Goal: Check status: Check status

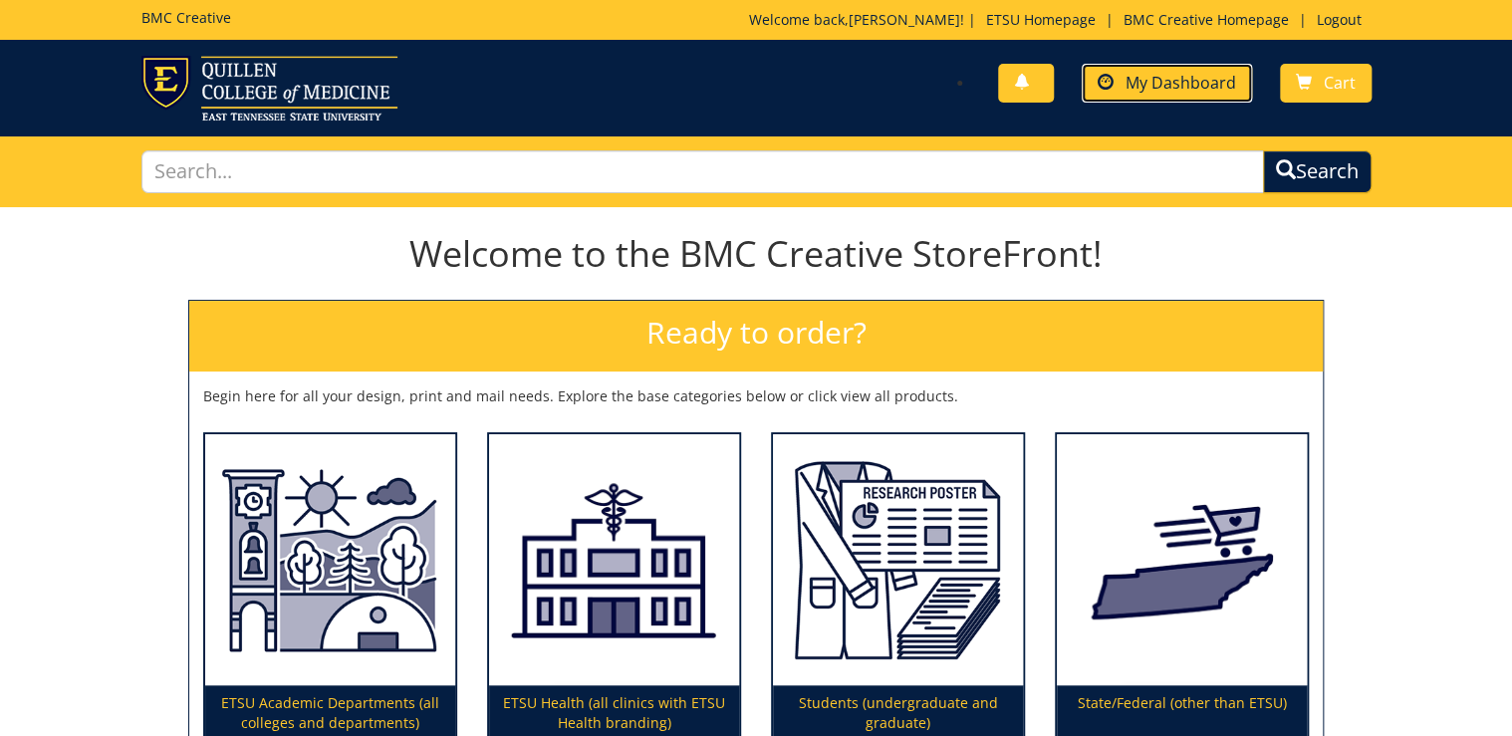
click at [1180, 80] on span "My Dashboard" at bounding box center [1181, 83] width 111 height 22
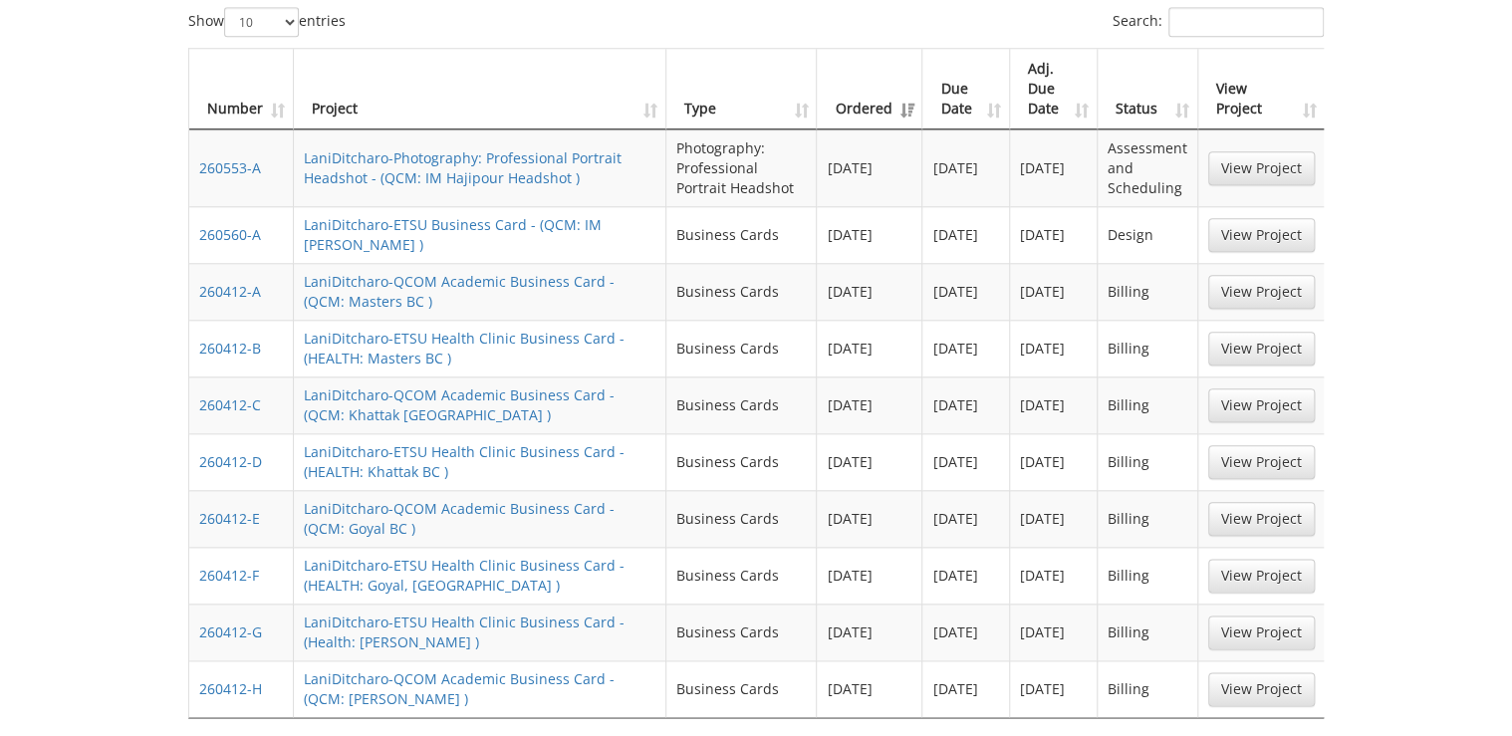
scroll to position [1036, 0]
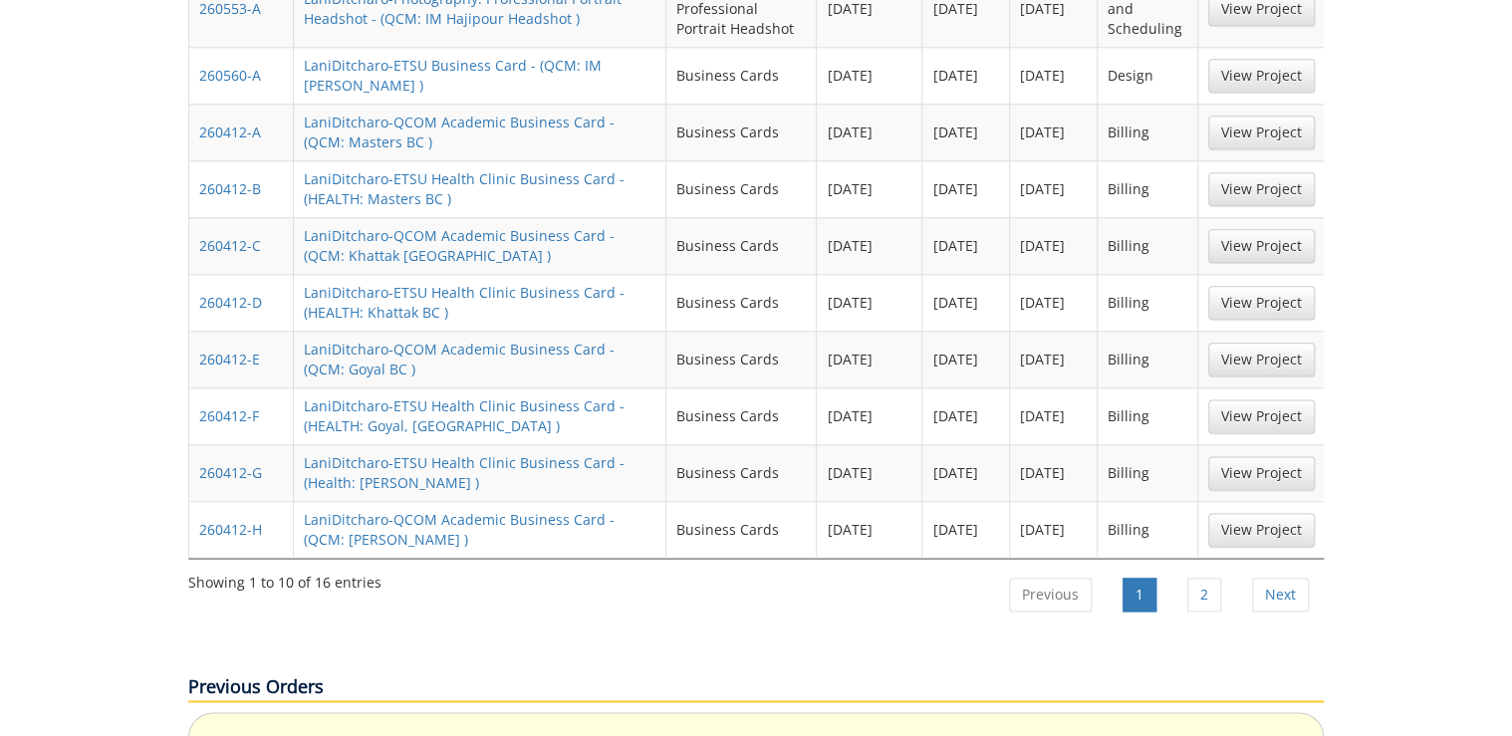
click at [1216, 570] on ul "Previous 1 2 Next" at bounding box center [1158, 597] width 332 height 55
click at [1216, 578] on link "2" at bounding box center [1204, 595] width 34 height 34
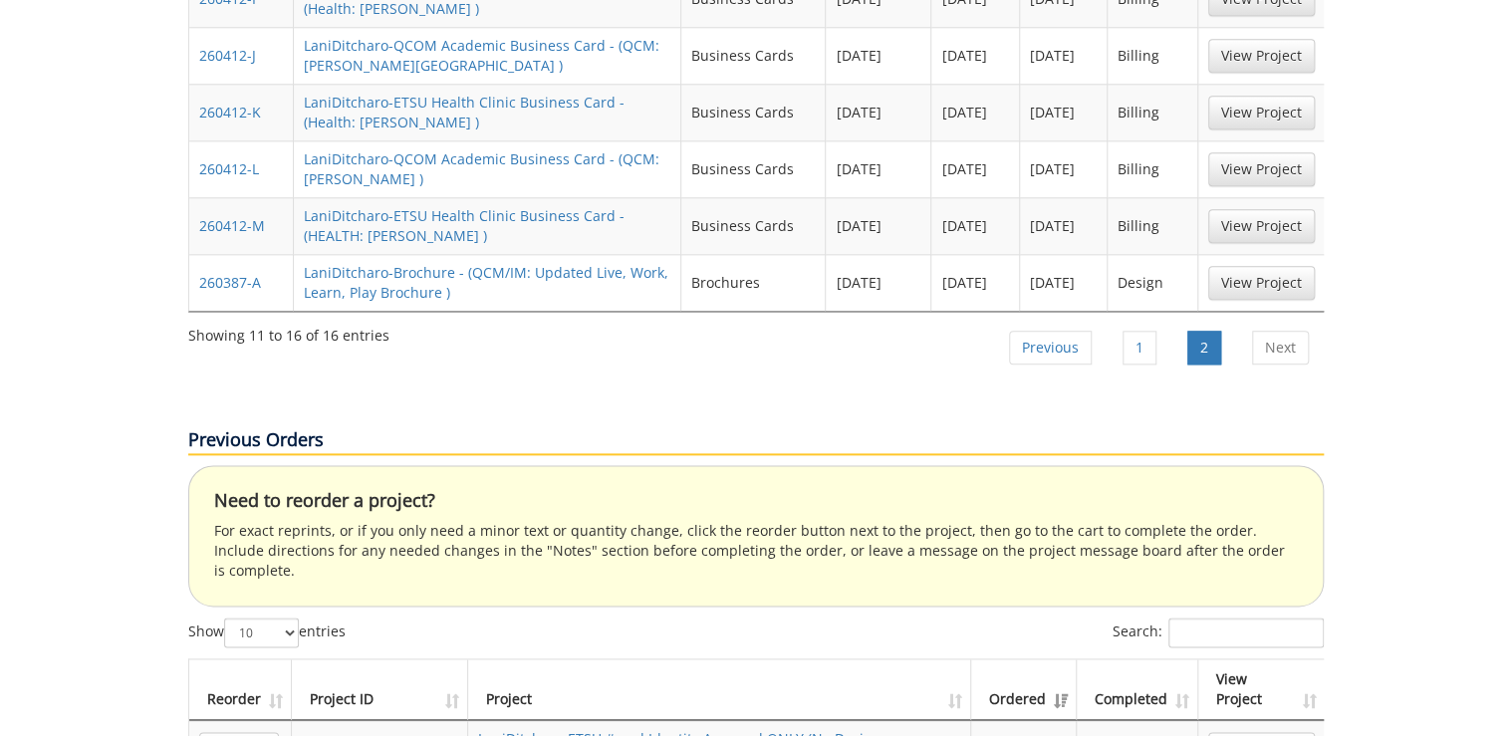
click at [1279, 254] on td "View Project" at bounding box center [1261, 282] width 127 height 57
click at [1279, 266] on link "View Project" at bounding box center [1261, 283] width 107 height 34
click at [1150, 331] on link "1" at bounding box center [1140, 348] width 34 height 34
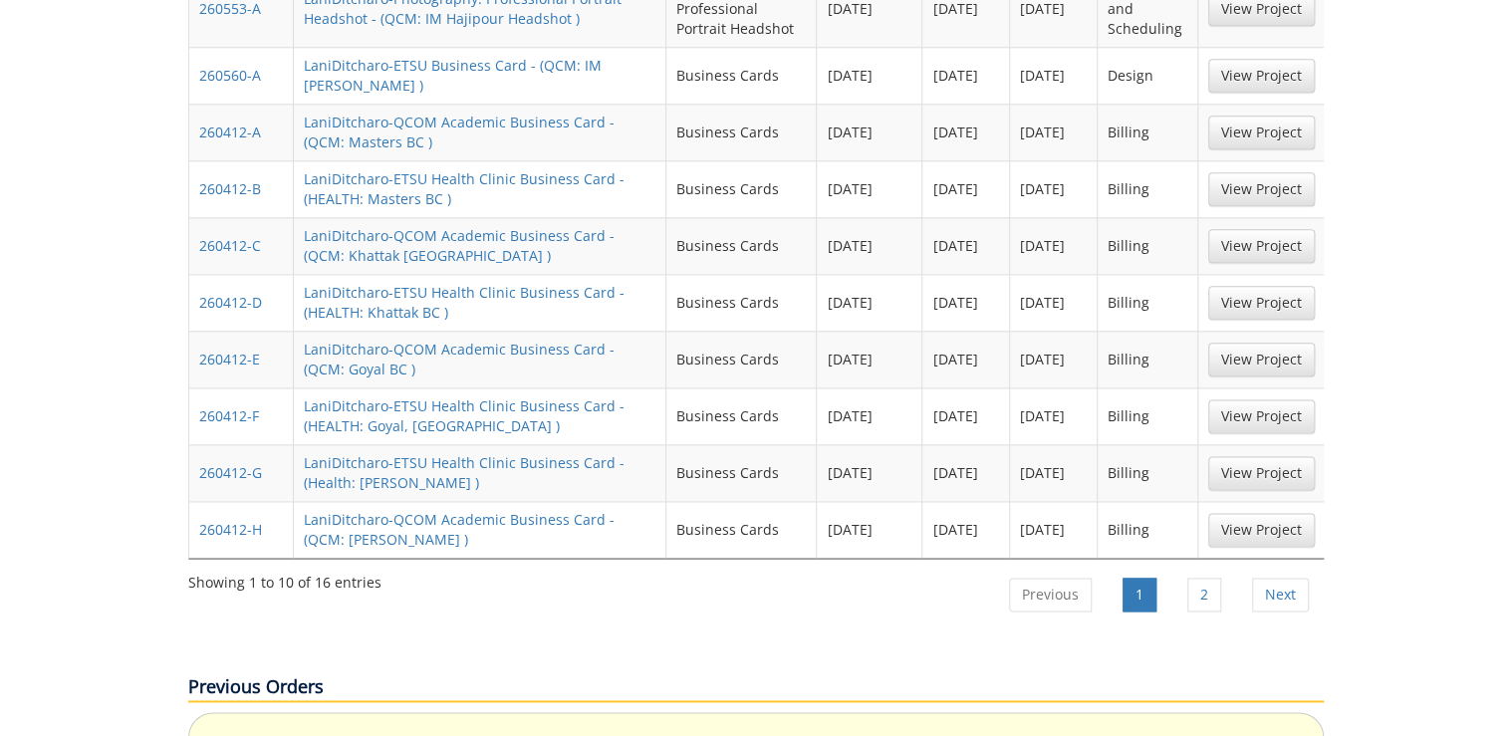
scroll to position [637, 0]
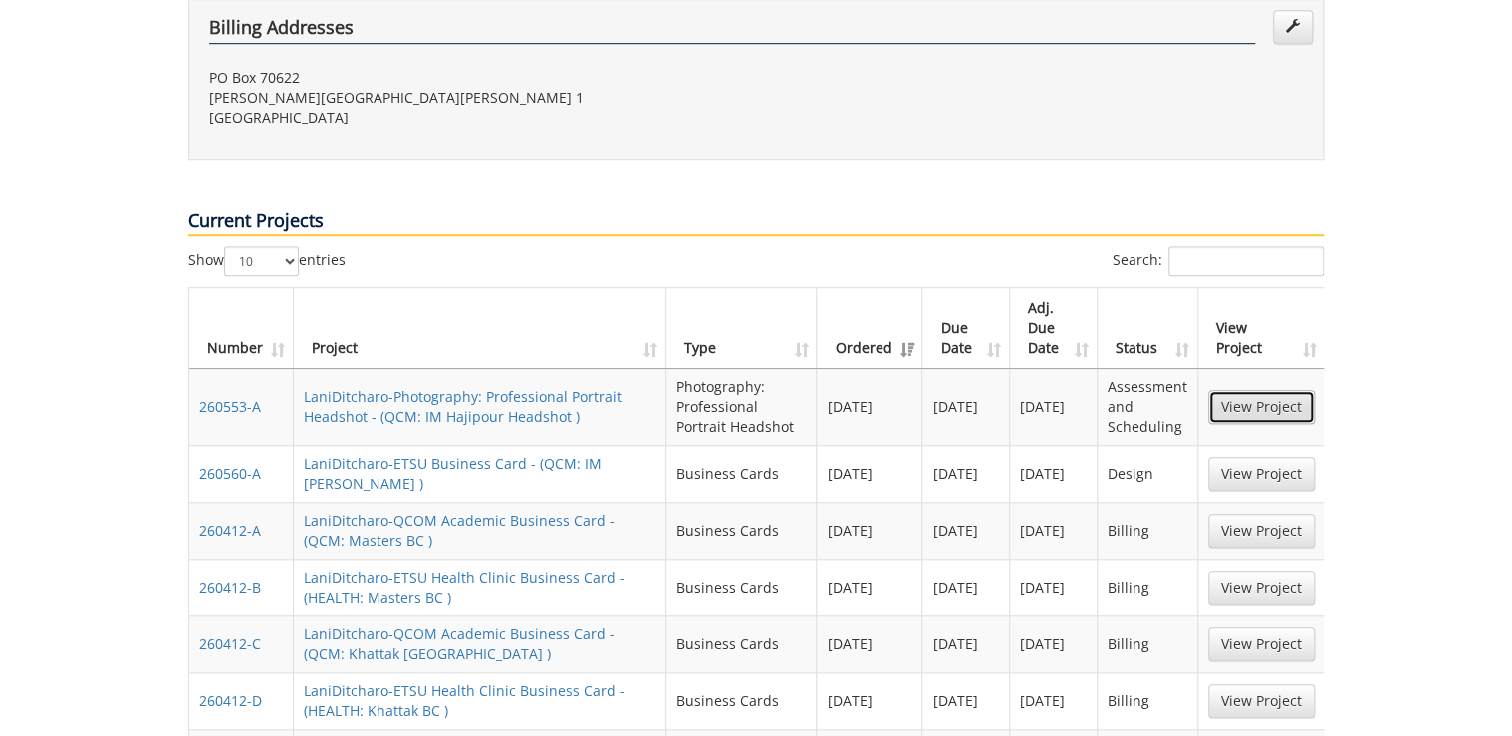
click at [1253, 390] on link "View Project" at bounding box center [1261, 407] width 107 height 34
click at [1236, 457] on link "View Project" at bounding box center [1261, 474] width 107 height 34
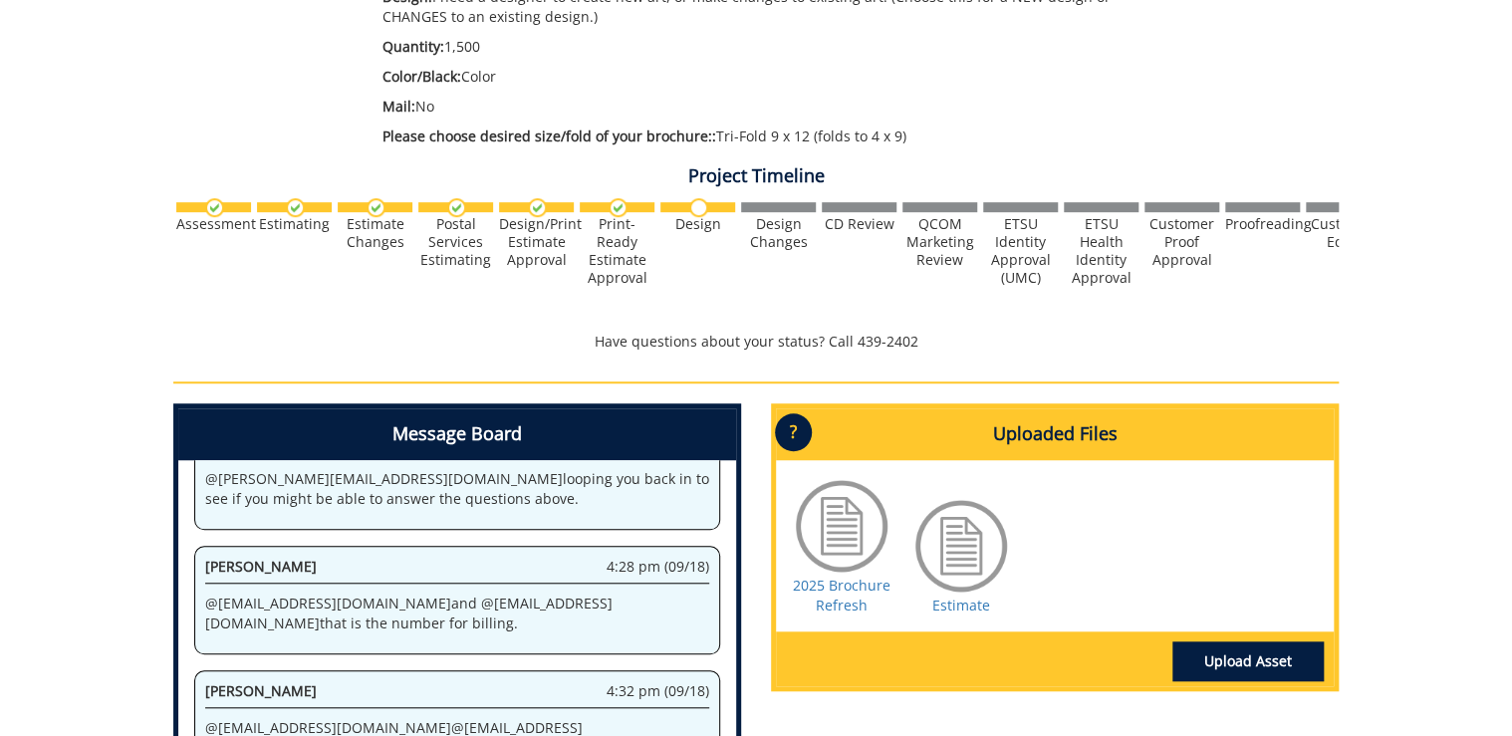
scroll to position [797, 0]
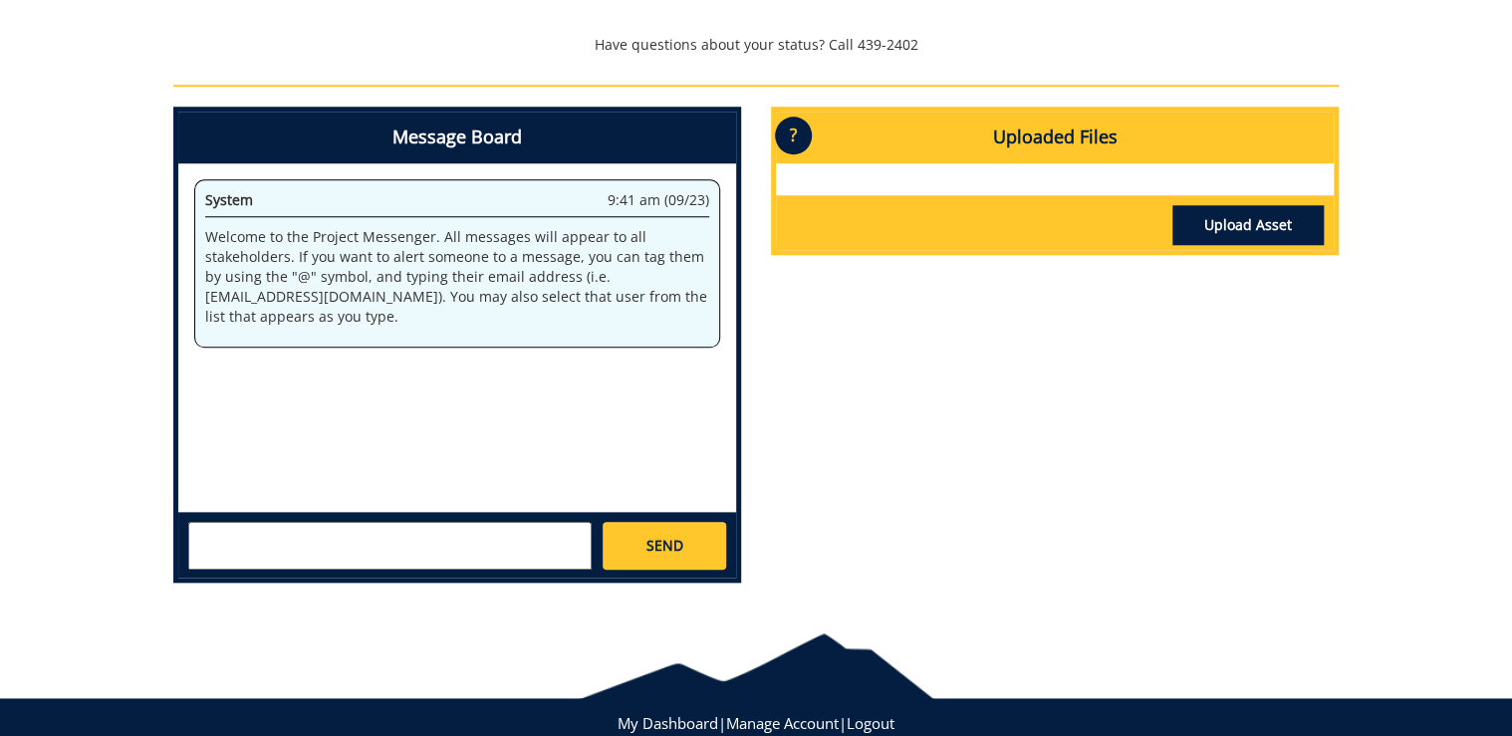
scroll to position [851, 0]
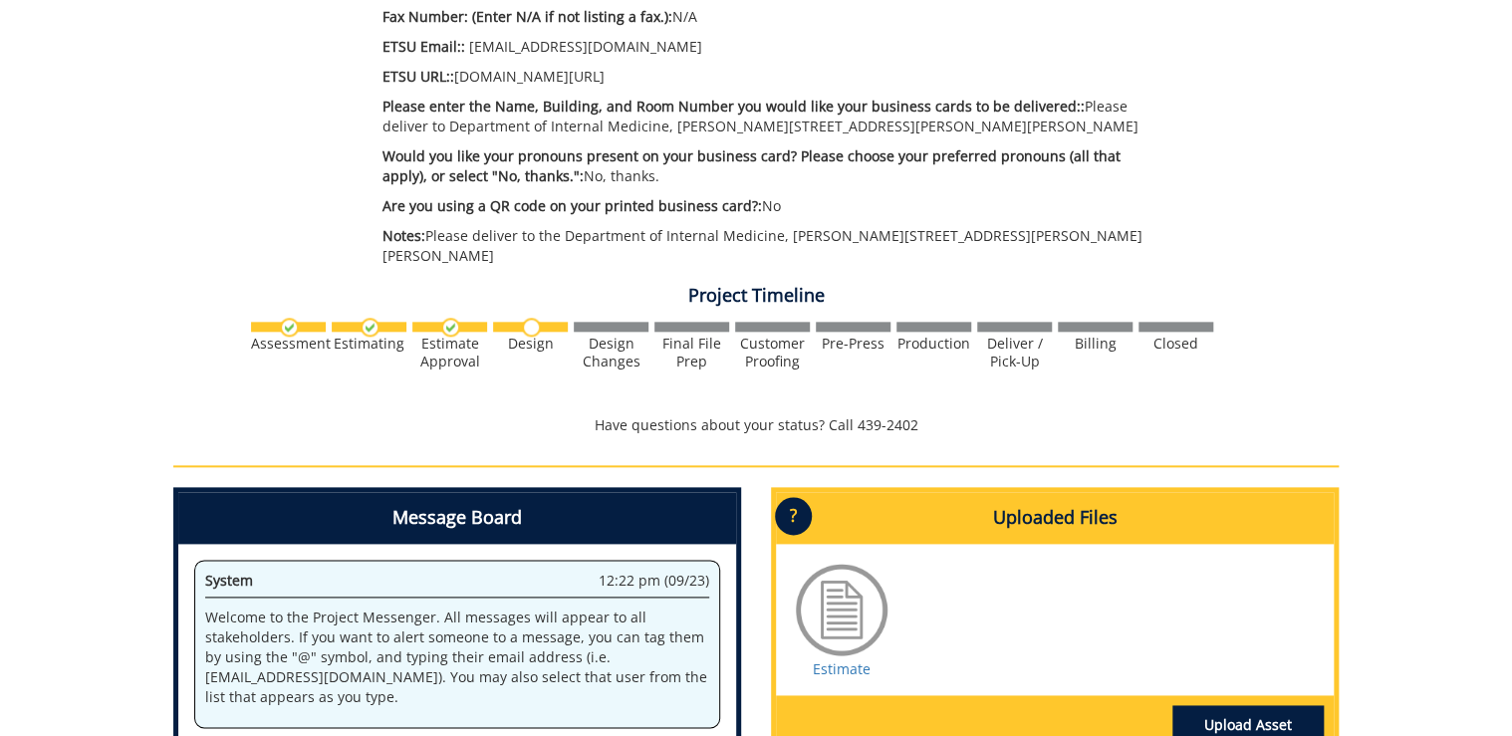
scroll to position [1355, 0]
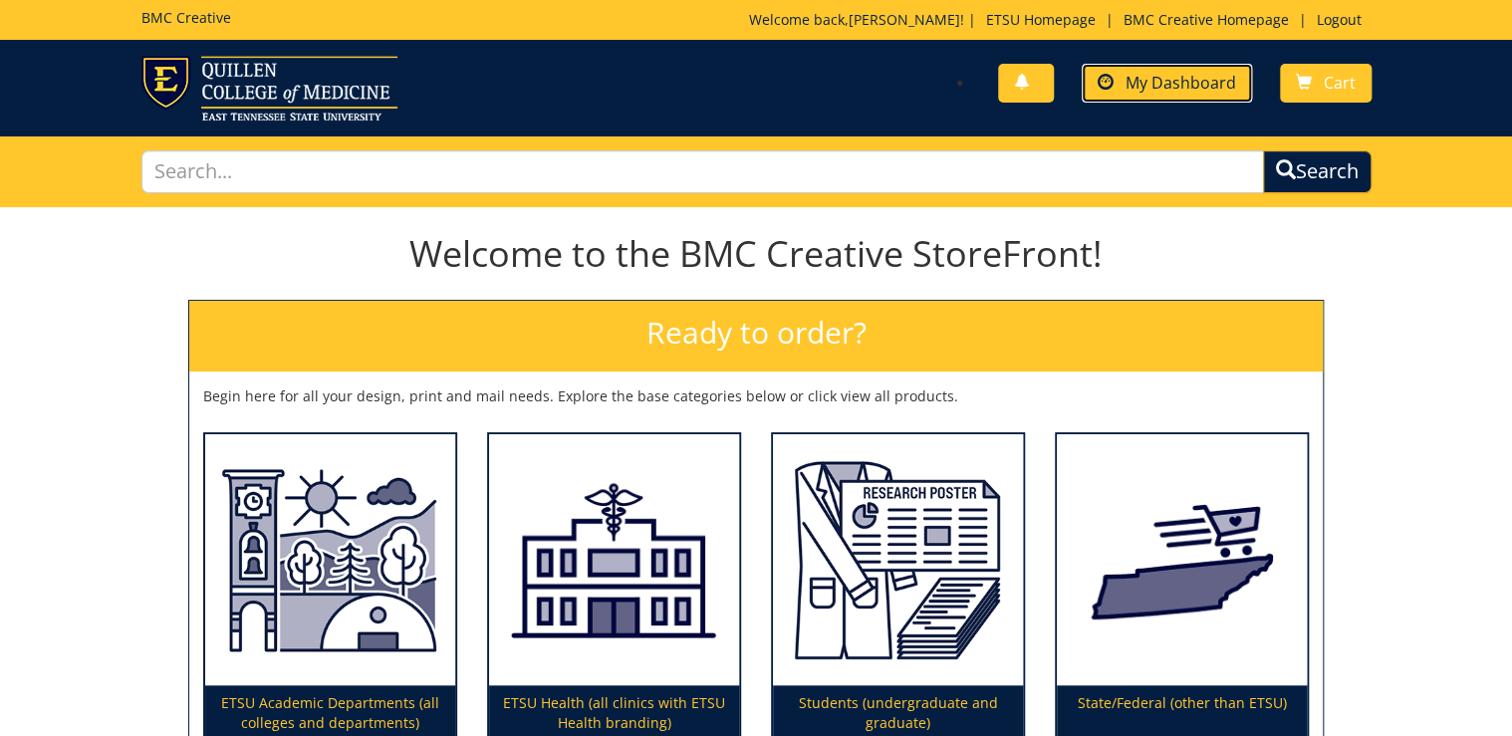
click at [1196, 86] on span "My Dashboard" at bounding box center [1181, 83] width 111 height 22
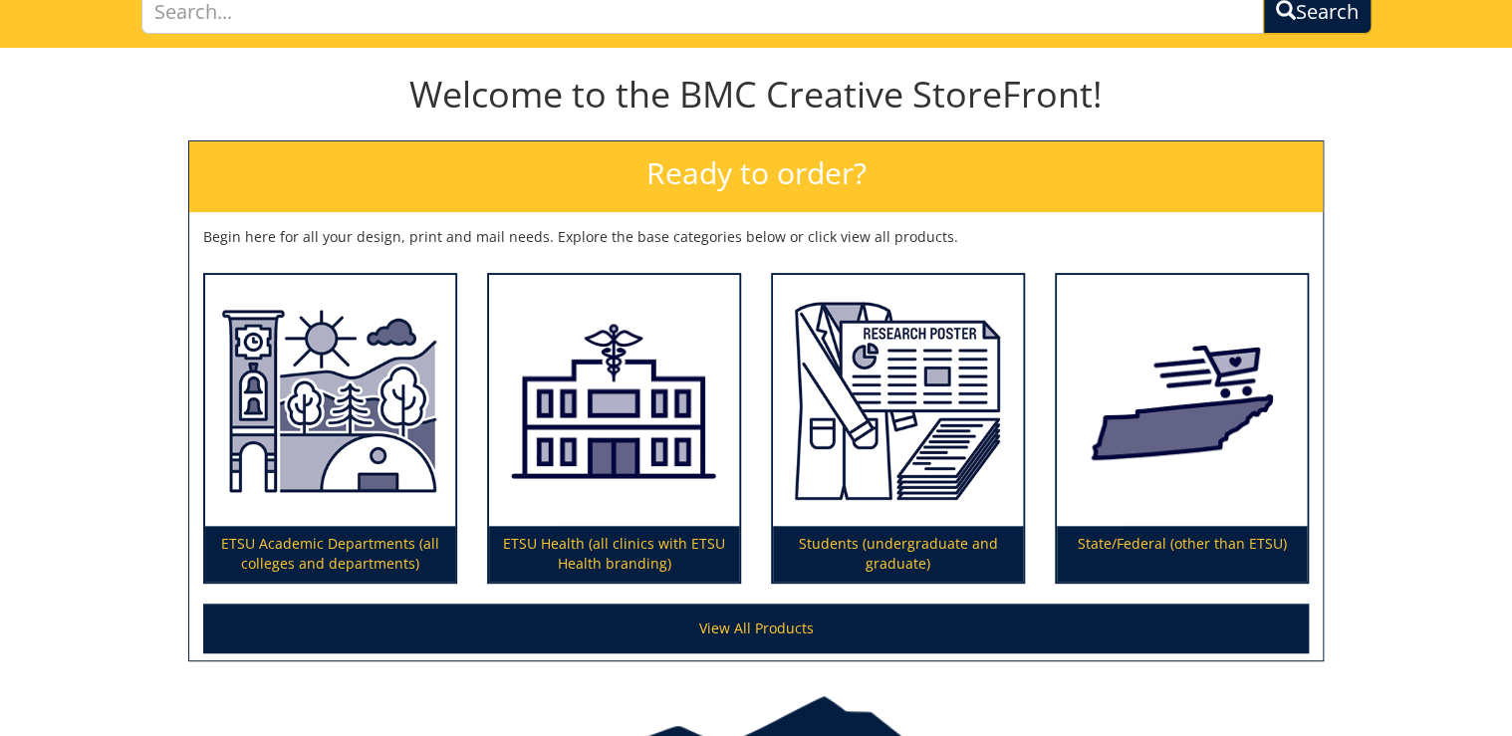
scroll to position [239, 0]
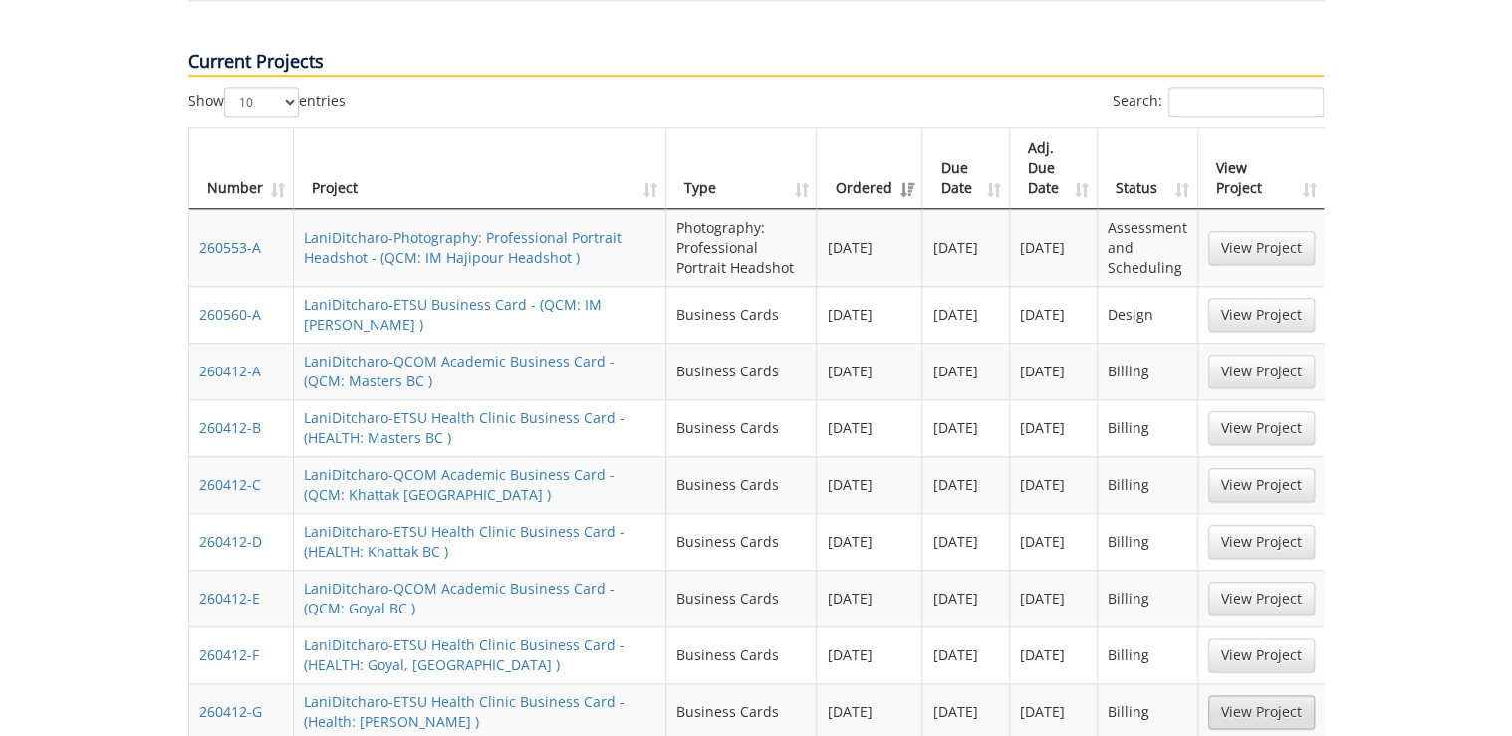
scroll to position [1195, 0]
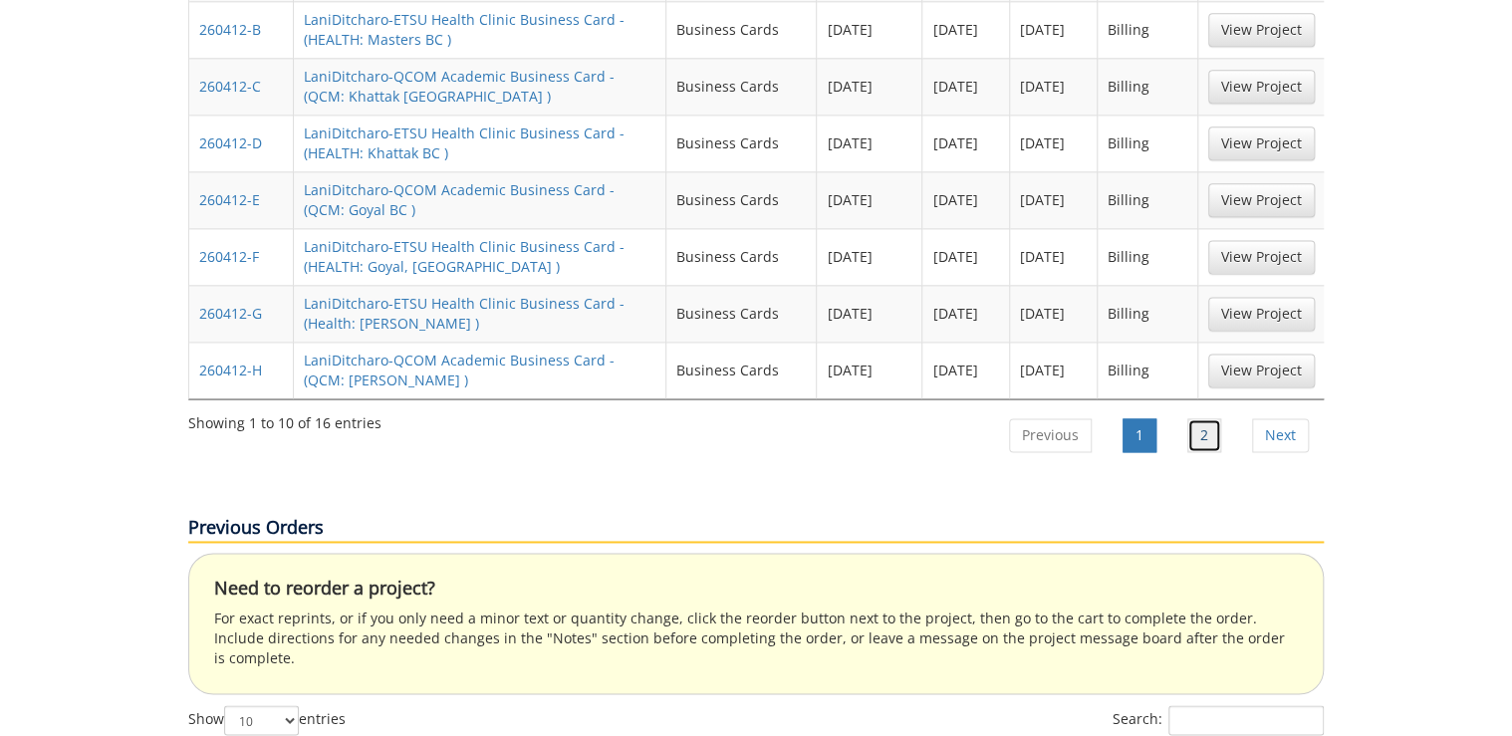
click at [1215, 418] on link "2" at bounding box center [1204, 435] width 34 height 34
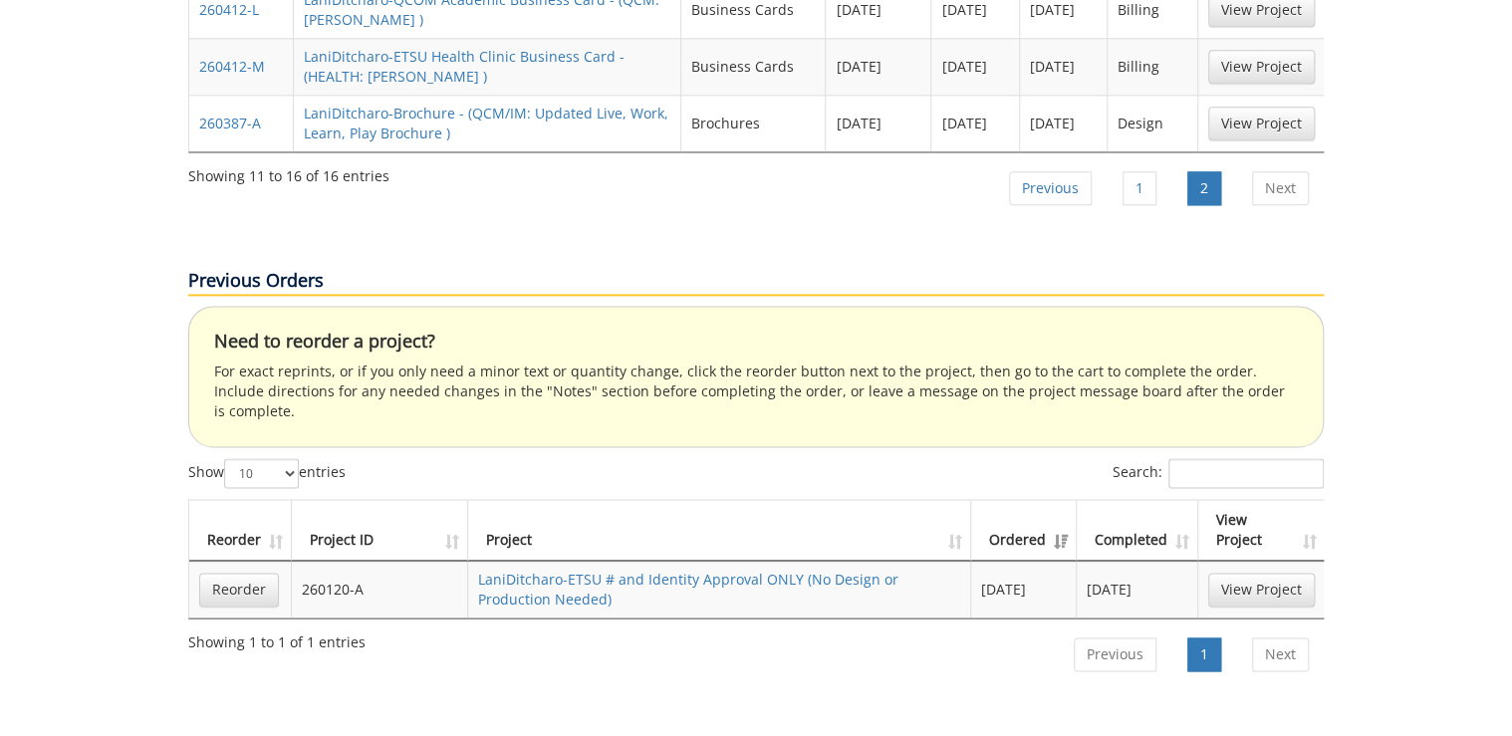
scroll to position [956, 0]
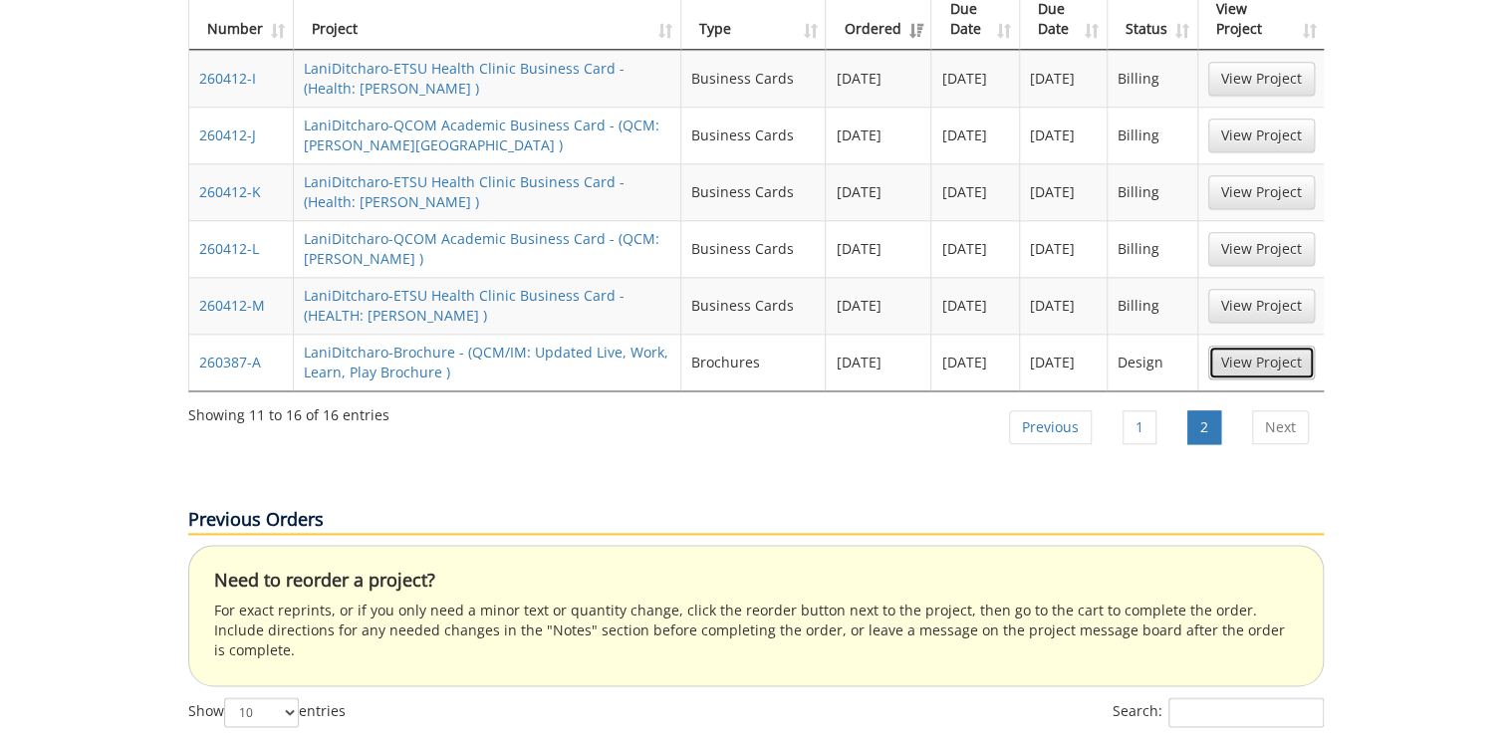
click at [1283, 346] on link "View Project" at bounding box center [1261, 363] width 107 height 34
click at [1132, 410] on link "1" at bounding box center [1140, 427] width 34 height 34
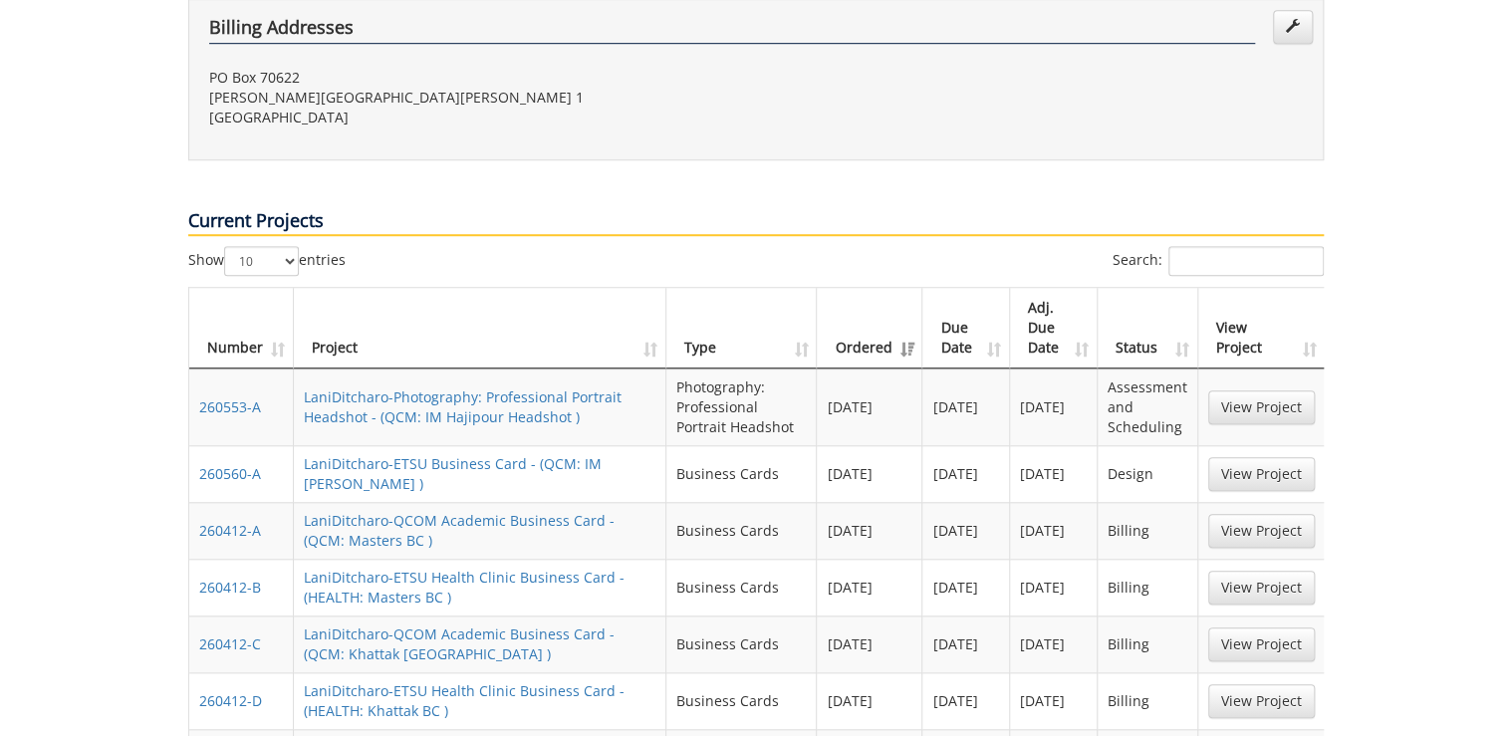
scroll to position [558, 0]
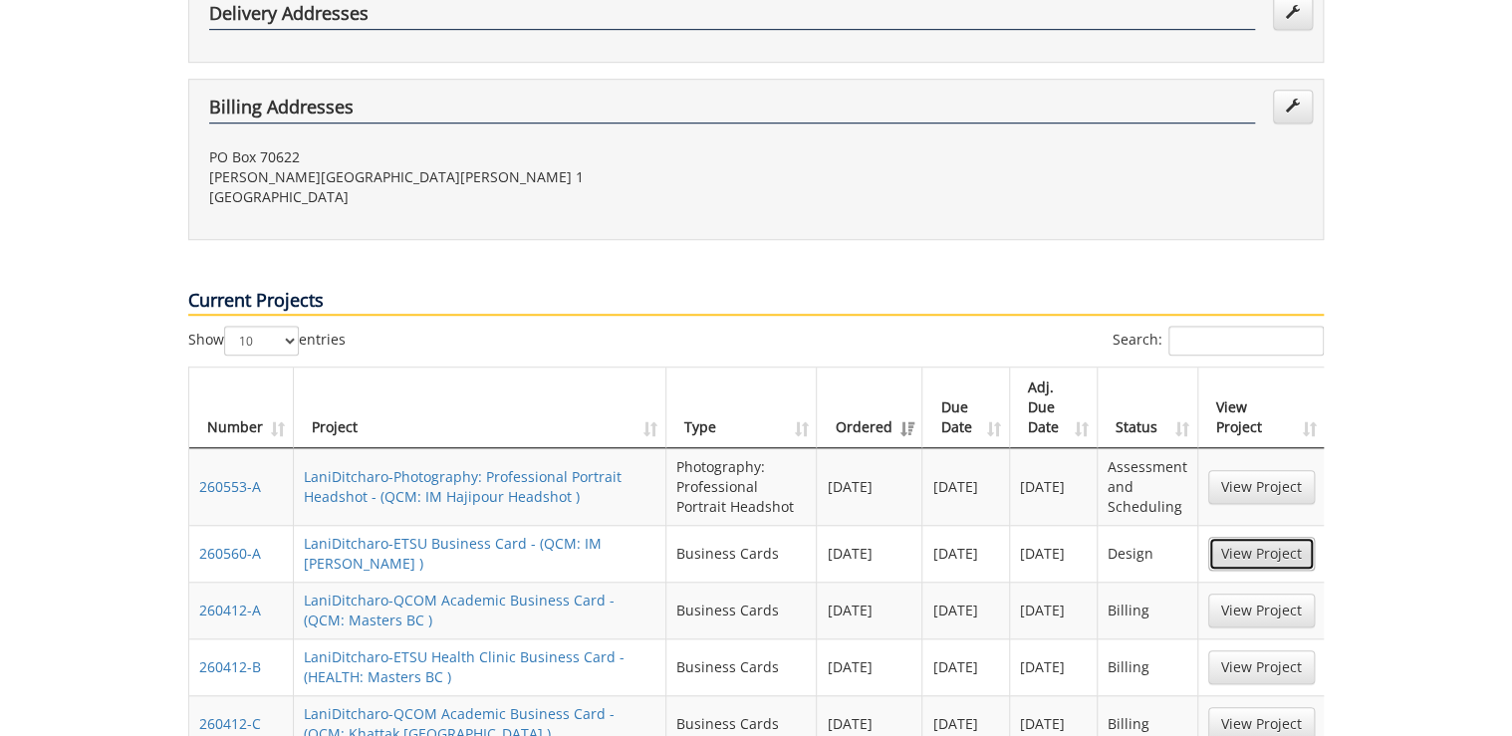
click at [1291, 537] on link "View Project" at bounding box center [1261, 554] width 107 height 34
click at [1238, 470] on link "View Project" at bounding box center [1261, 487] width 107 height 34
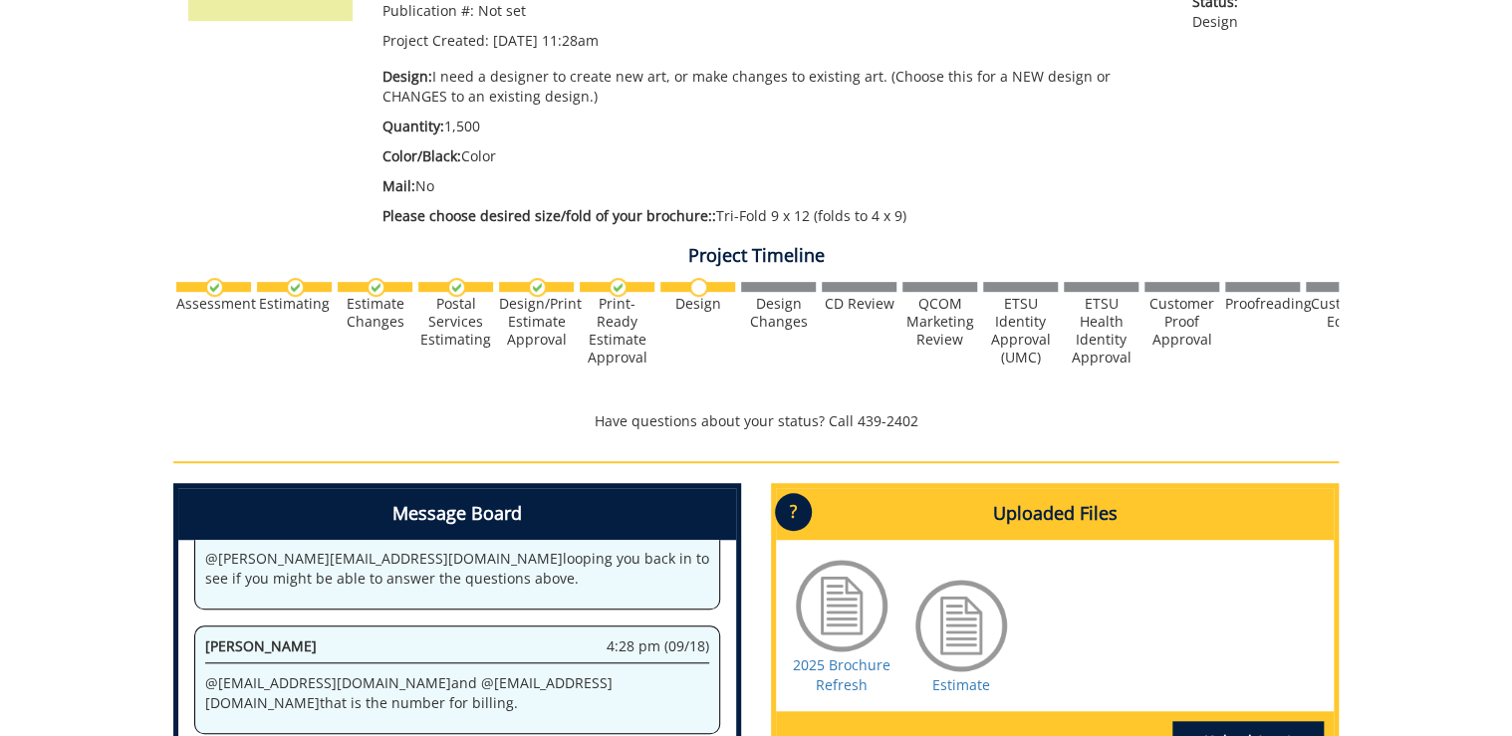
scroll to position [717, 0]
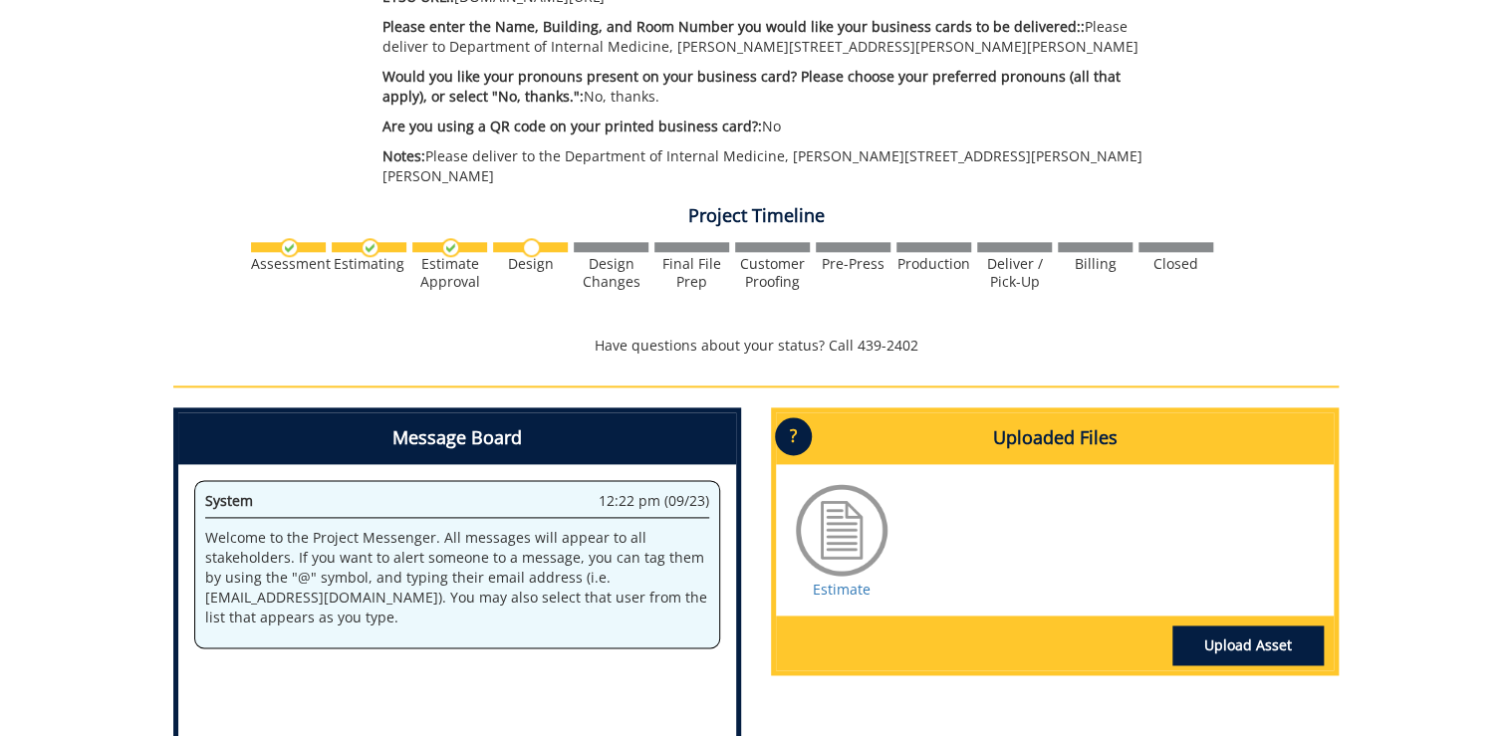
scroll to position [1195, 0]
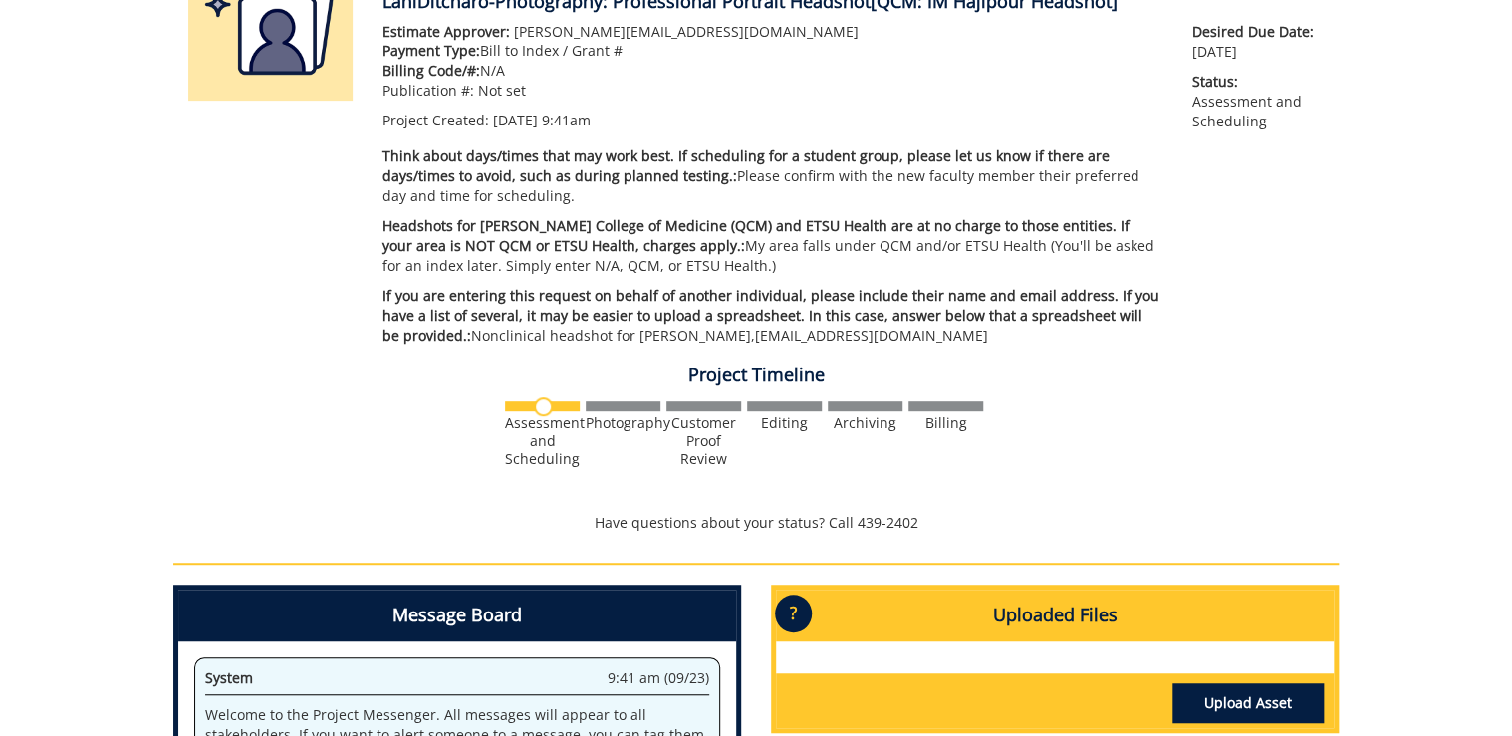
scroll to position [558, 0]
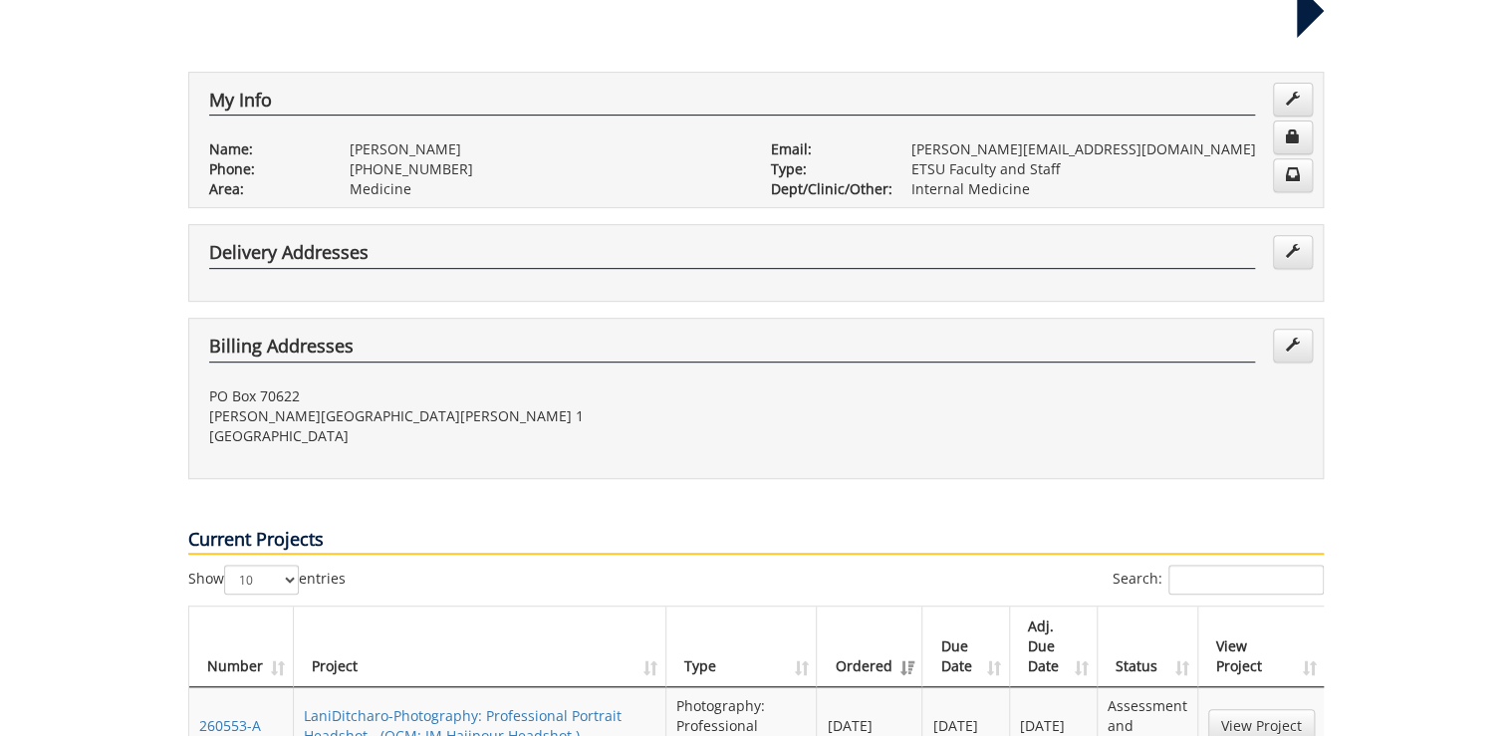
scroll to position [797, 0]
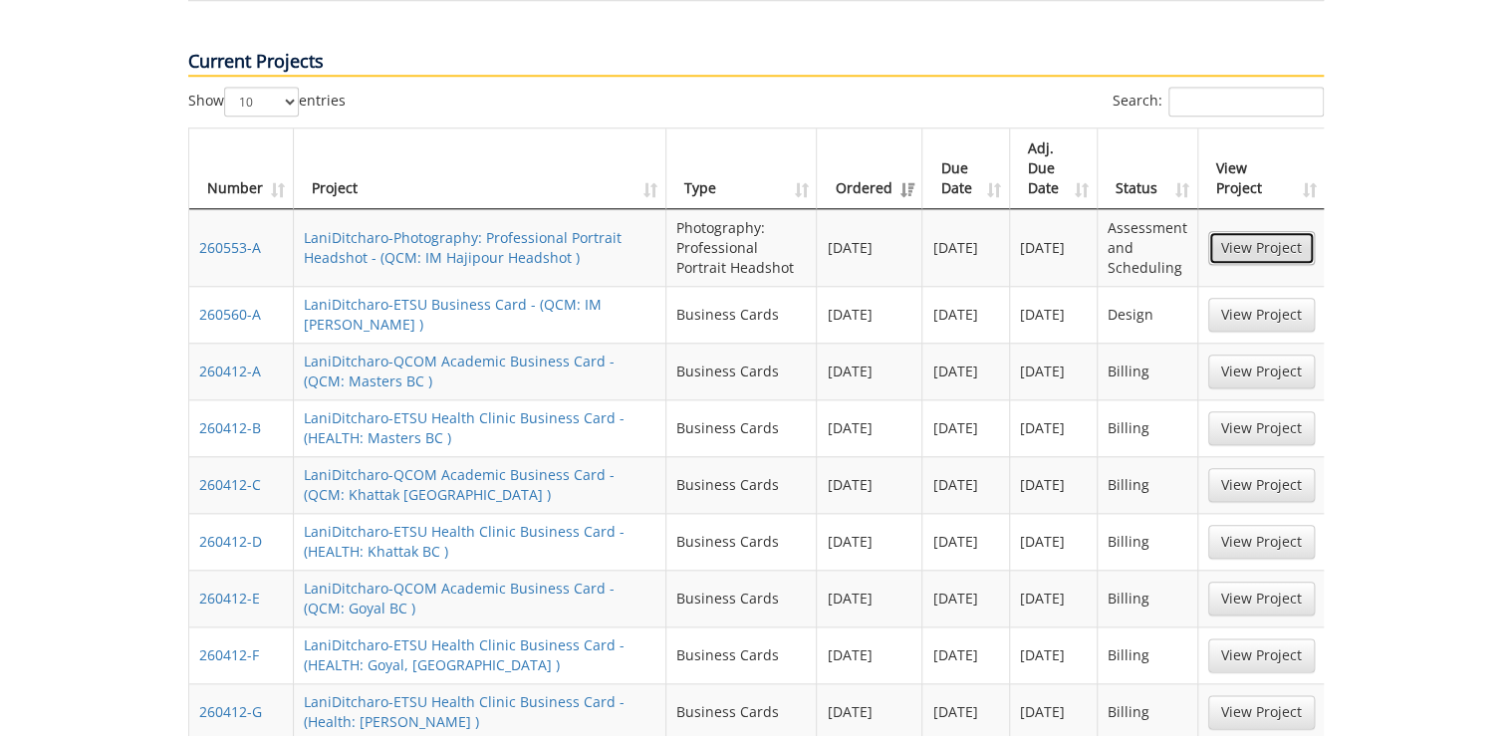
click at [944, 231] on link "View Project" at bounding box center [1261, 248] width 107 height 34
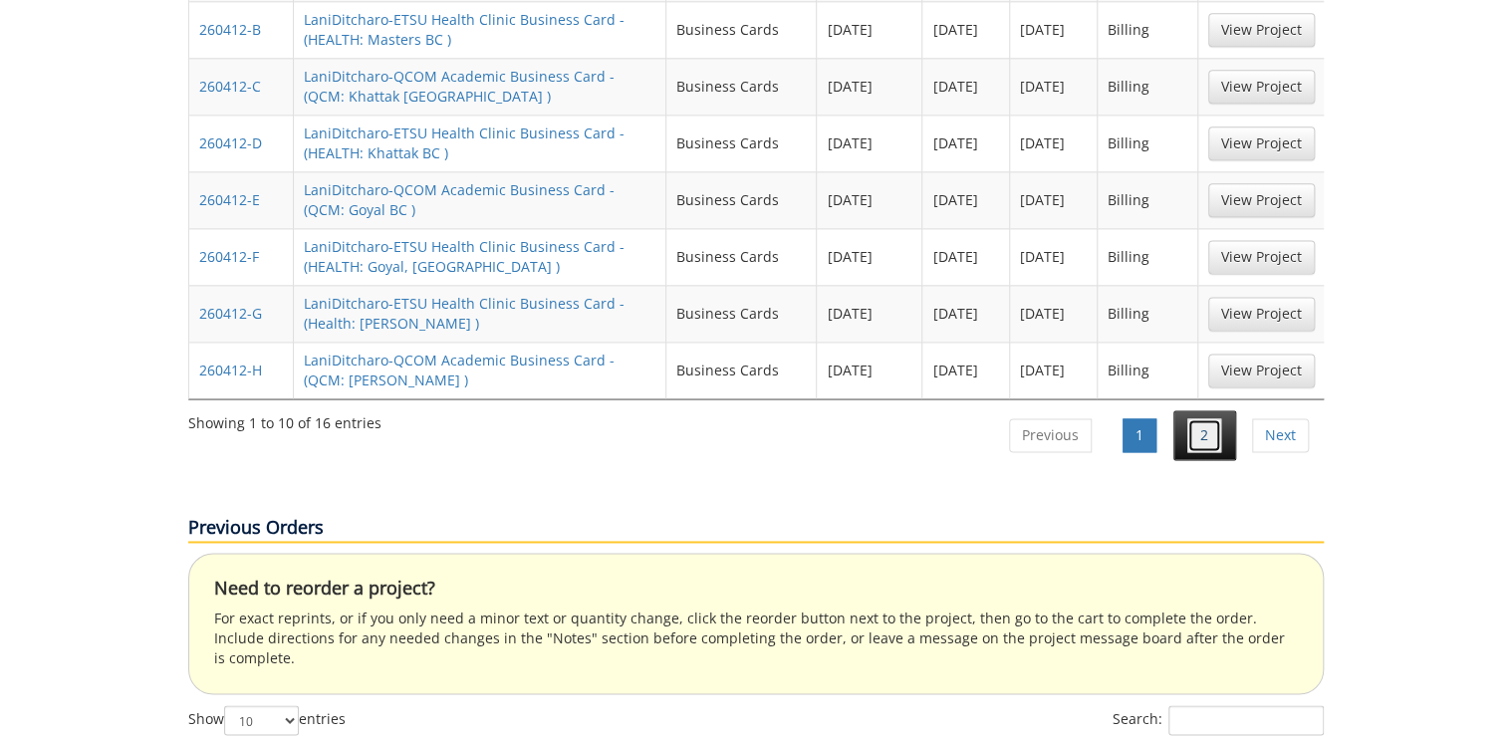
click at [944, 418] on link "2" at bounding box center [1204, 435] width 34 height 34
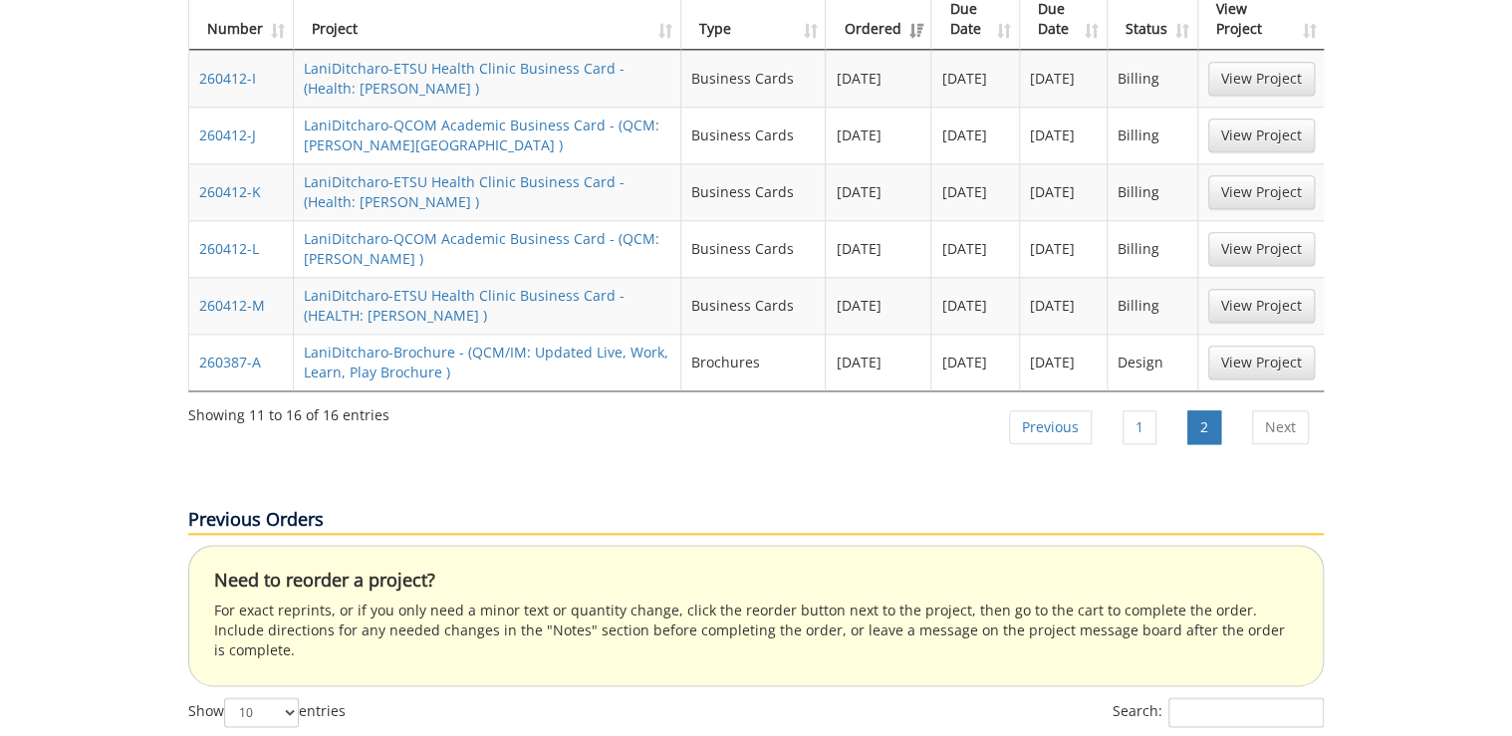
scroll to position [717, 0]
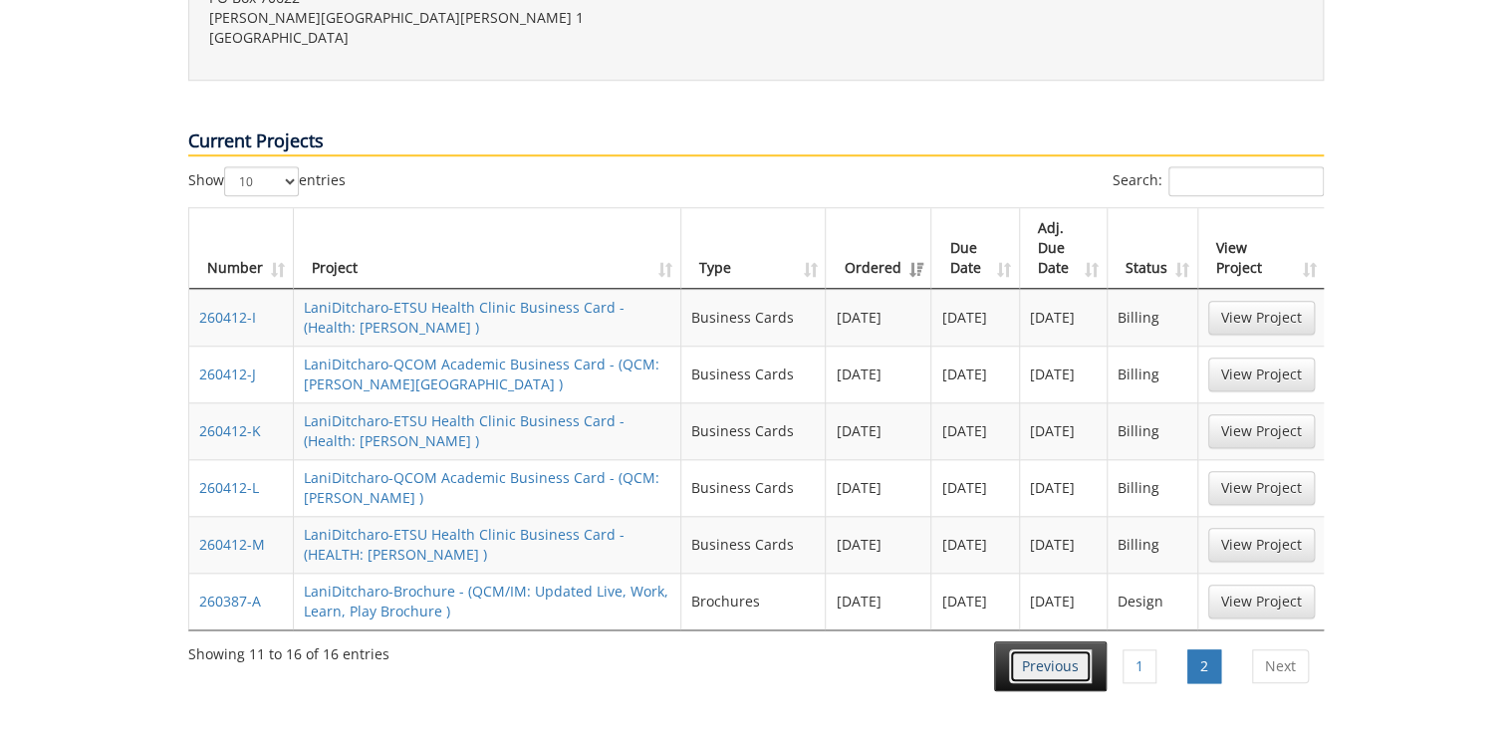
click at [944, 562] on link "Previous" at bounding box center [1050, 666] width 83 height 34
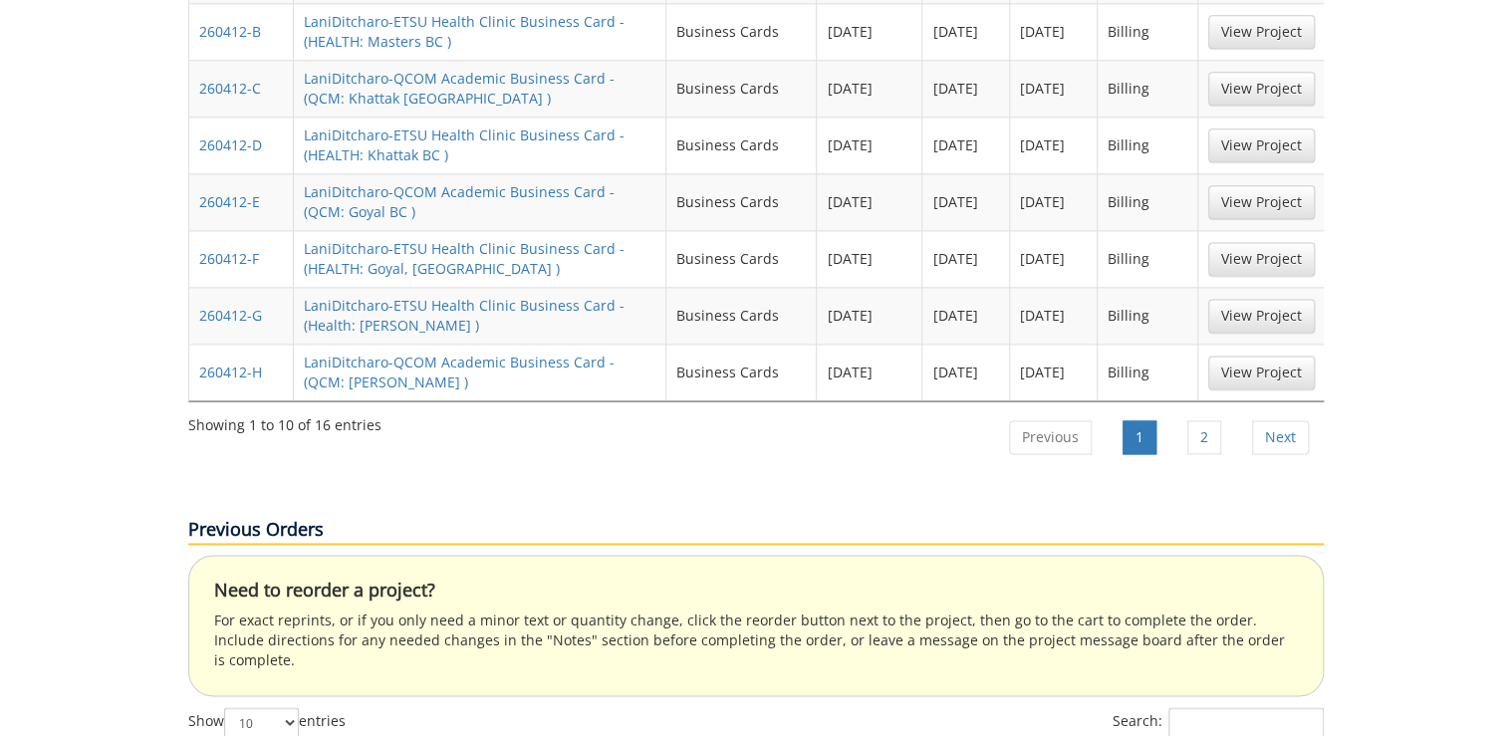
scroll to position [1034, 0]
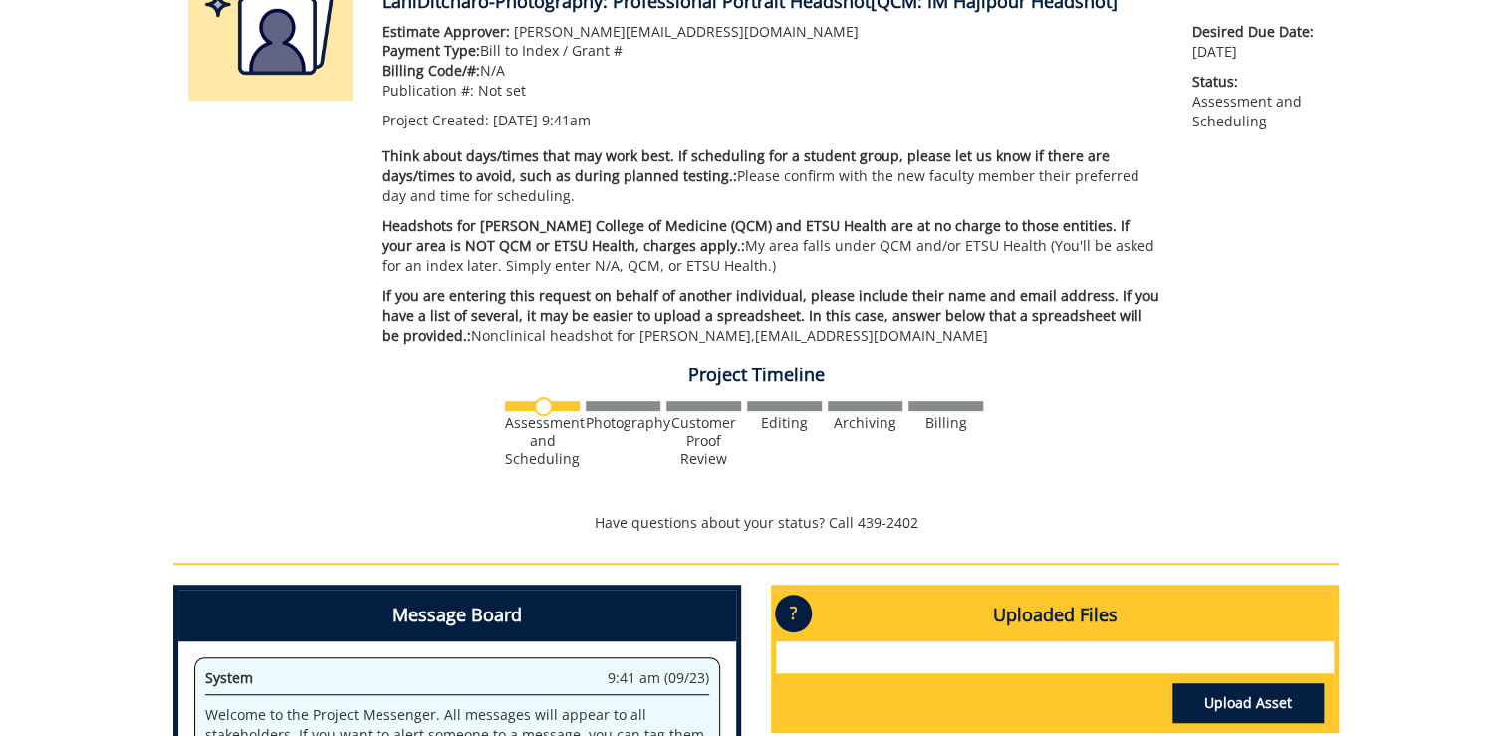
scroll to position [478, 0]
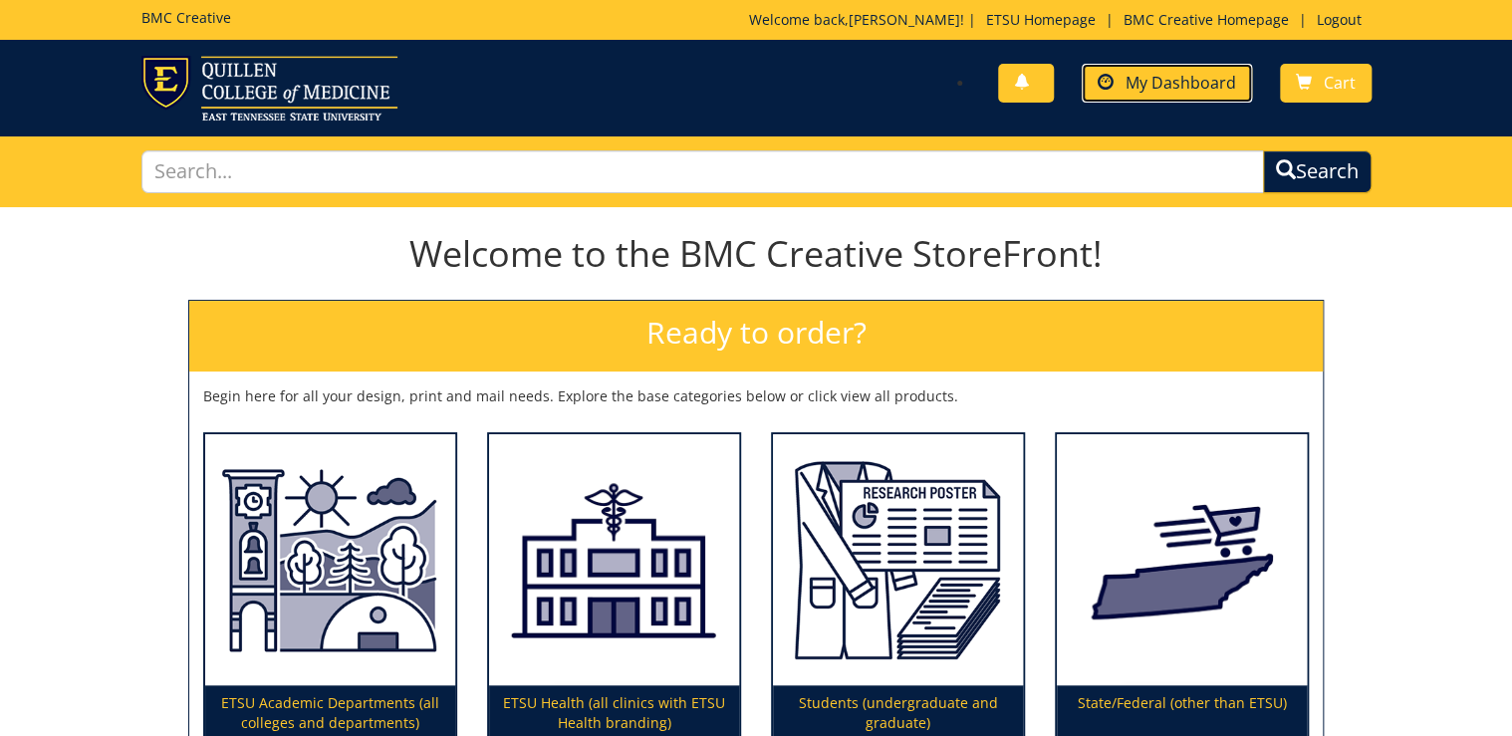
click at [1215, 81] on span "My Dashboard" at bounding box center [1181, 83] width 111 height 22
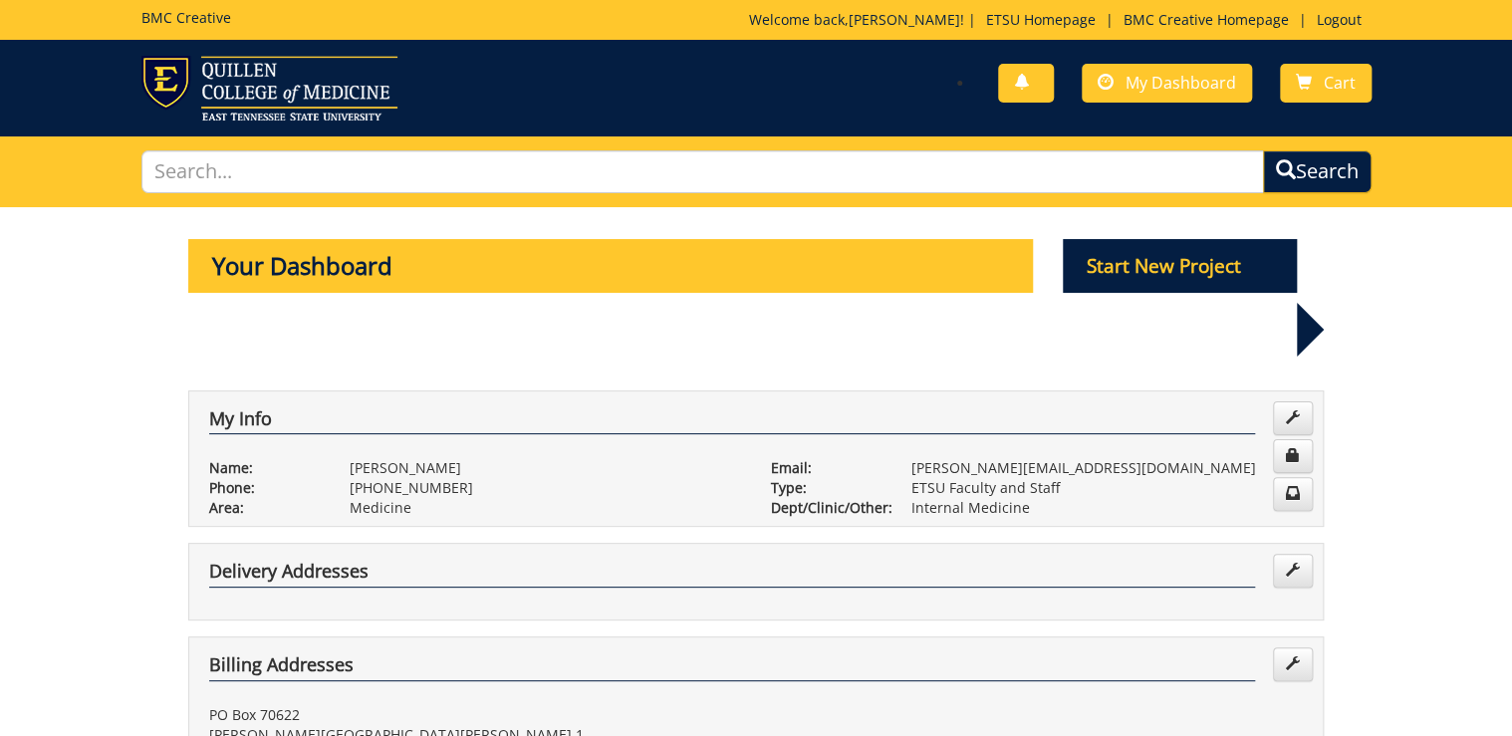
scroll to position [478, 0]
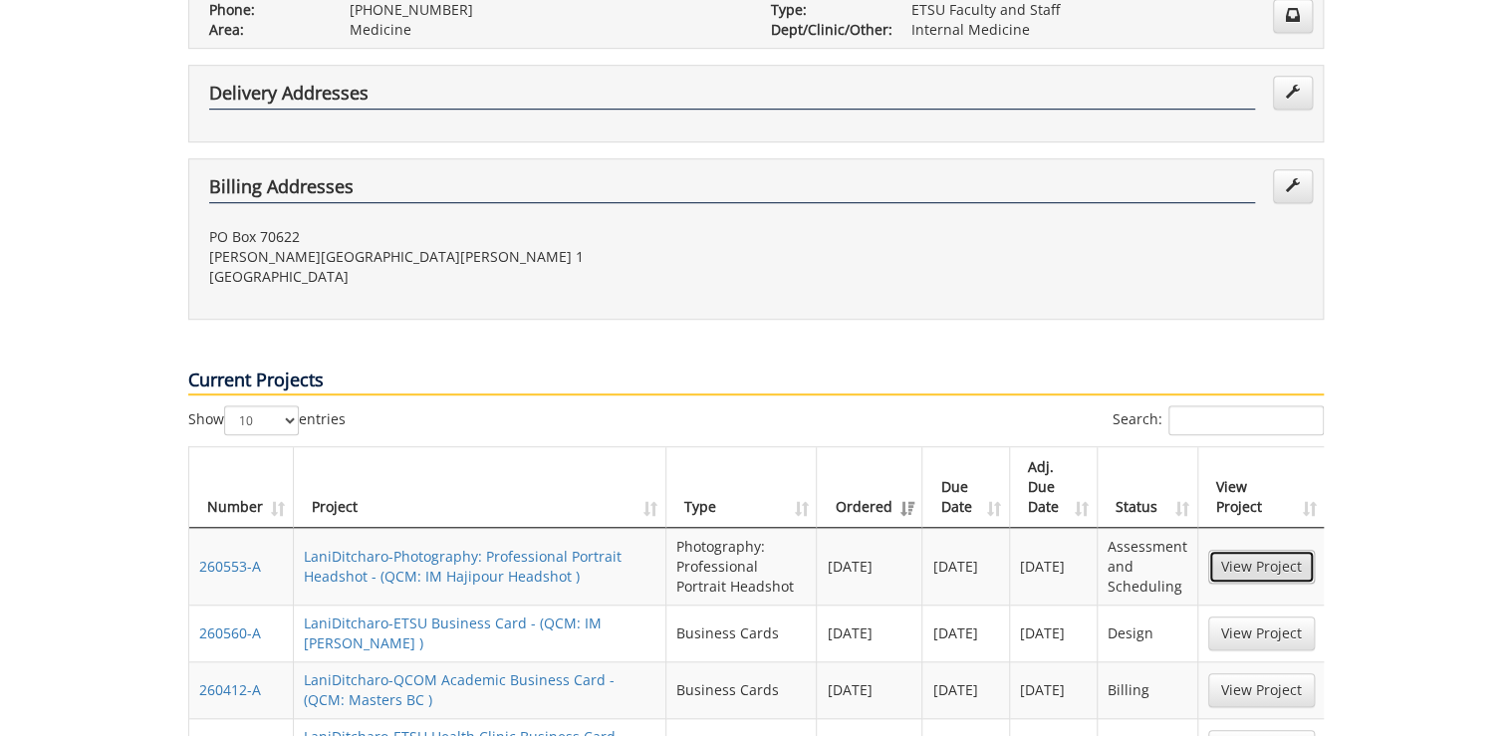
click at [1256, 550] on link "View Project" at bounding box center [1261, 567] width 107 height 34
click at [1250, 617] on link "View Project" at bounding box center [1261, 634] width 107 height 34
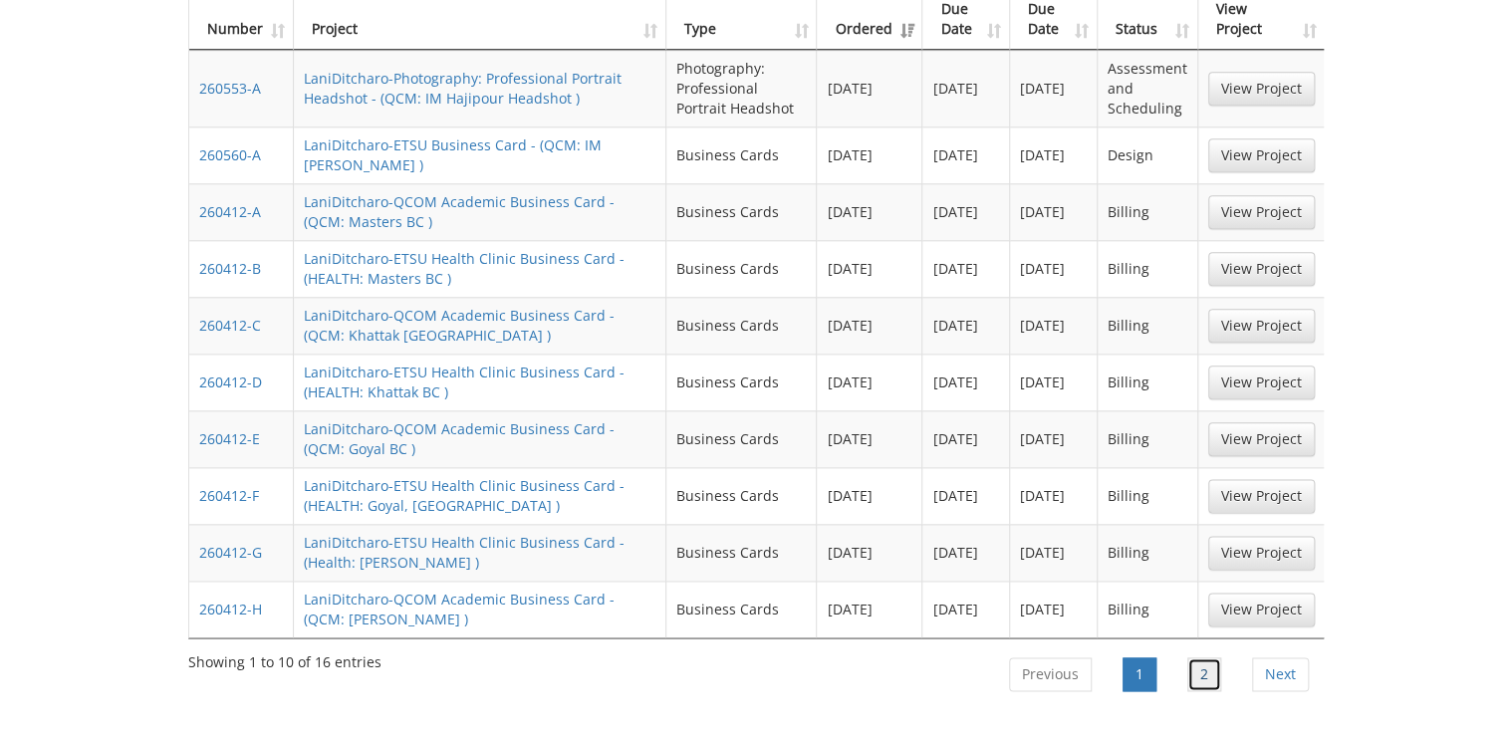
click at [1222, 649] on li "2" at bounding box center [1204, 674] width 63 height 50
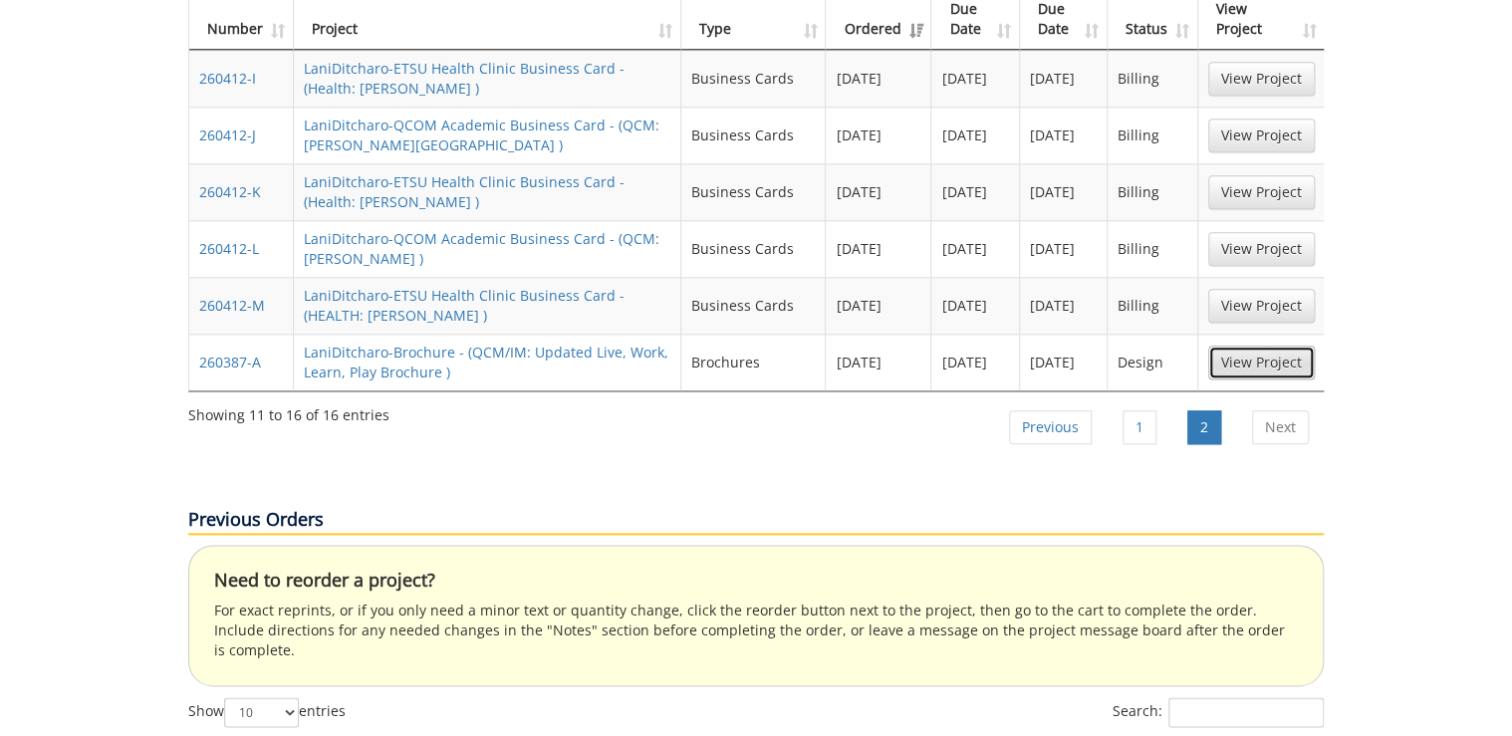
click at [1254, 346] on link "View Project" at bounding box center [1261, 363] width 107 height 34
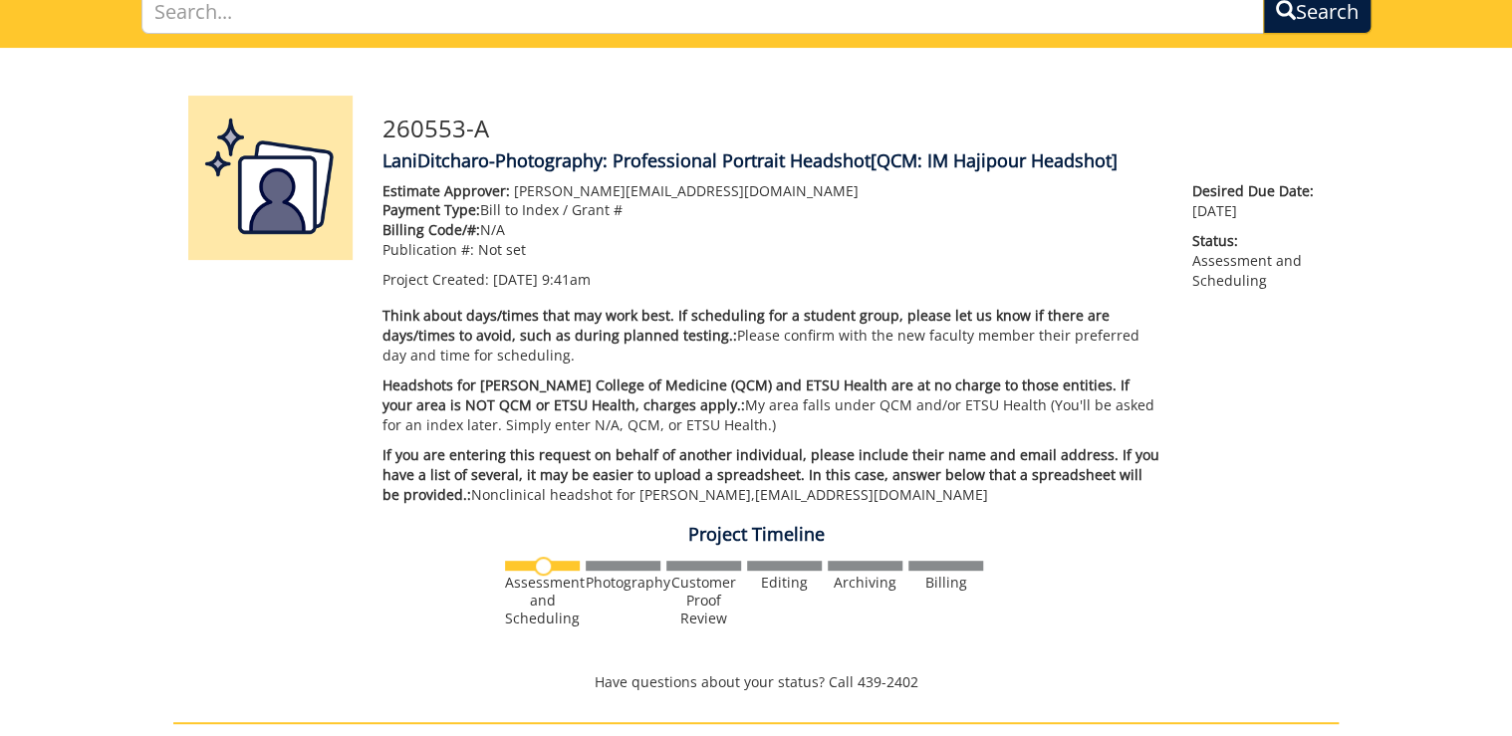
scroll to position [558, 0]
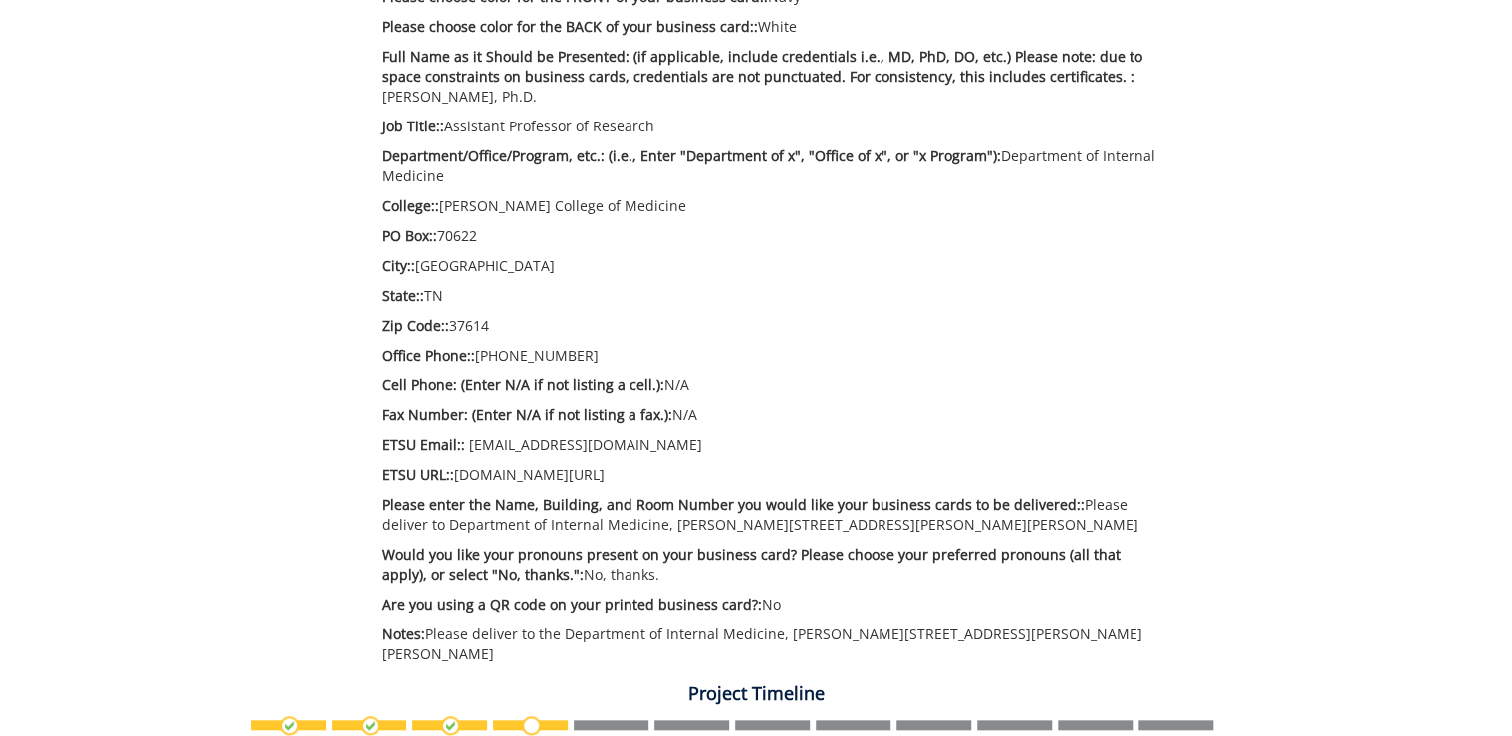
scroll to position [1036, 0]
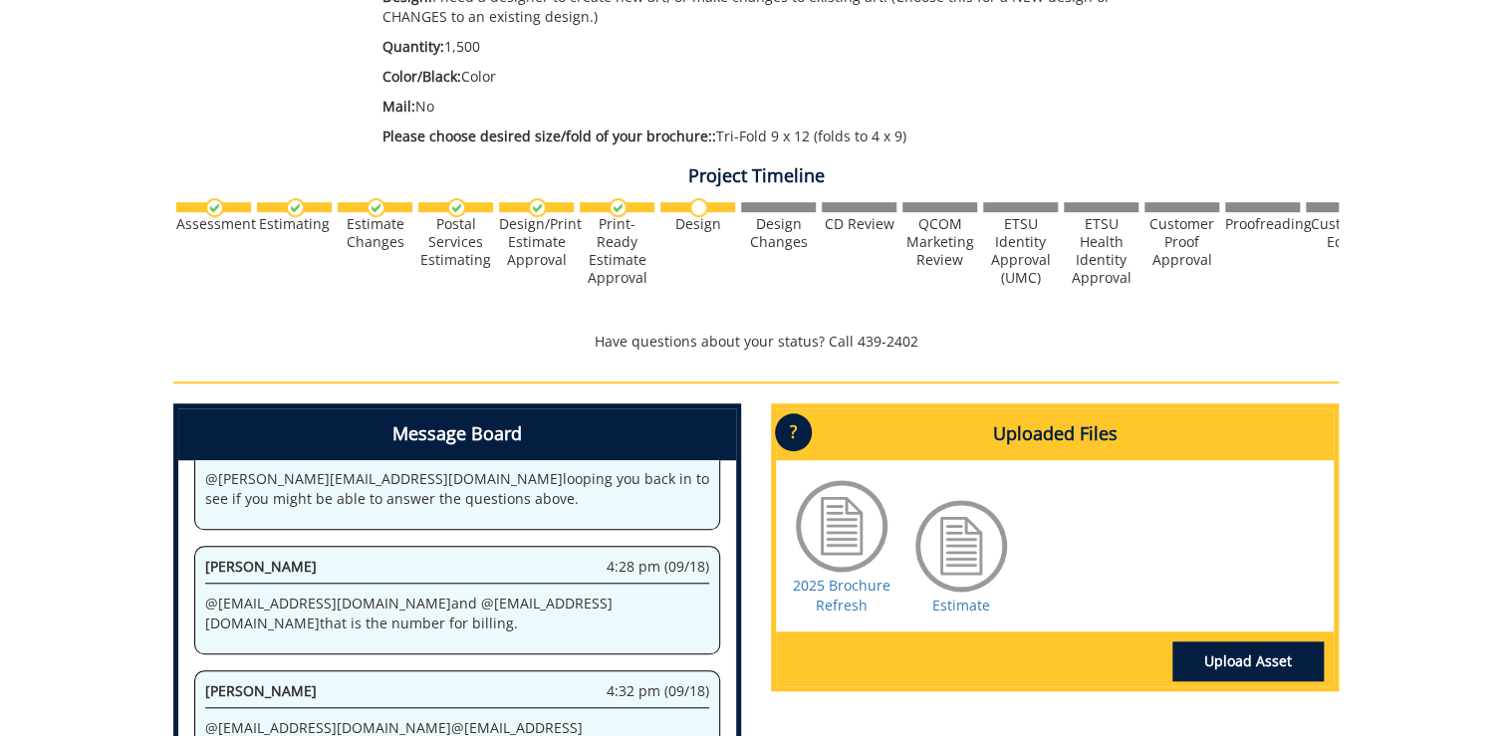
scroll to position [558, 0]
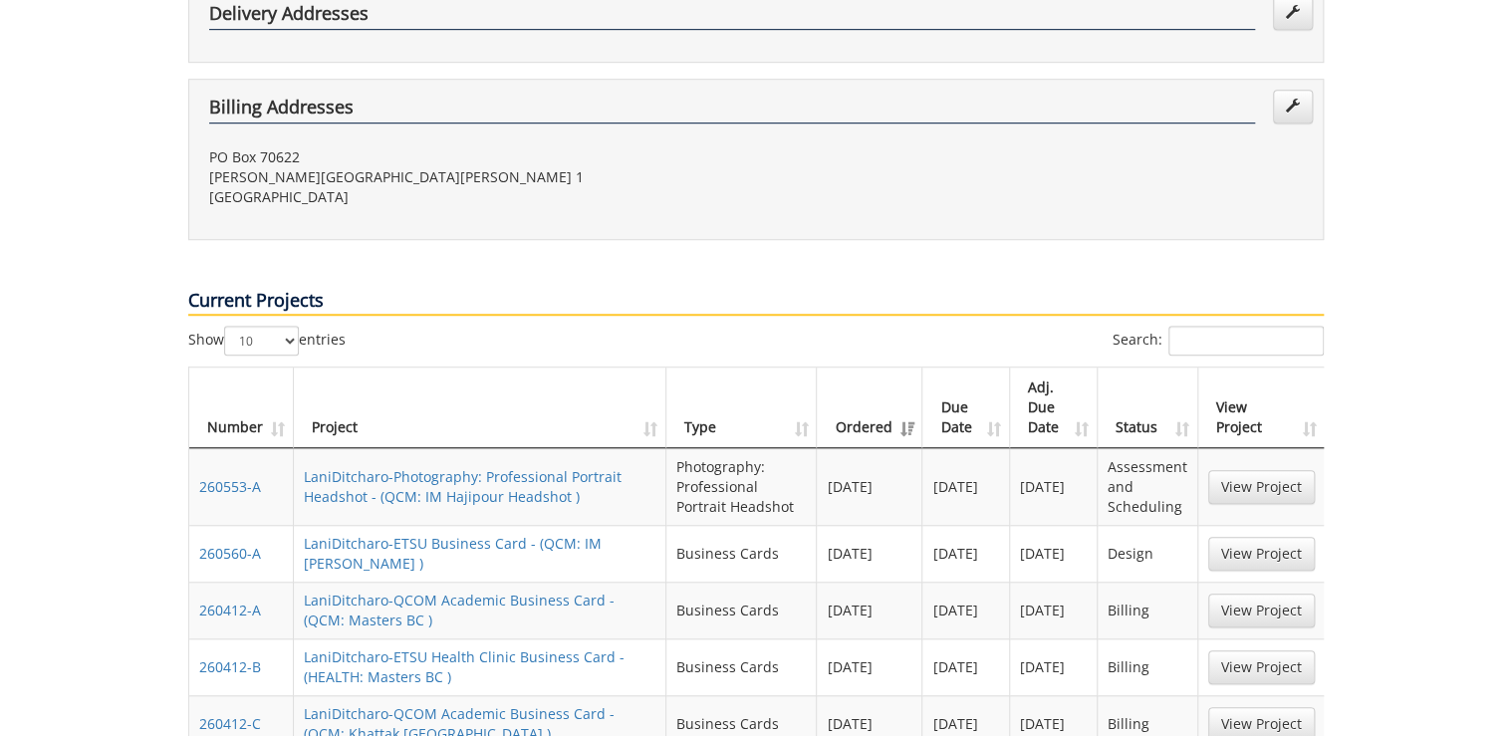
scroll to position [398, 0]
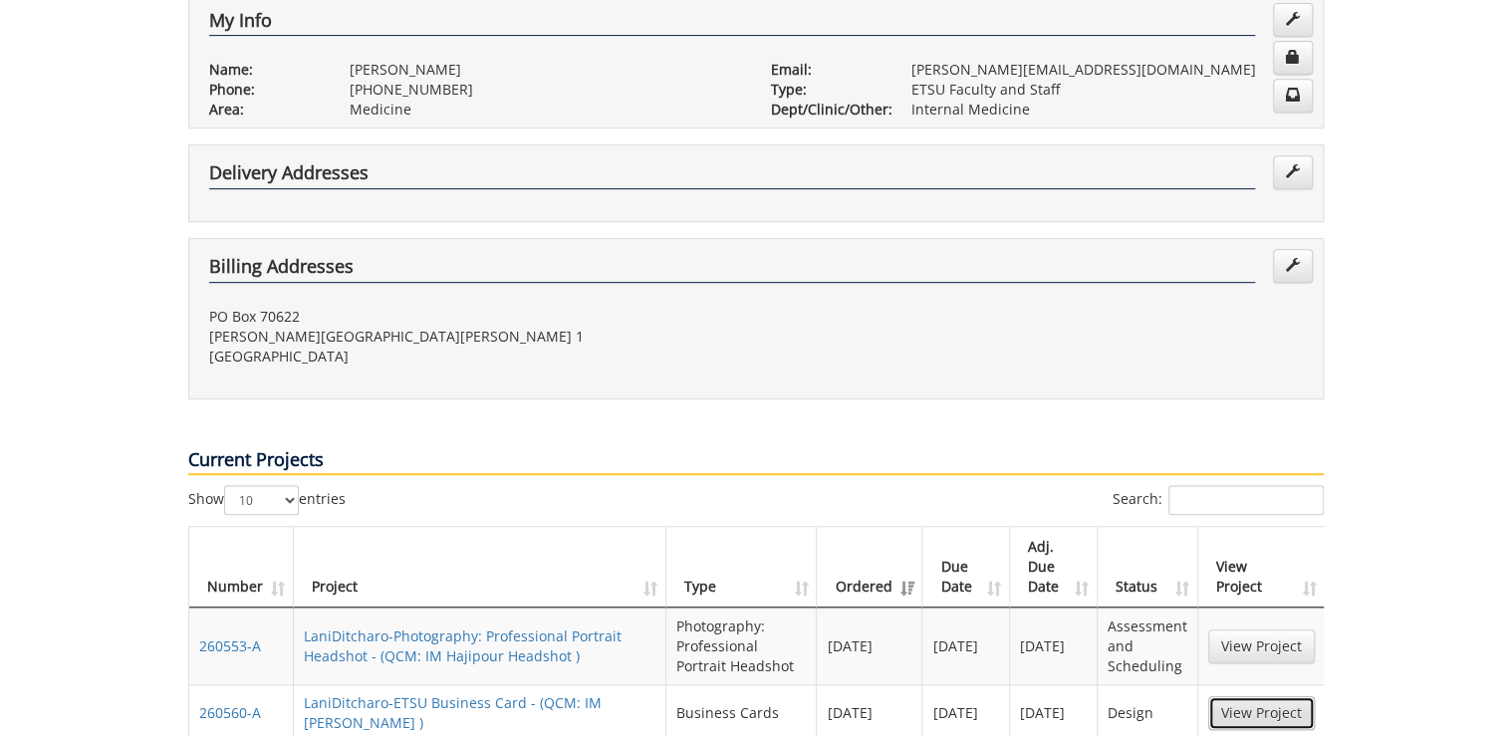
click at [1243, 696] on link "View Project" at bounding box center [1261, 713] width 107 height 34
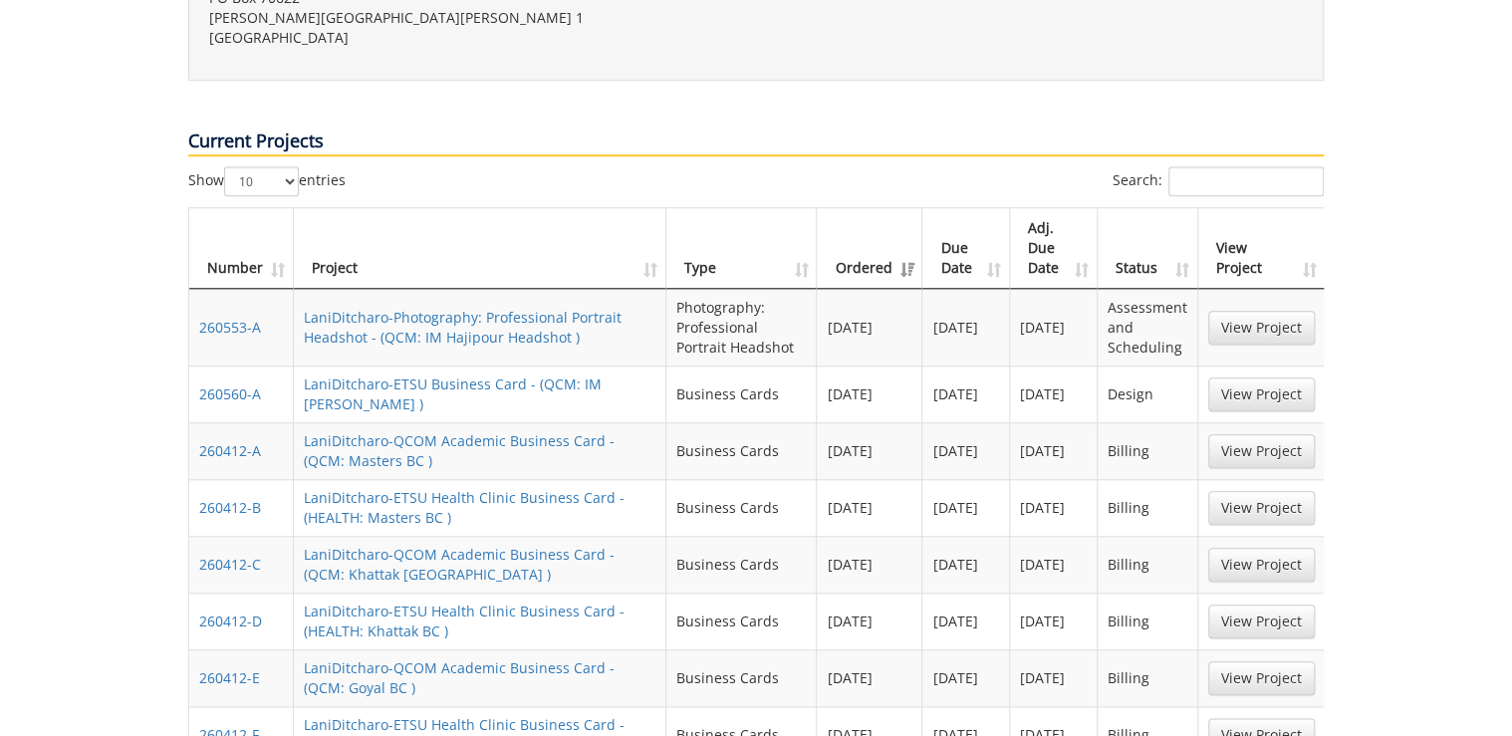
scroll to position [1116, 0]
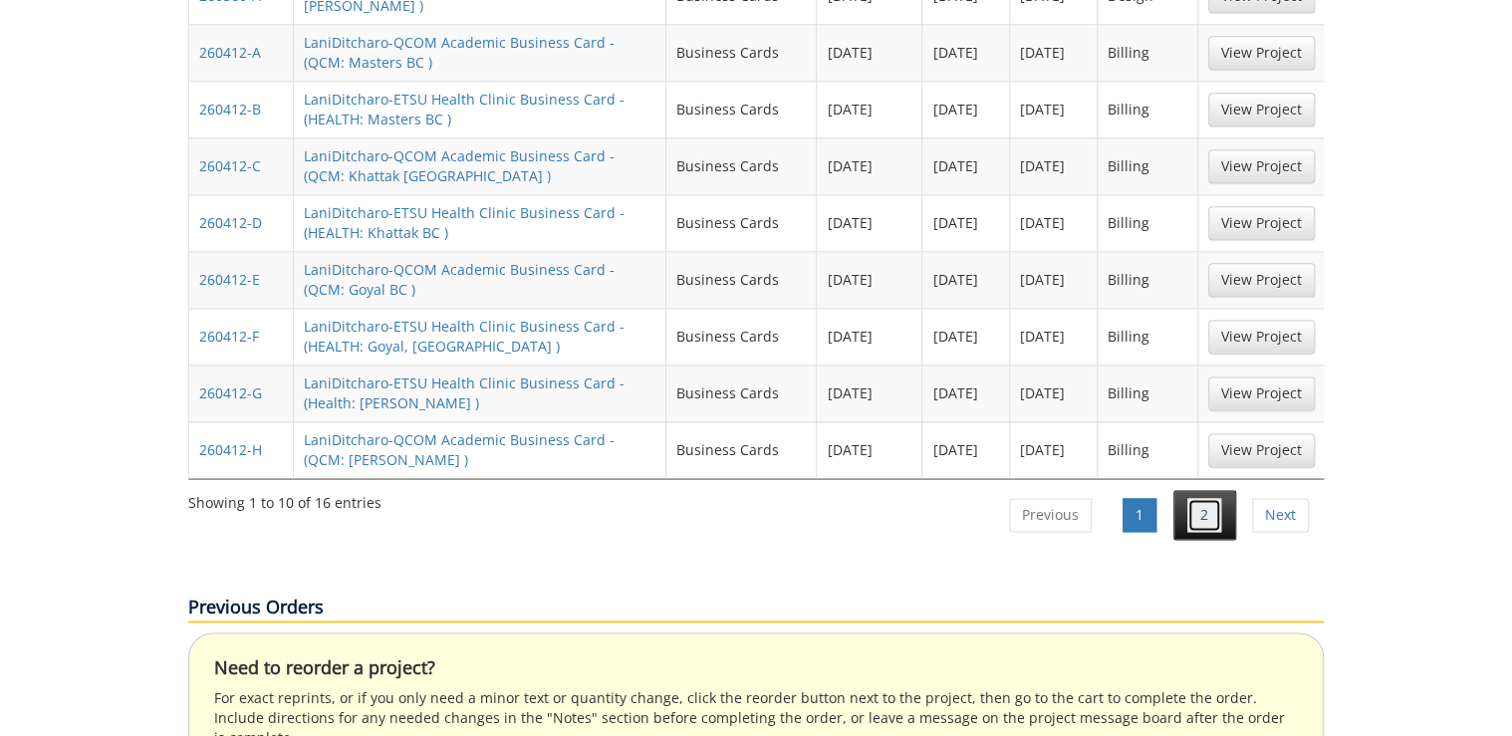
click at [1204, 498] on link "2" at bounding box center [1204, 515] width 34 height 34
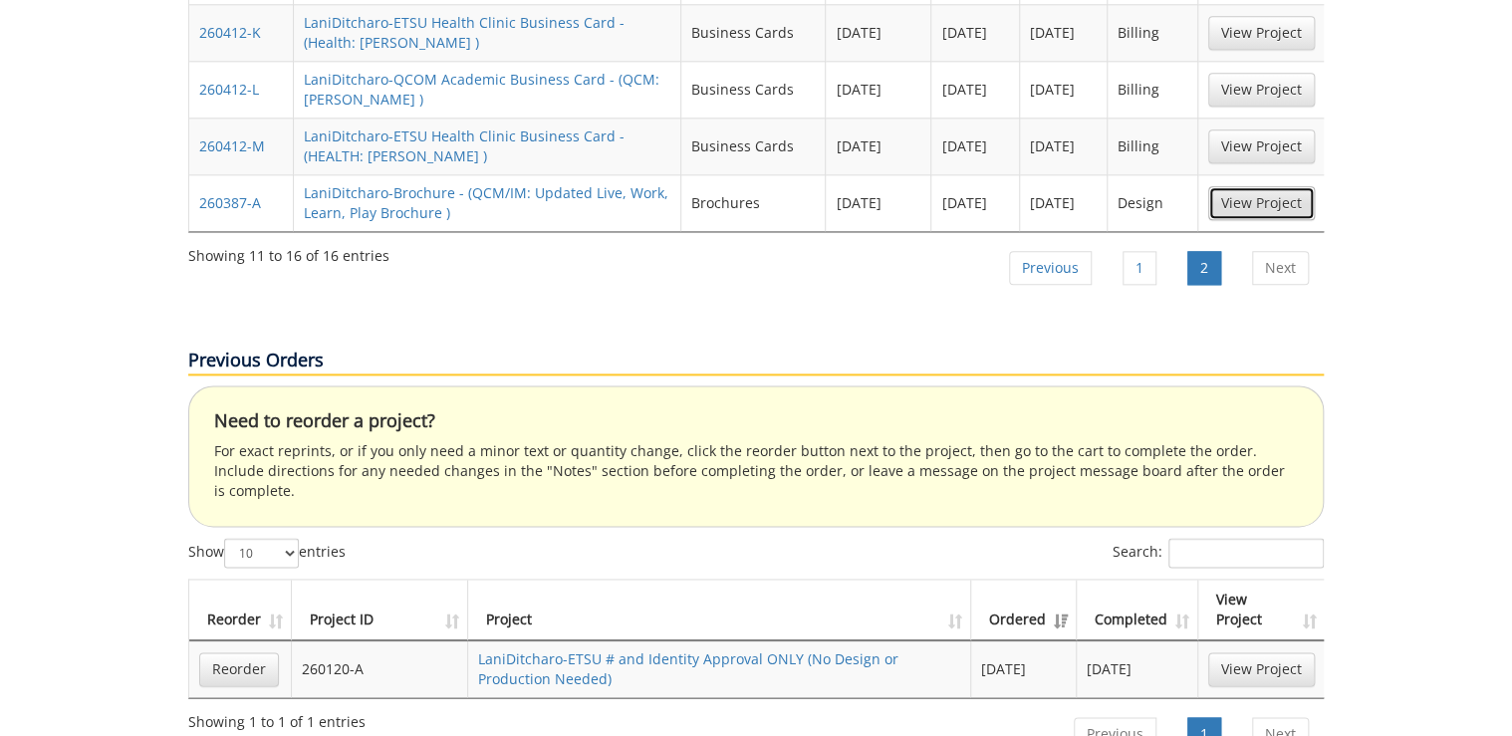
click at [1210, 186] on link "View Project" at bounding box center [1261, 203] width 107 height 34
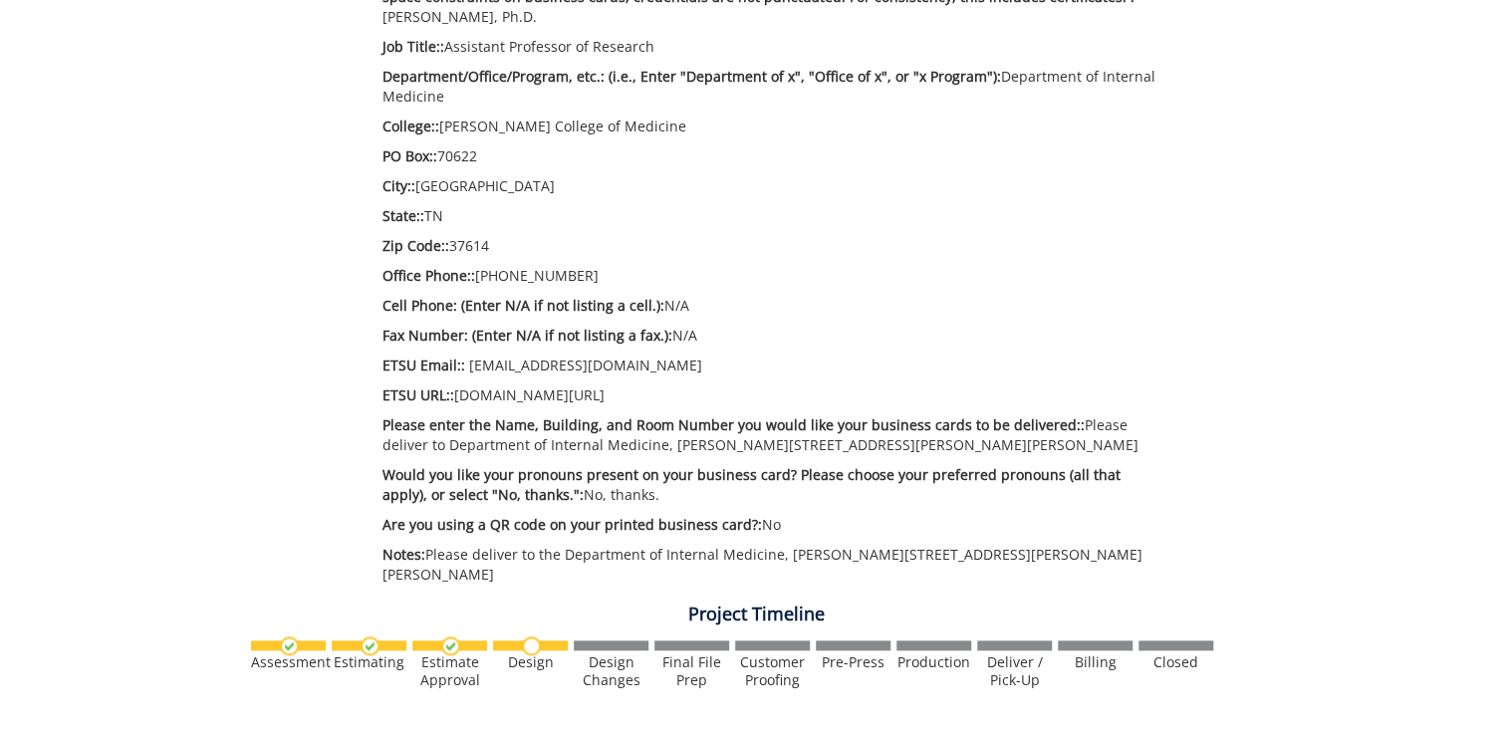
scroll to position [1036, 0]
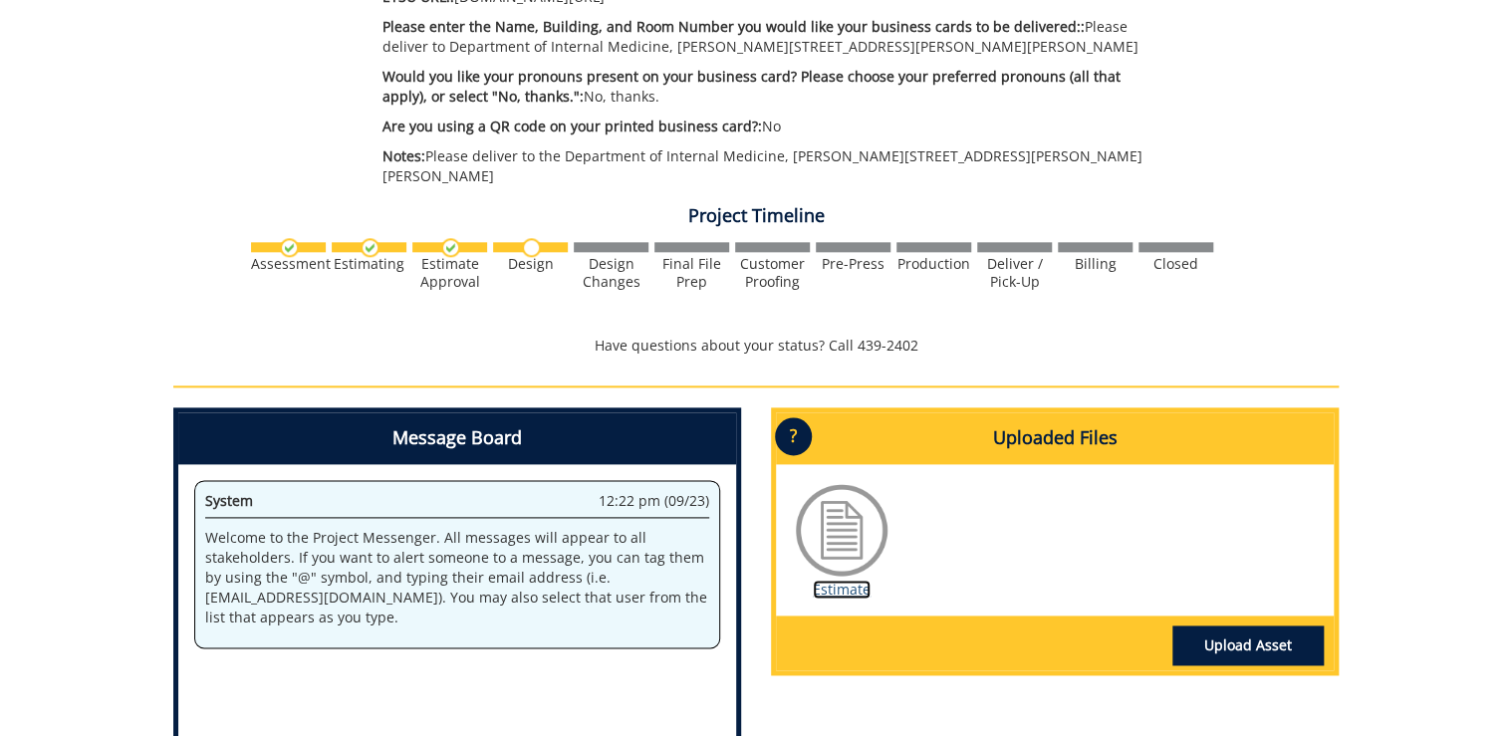
click at [853, 580] on link "Estimate" at bounding box center [842, 589] width 58 height 19
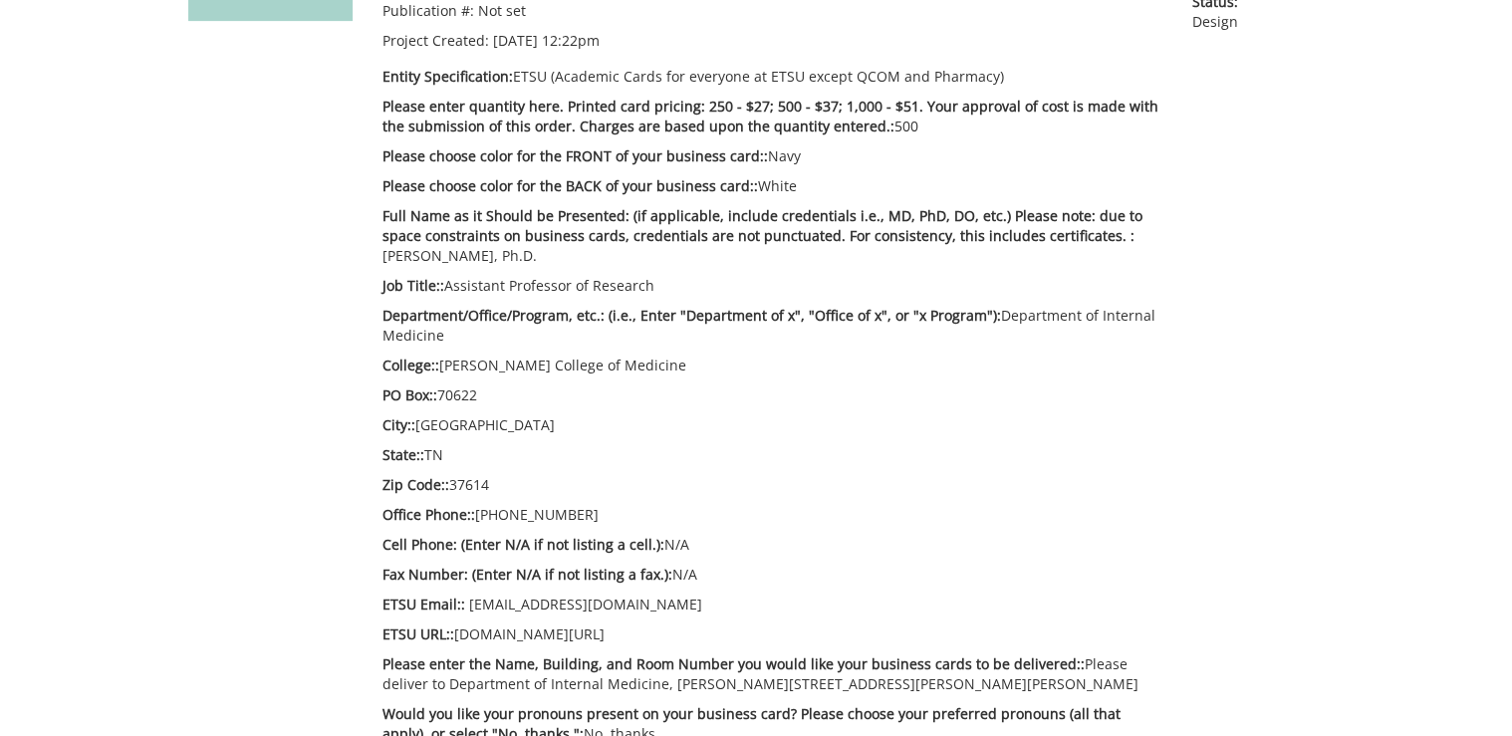
scroll to position [558, 0]
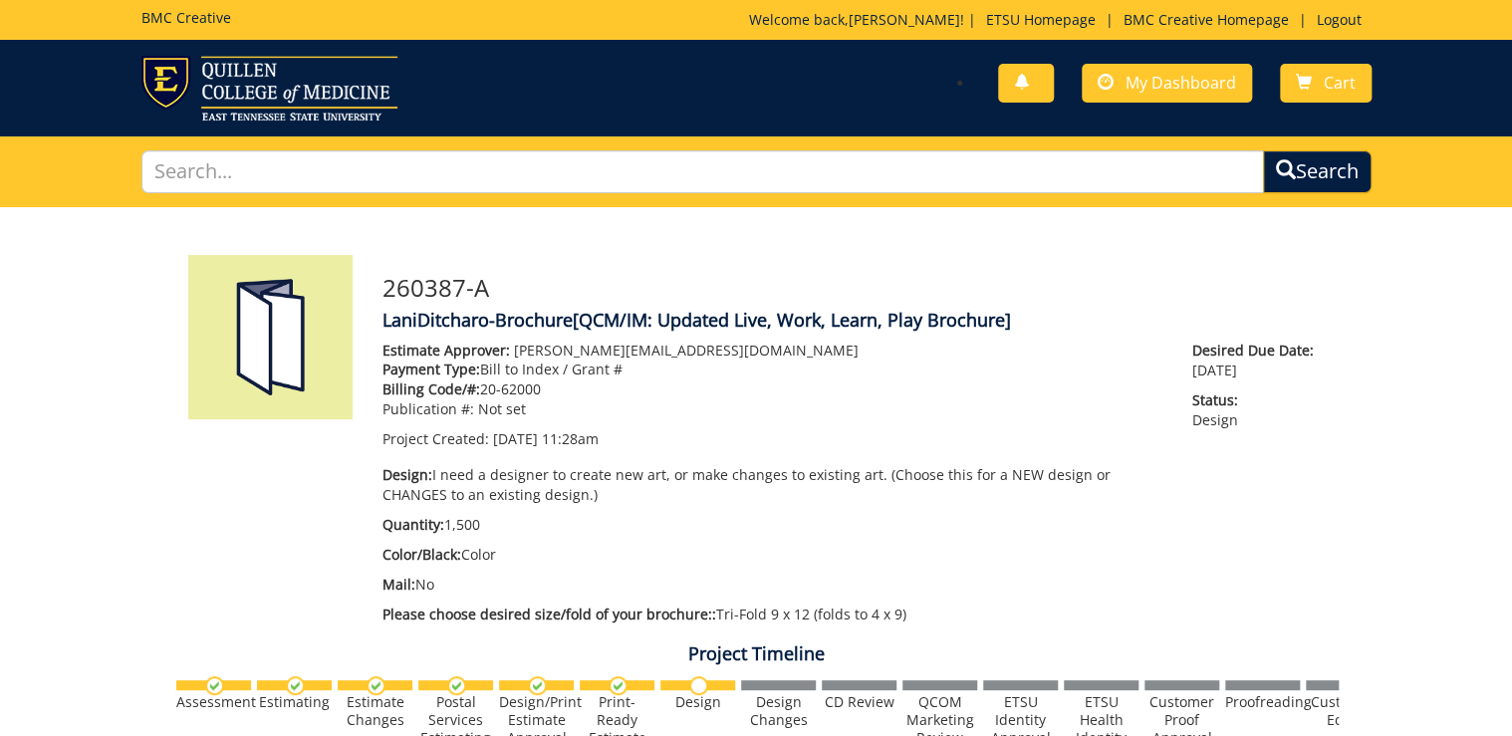
scroll to position [558, 0]
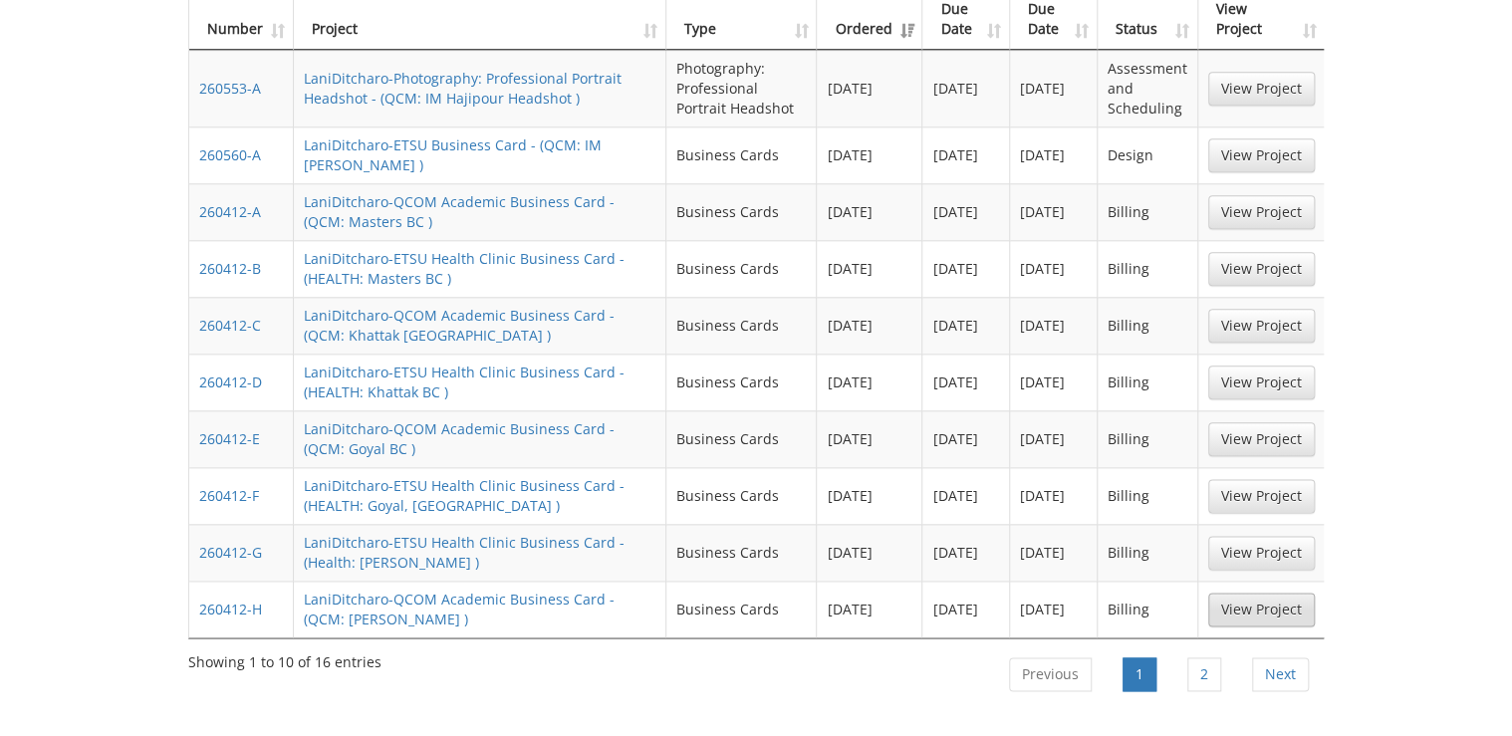
scroll to position [717, 0]
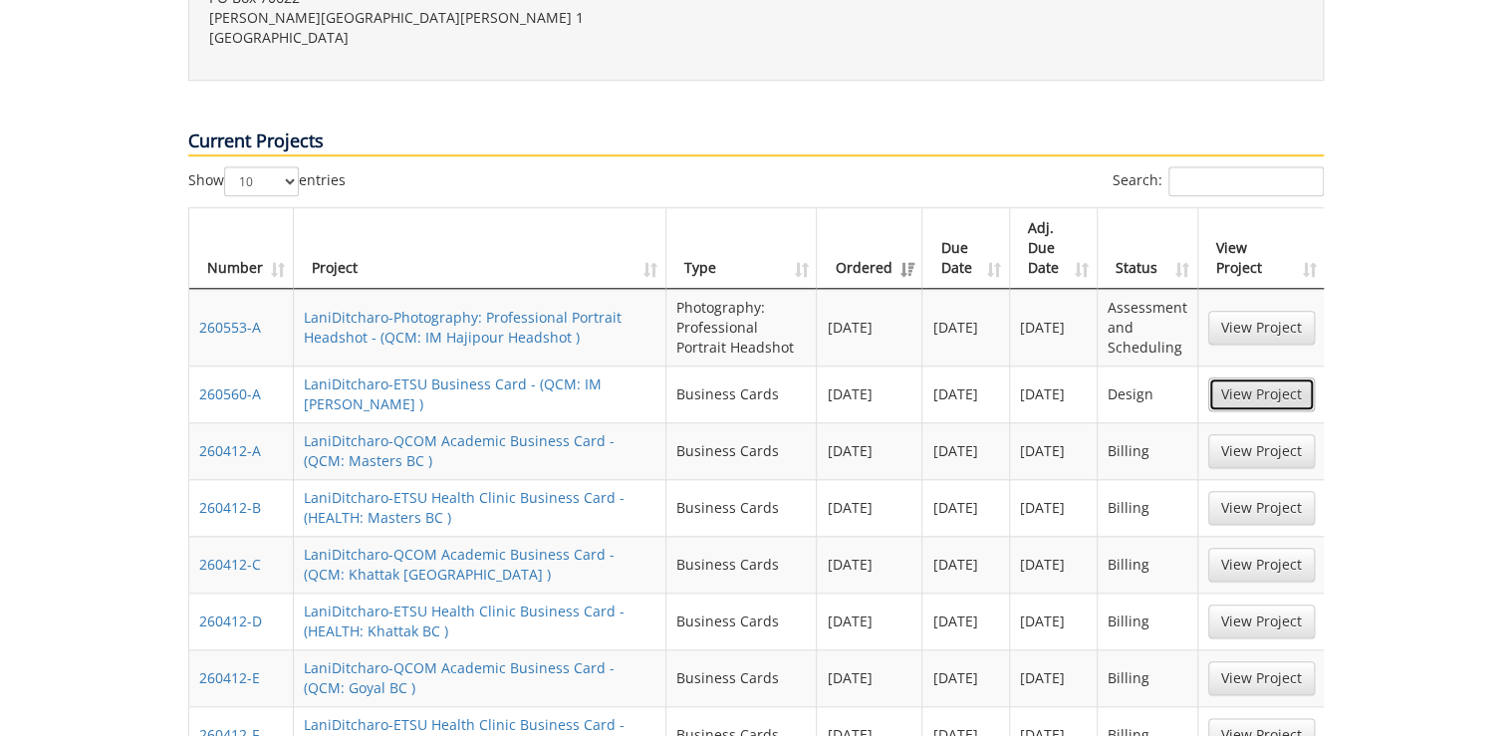
click at [1247, 378] on link "View Project" at bounding box center [1261, 395] width 107 height 34
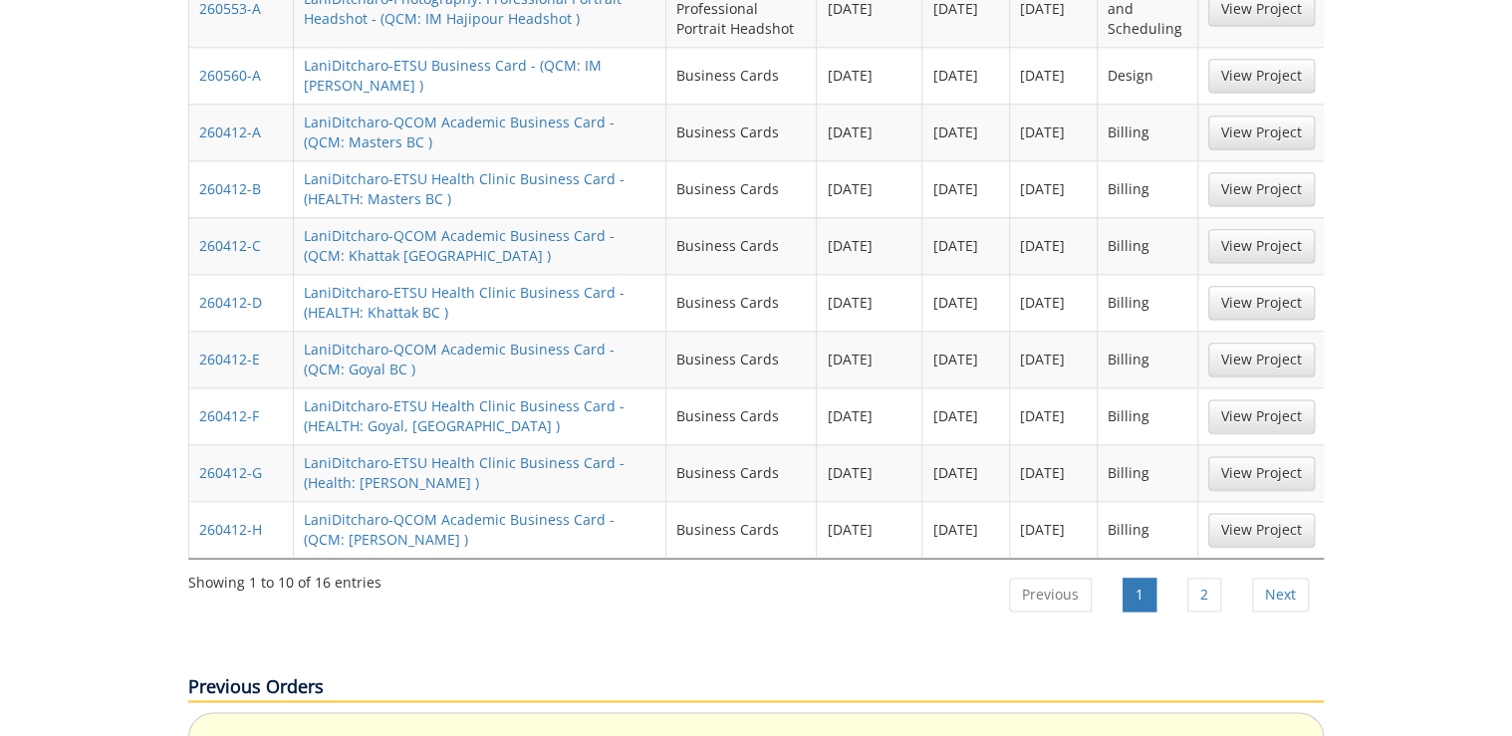
scroll to position [1195, 0]
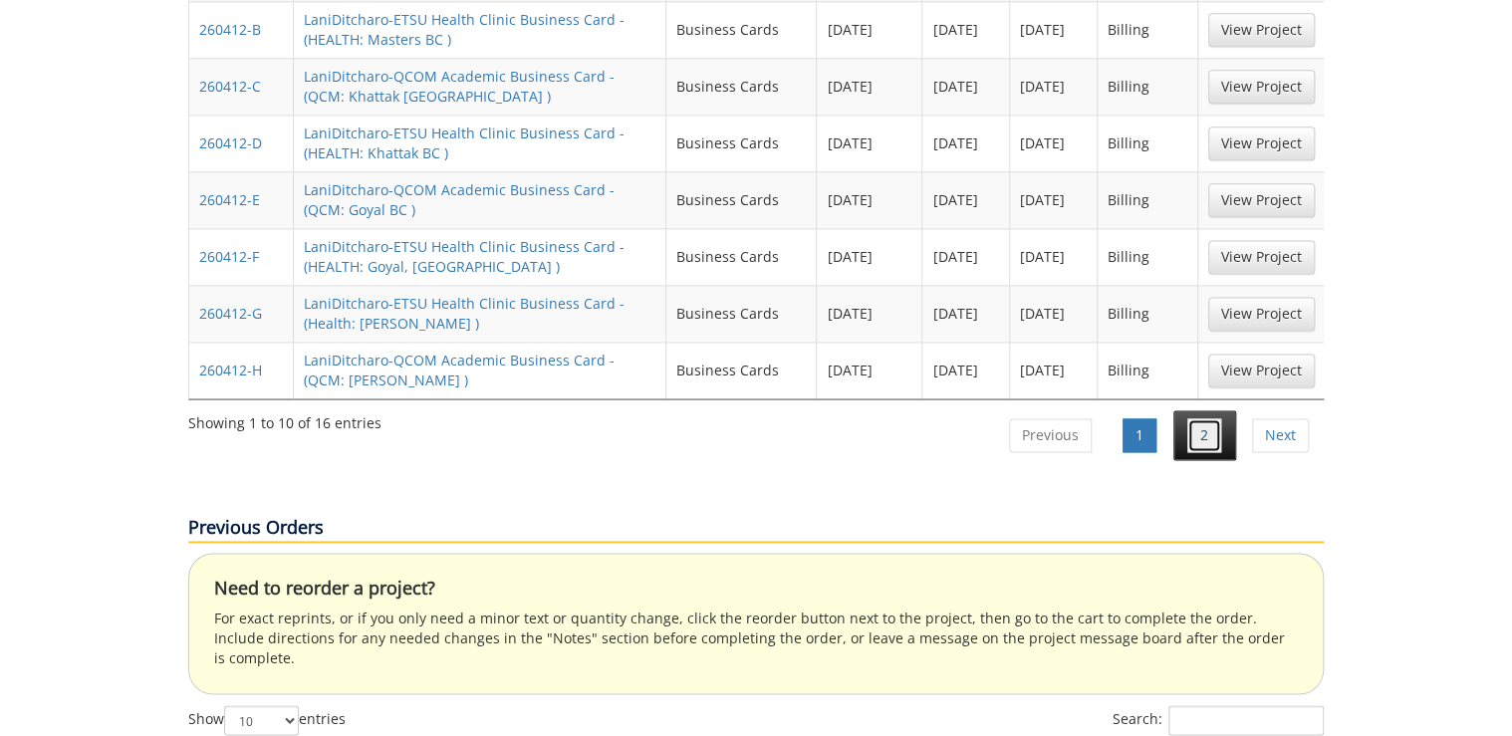
click at [1205, 418] on link "2" at bounding box center [1204, 435] width 34 height 34
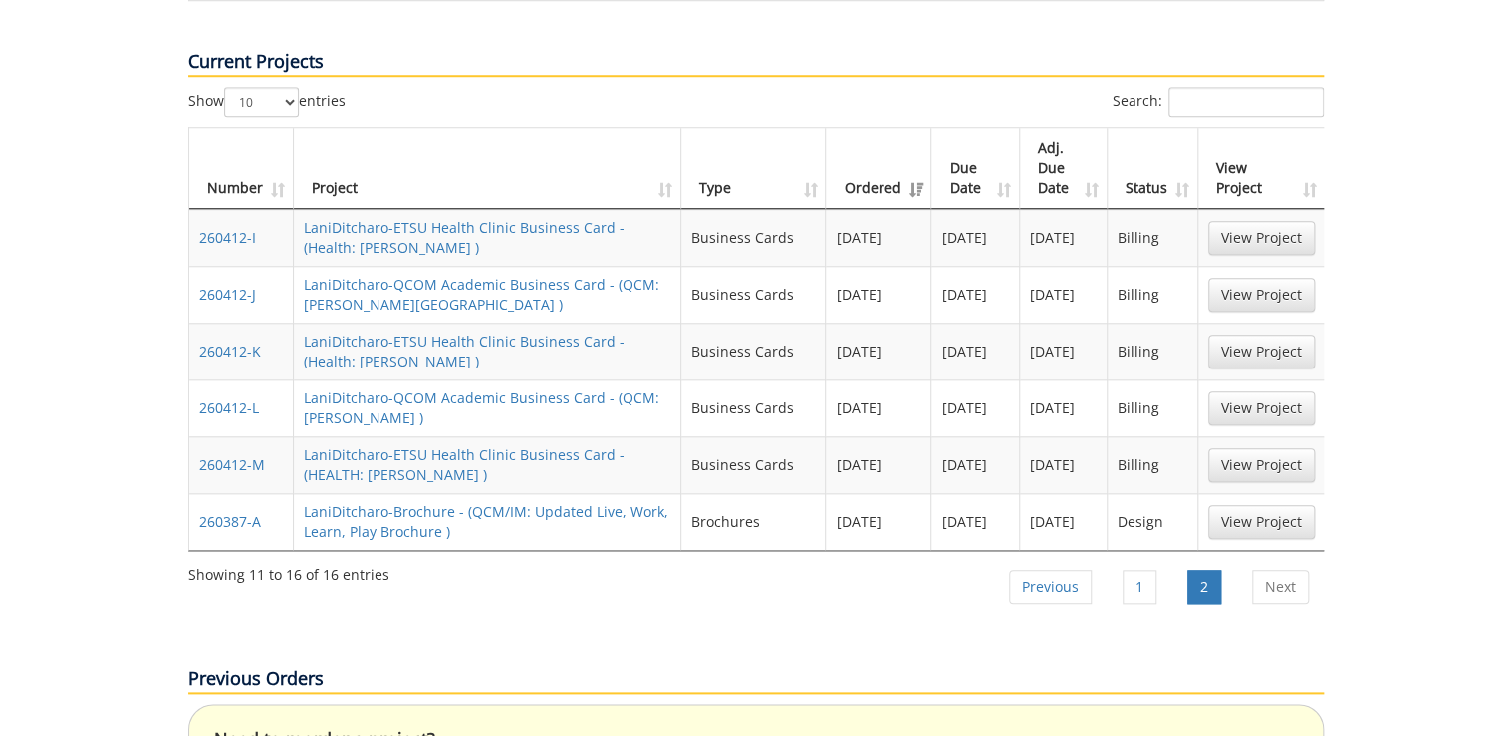
scroll to position [877, 0]
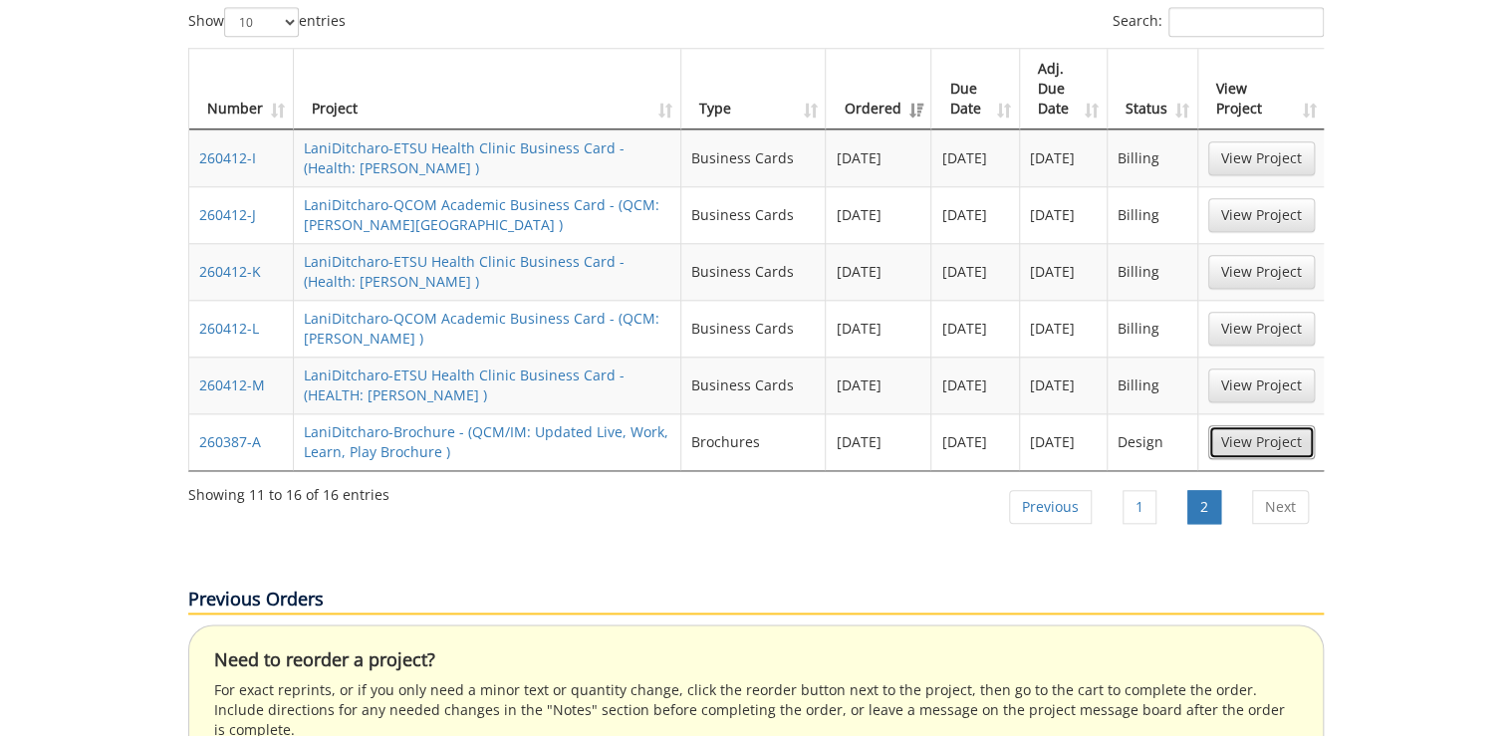
click at [1259, 425] on link "View Project" at bounding box center [1261, 442] width 107 height 34
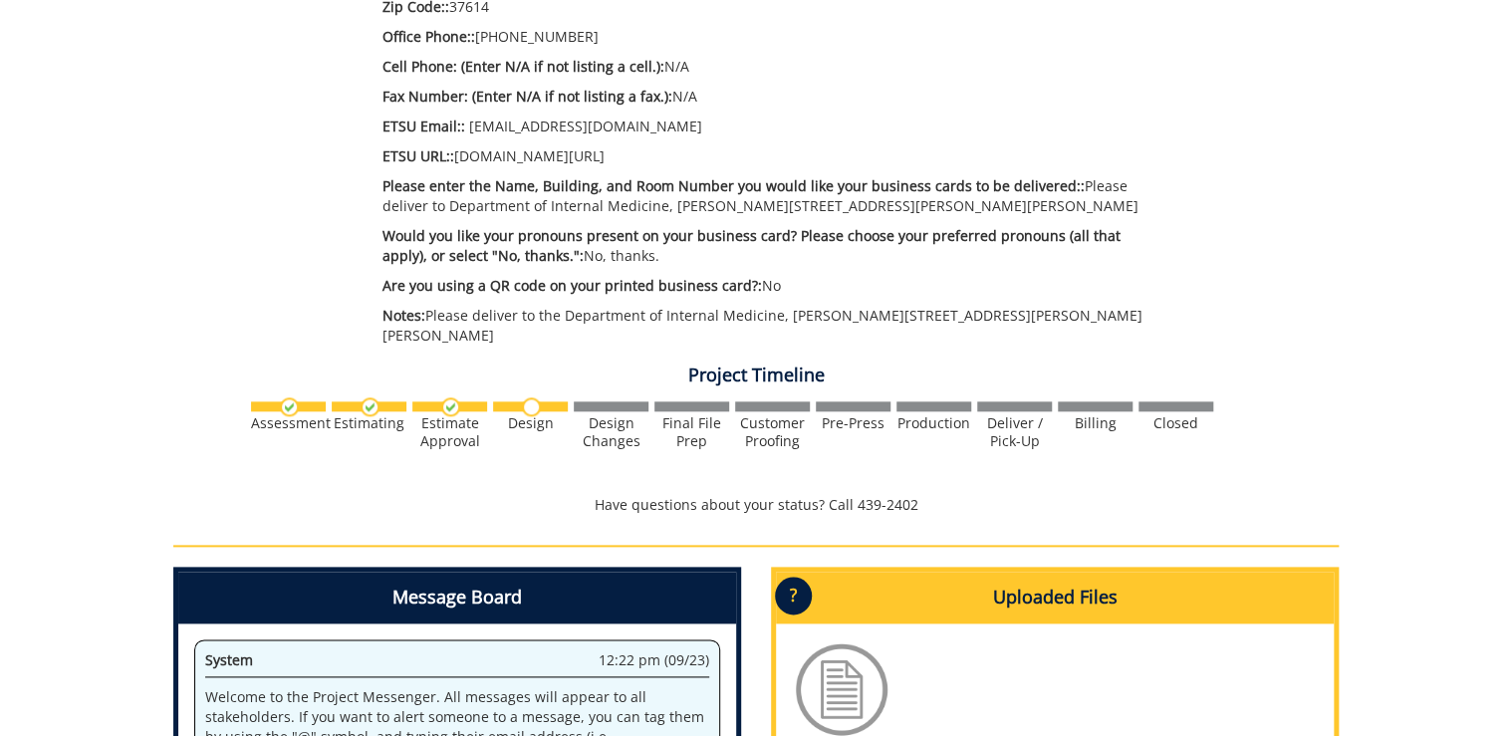
scroll to position [1036, 0]
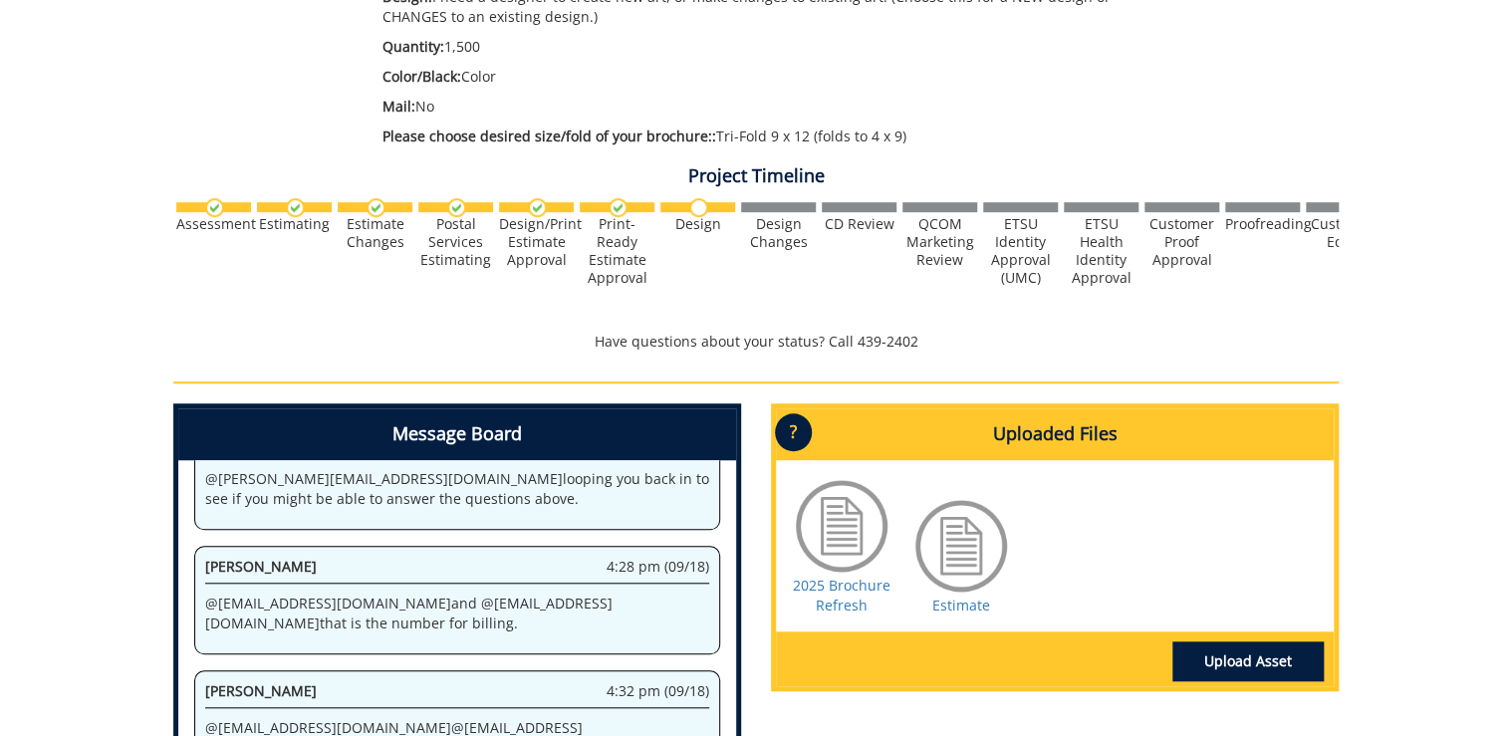
scroll to position [637, 0]
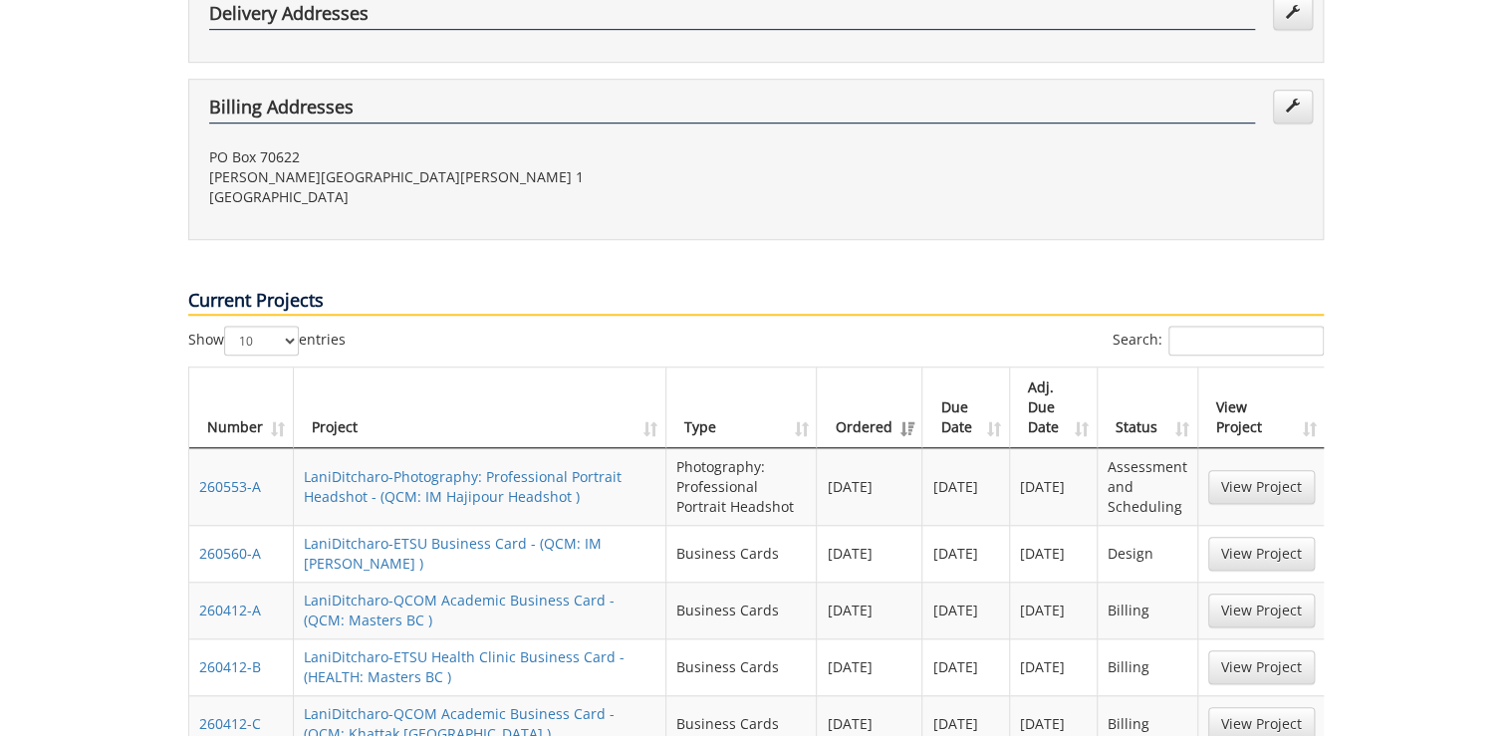
scroll to position [637, 0]
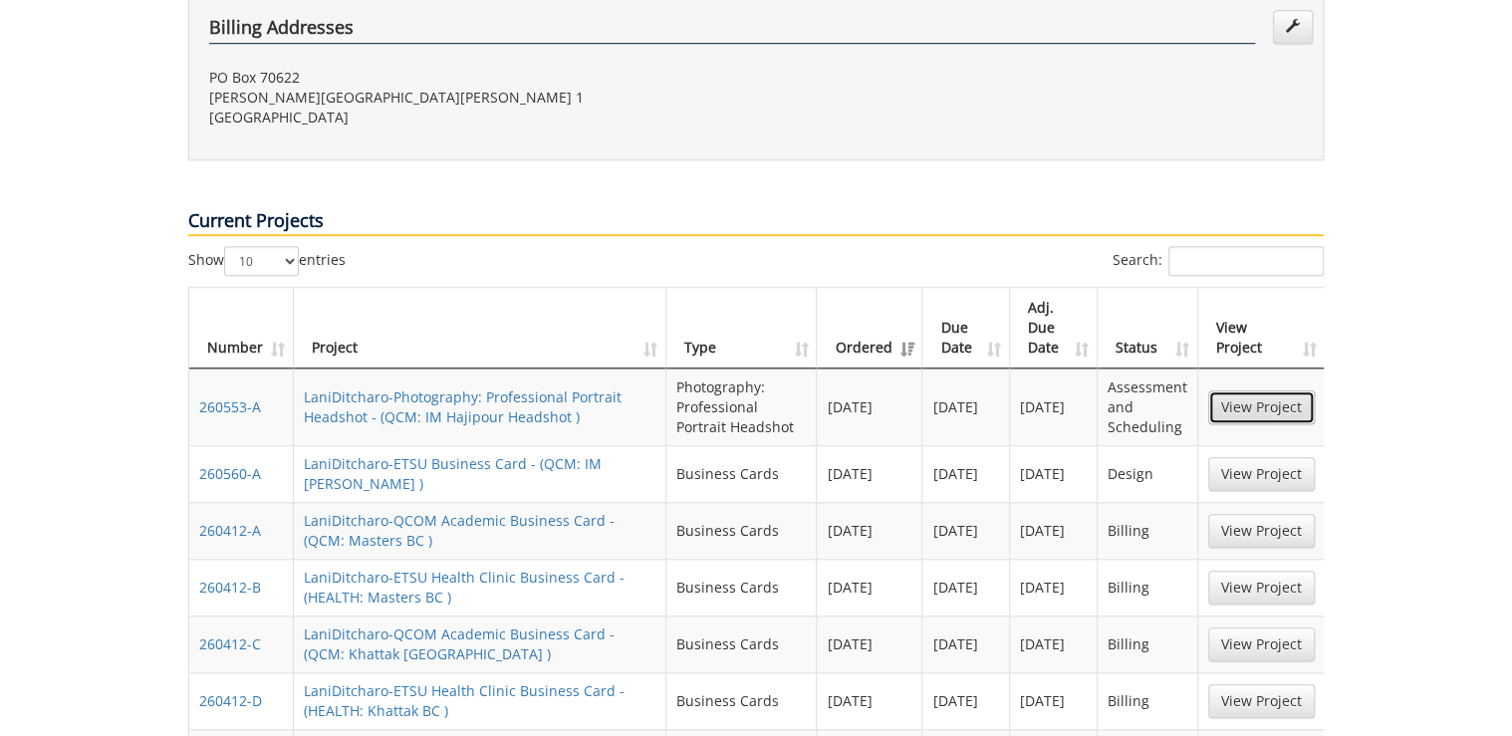
click at [1233, 390] on link "View Project" at bounding box center [1261, 407] width 107 height 34
click at [1247, 457] on link "View Project" at bounding box center [1261, 474] width 107 height 34
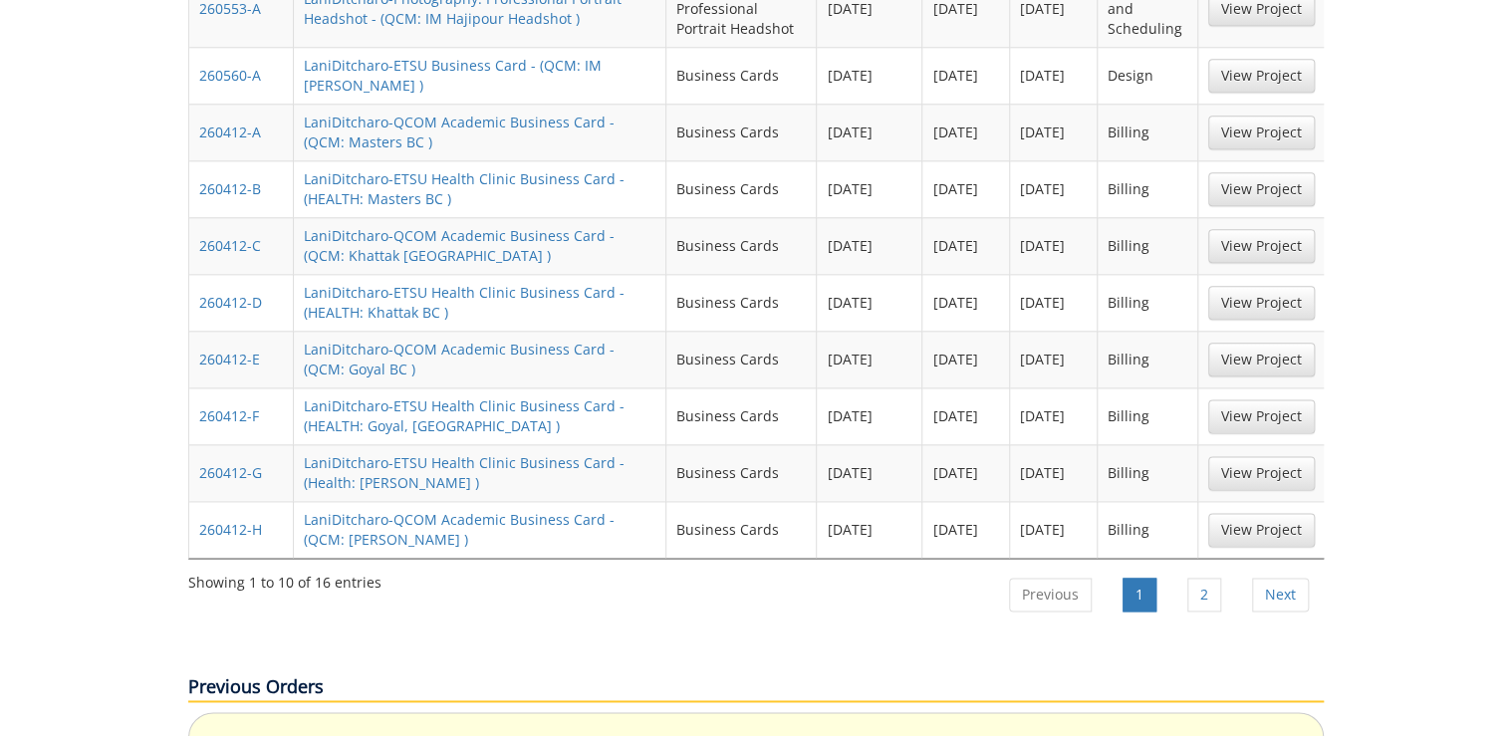
scroll to position [1116, 0]
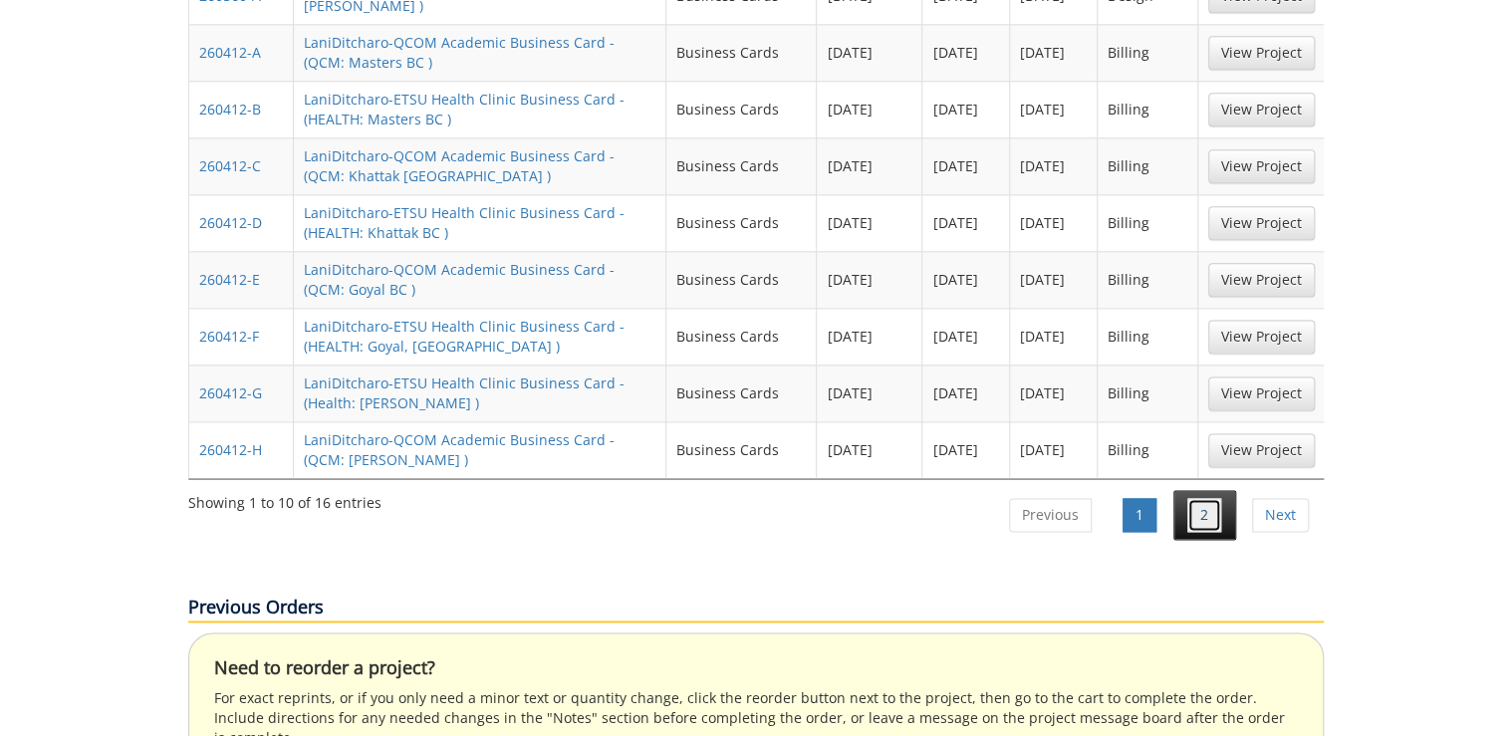
click at [1206, 498] on link "2" at bounding box center [1204, 515] width 34 height 34
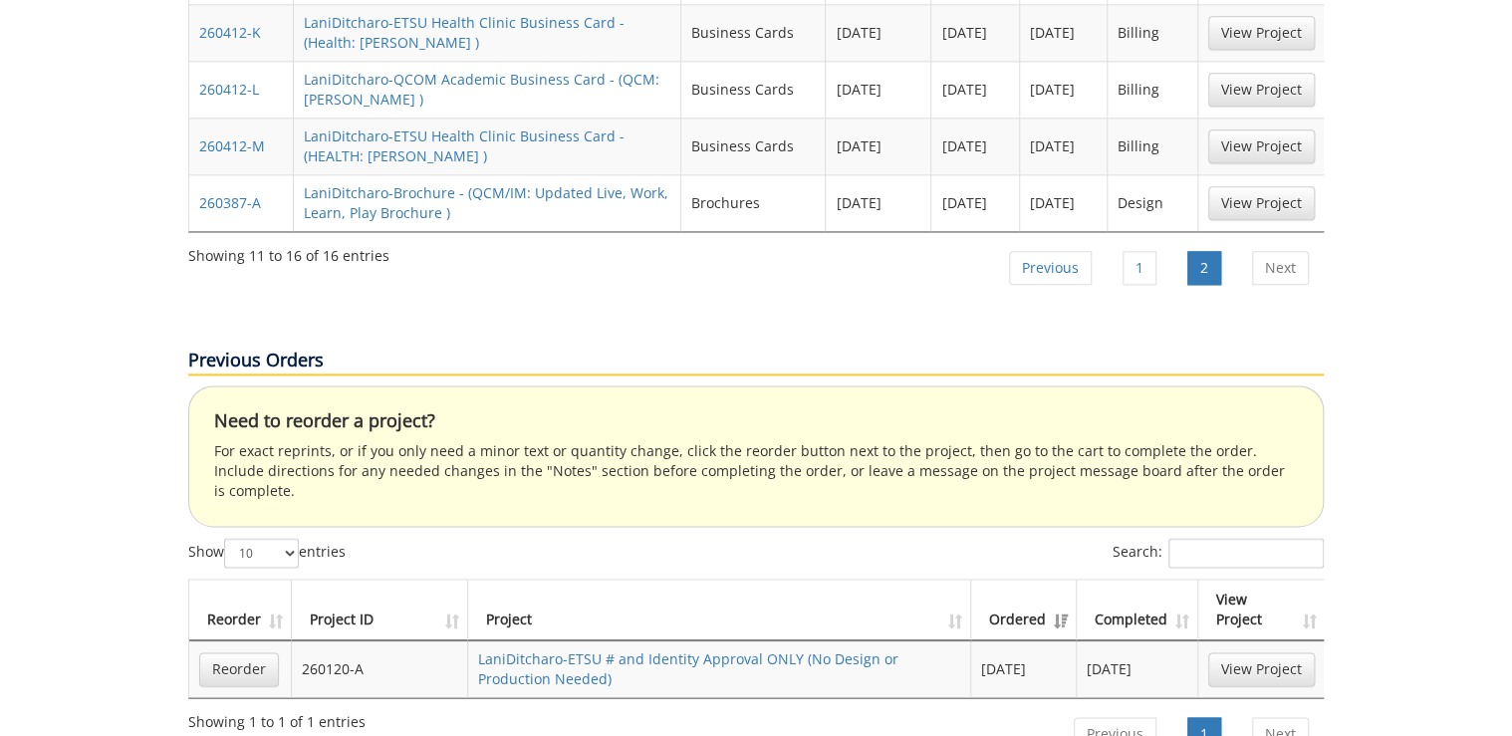
scroll to position [797, 0]
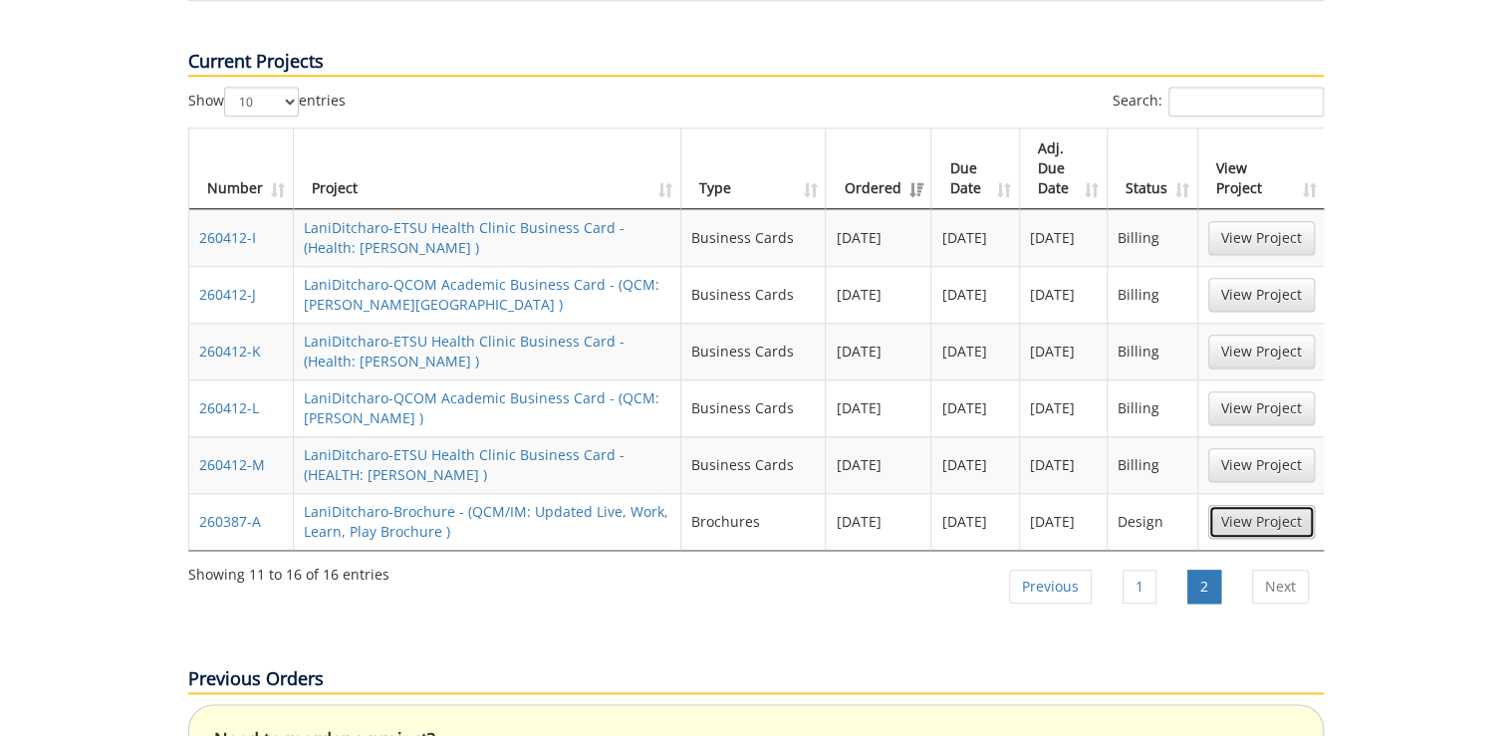
click at [1297, 505] on link "View Project" at bounding box center [1261, 522] width 107 height 34
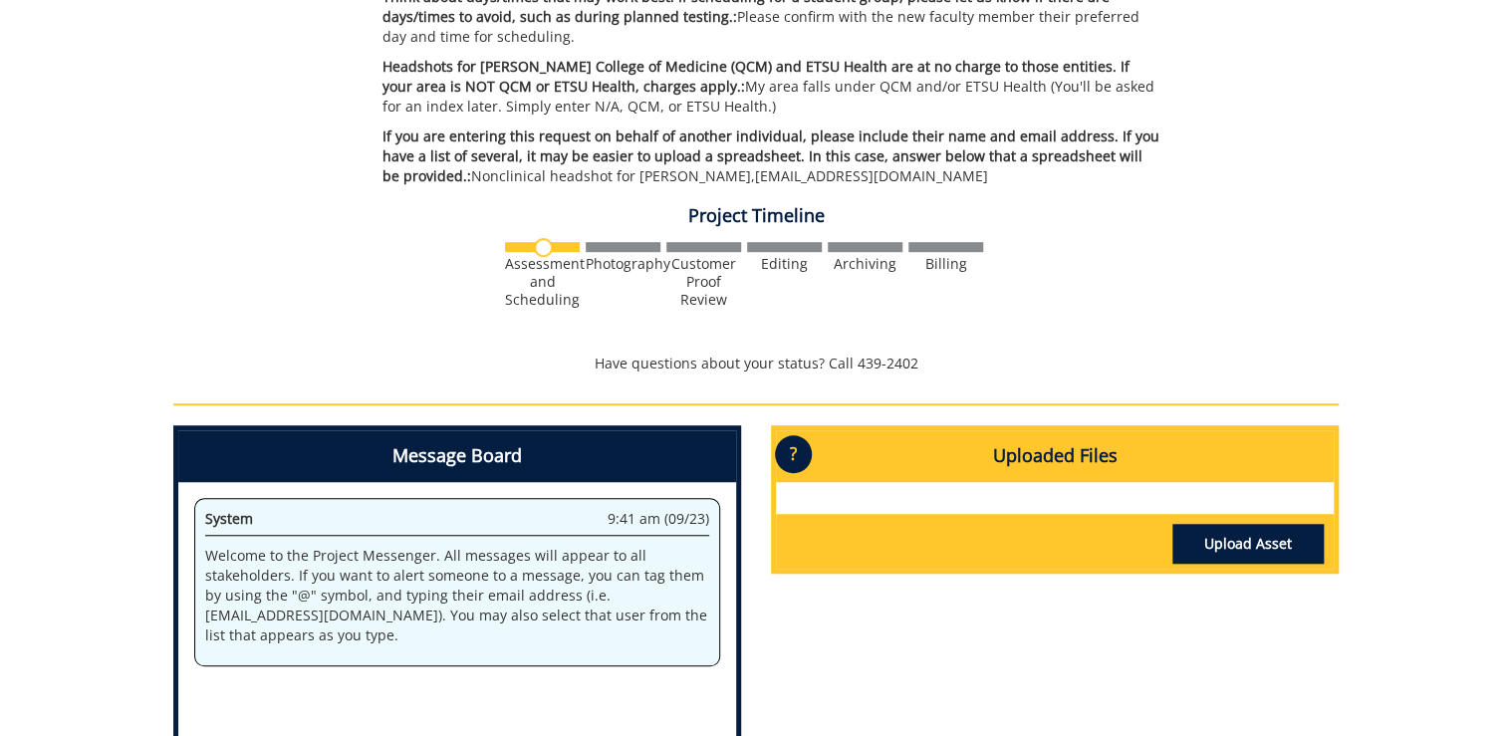
scroll to position [851, 0]
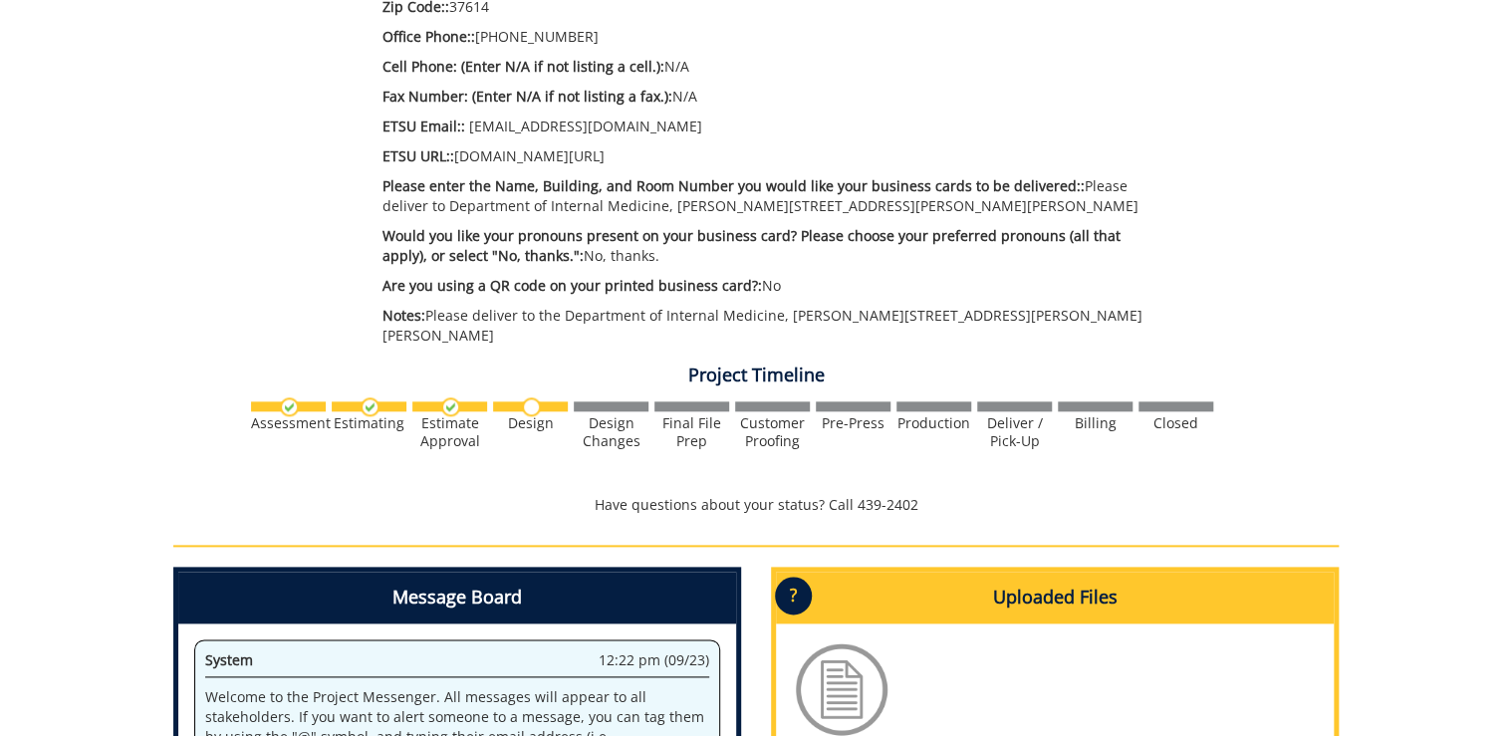
scroll to position [1116, 0]
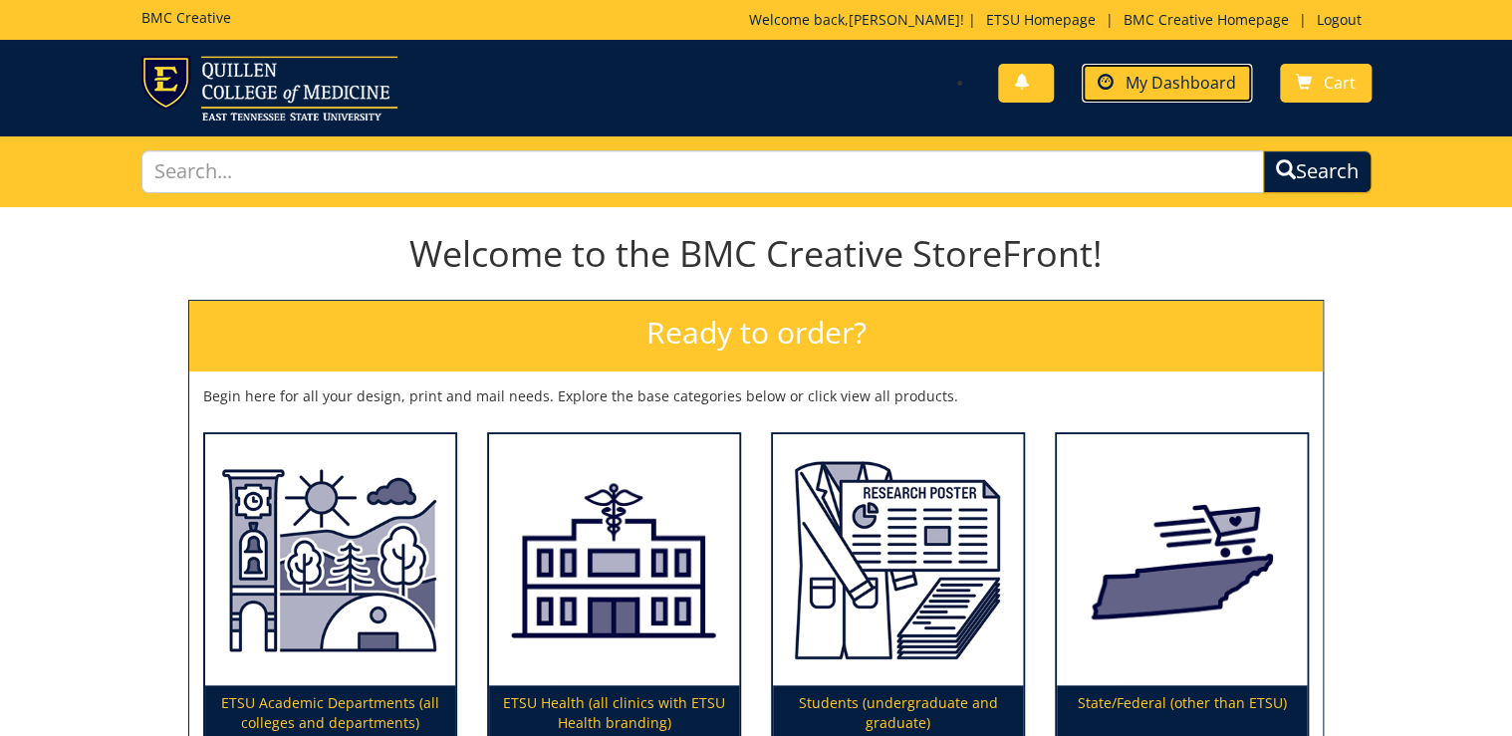
click at [944, 80] on span "My Dashboard" at bounding box center [1181, 83] width 111 height 22
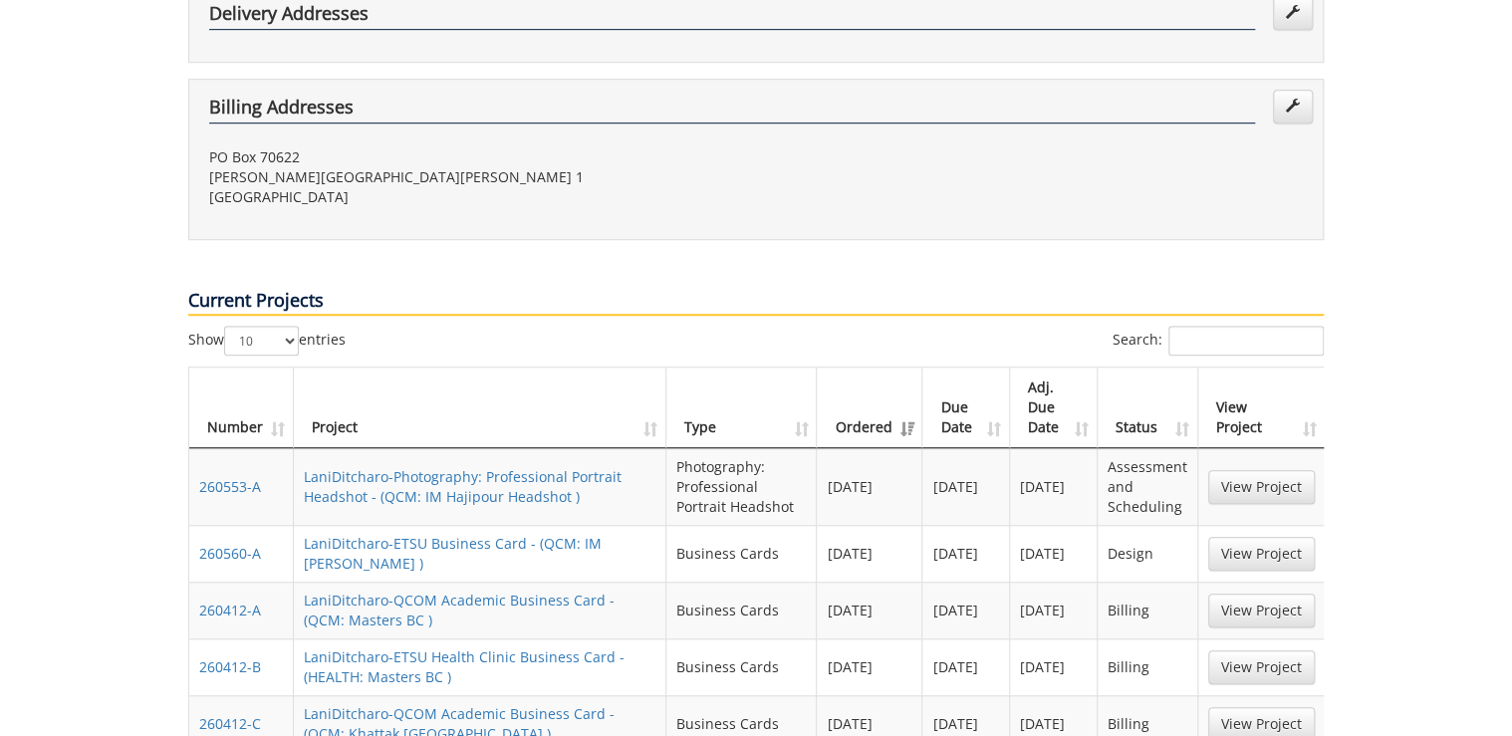
scroll to position [637, 0]
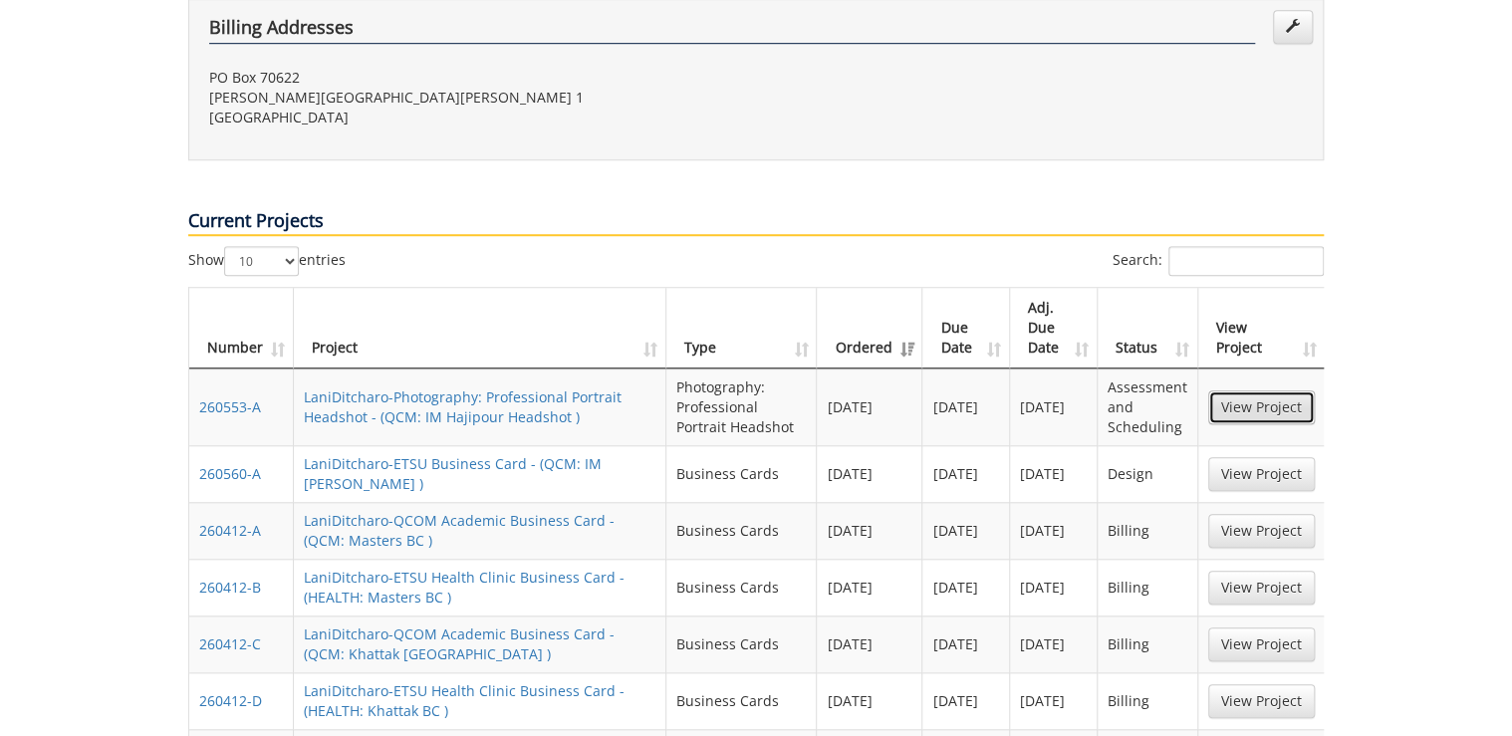
click at [1261, 390] on link "View Project" at bounding box center [1261, 407] width 107 height 34
click at [1256, 457] on link "View Project" at bounding box center [1261, 474] width 107 height 34
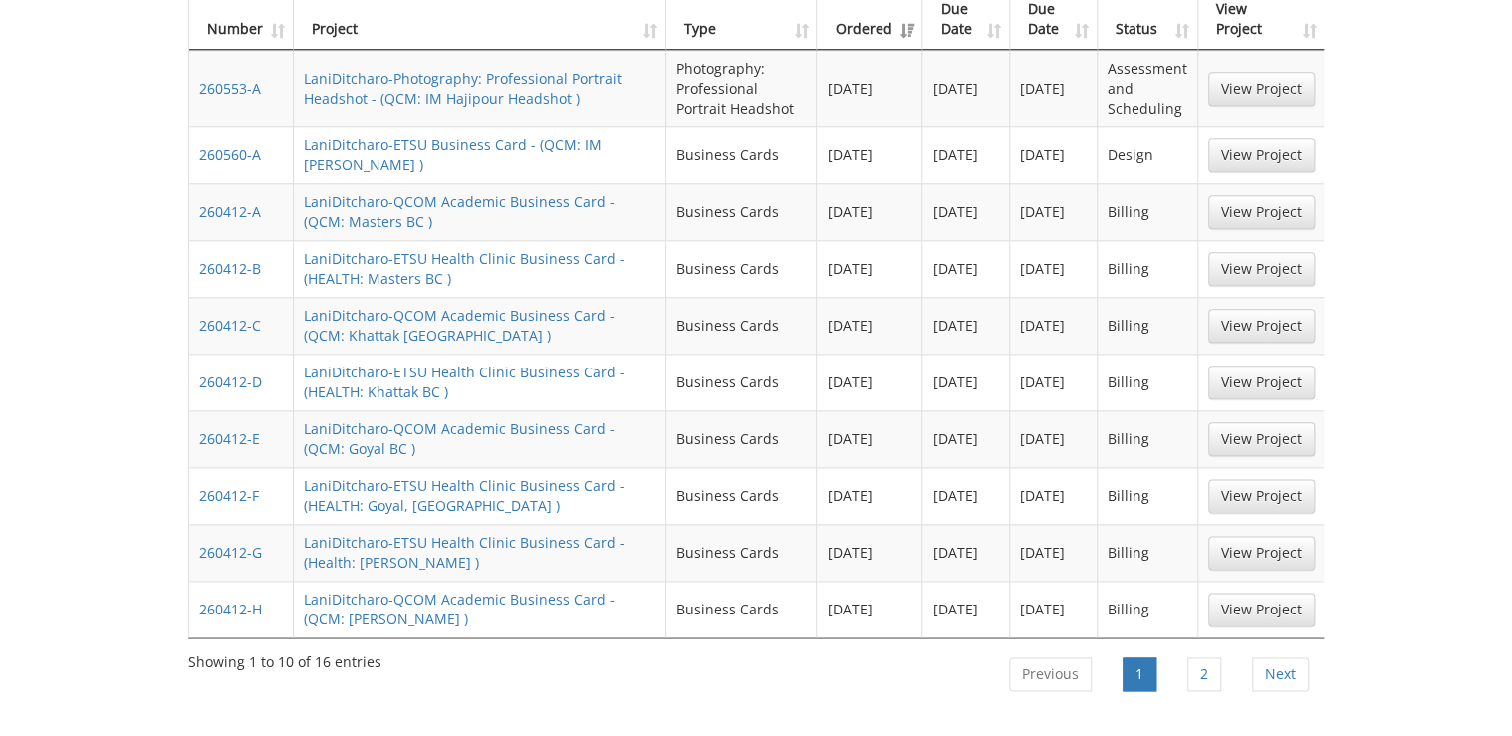
scroll to position [1195, 0]
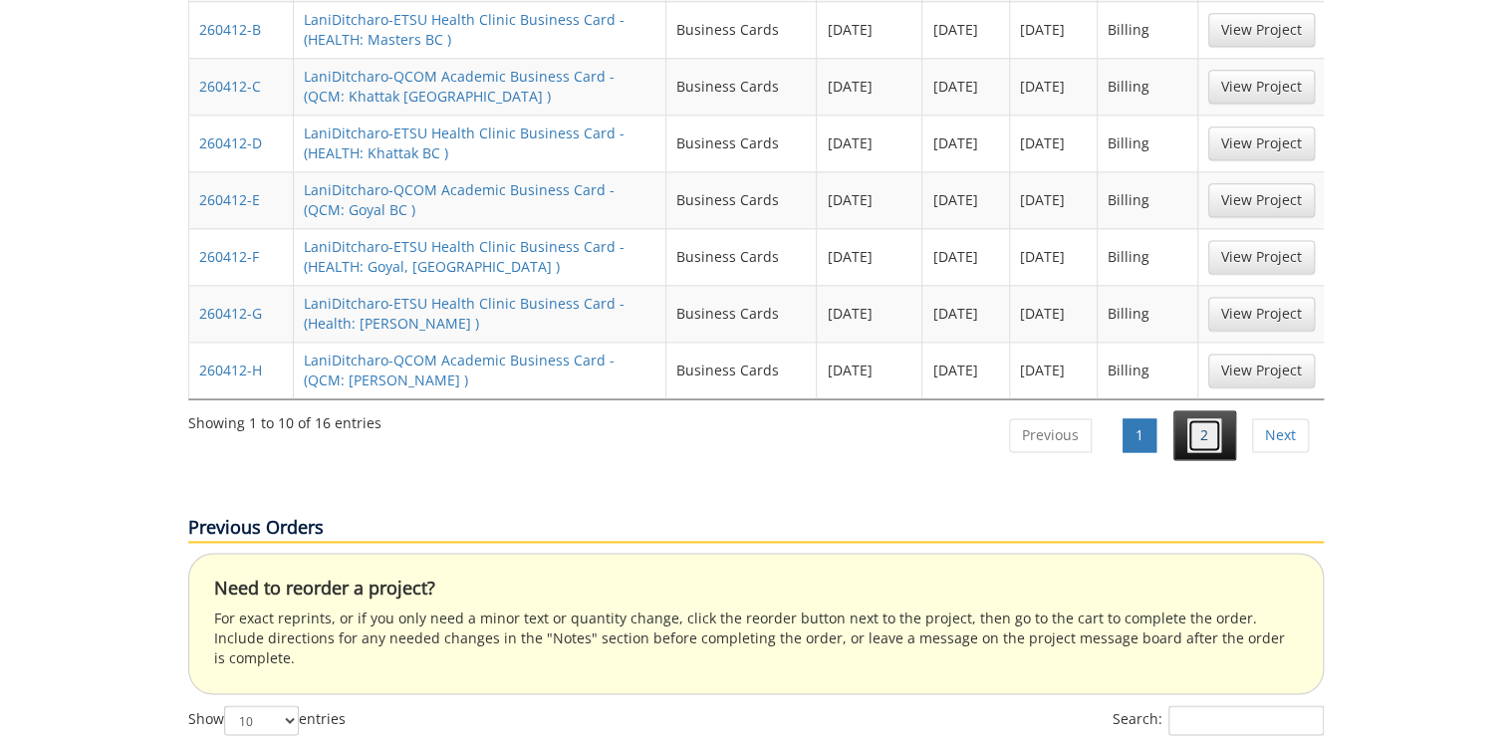
click at [1203, 418] on link "2" at bounding box center [1204, 435] width 34 height 34
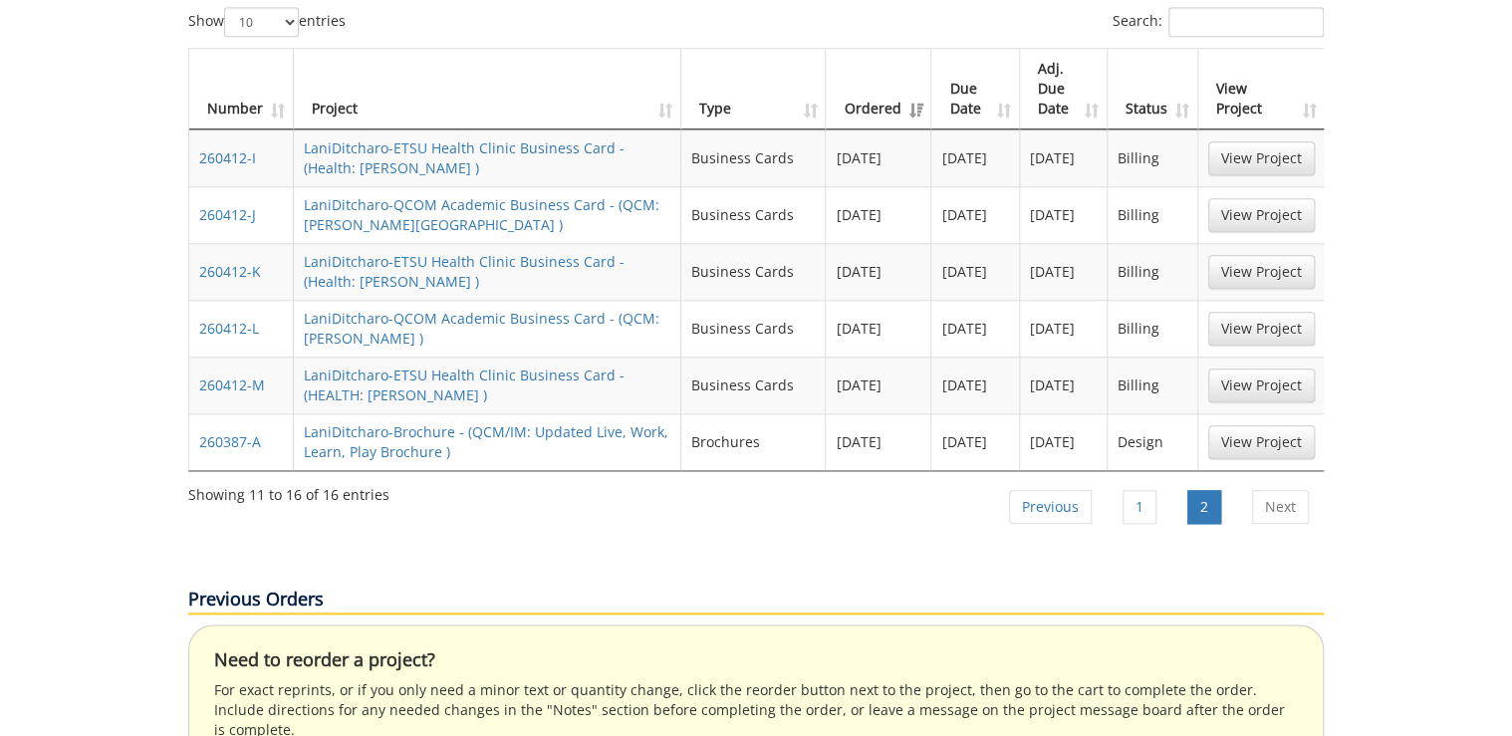
scroll to position [717, 0]
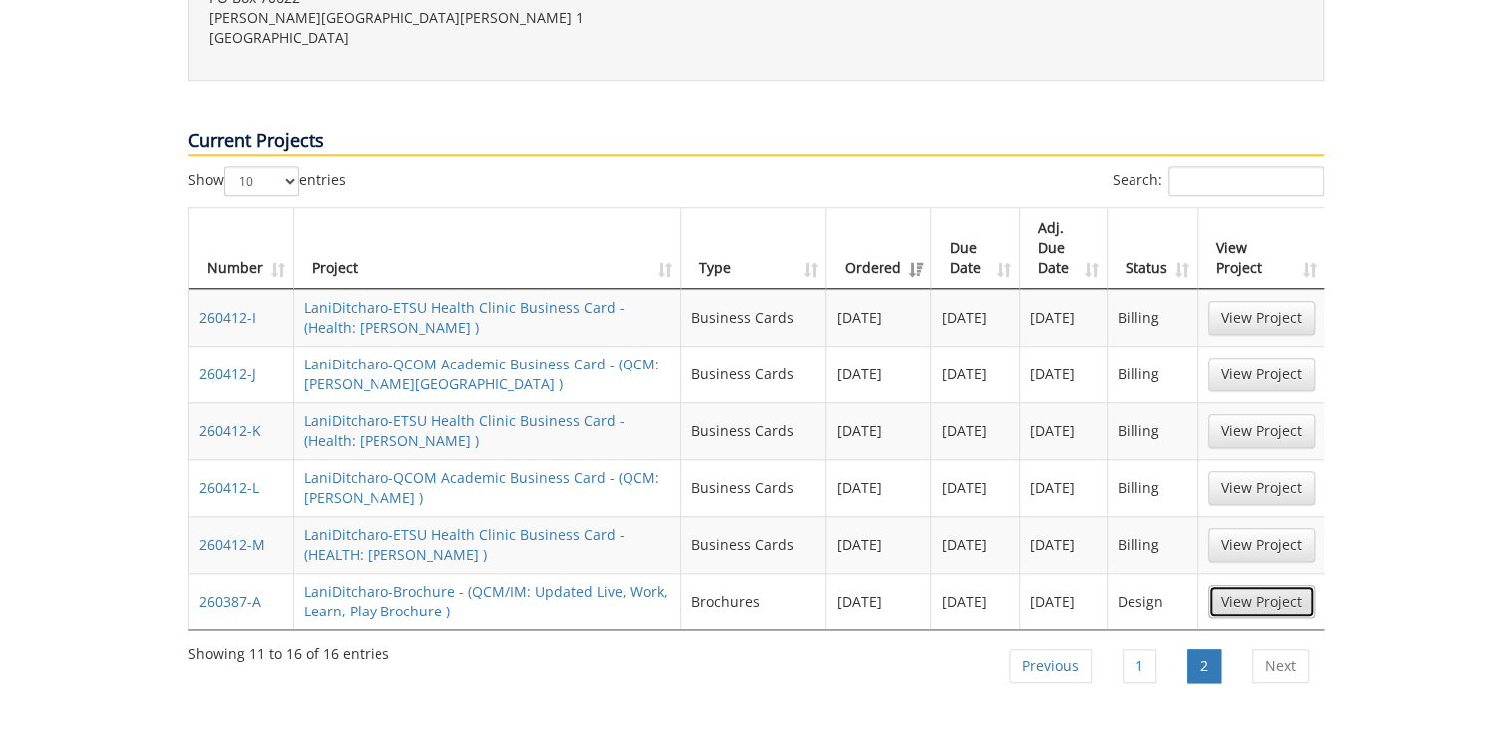
click at [1263, 585] on link "View Project" at bounding box center [1261, 602] width 107 height 34
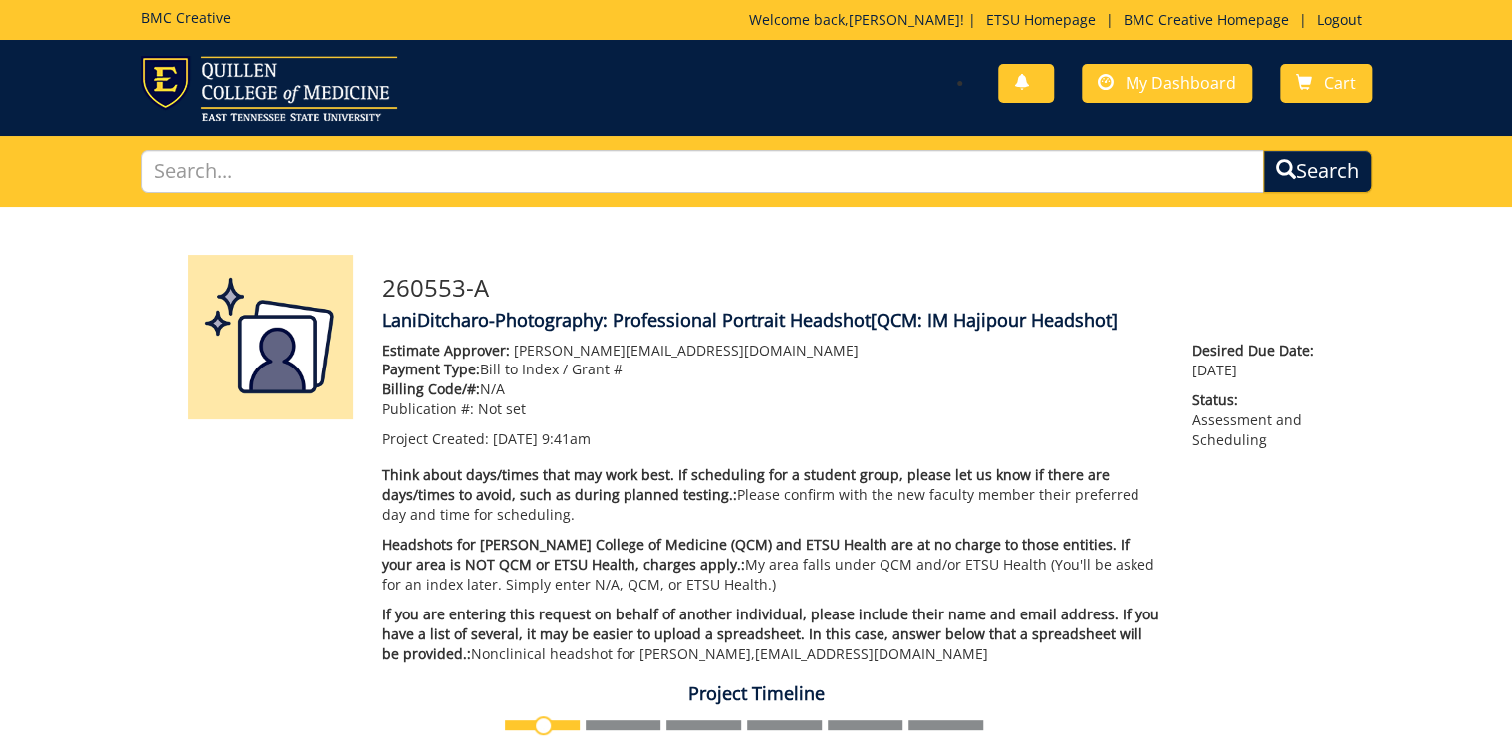
scroll to position [558, 0]
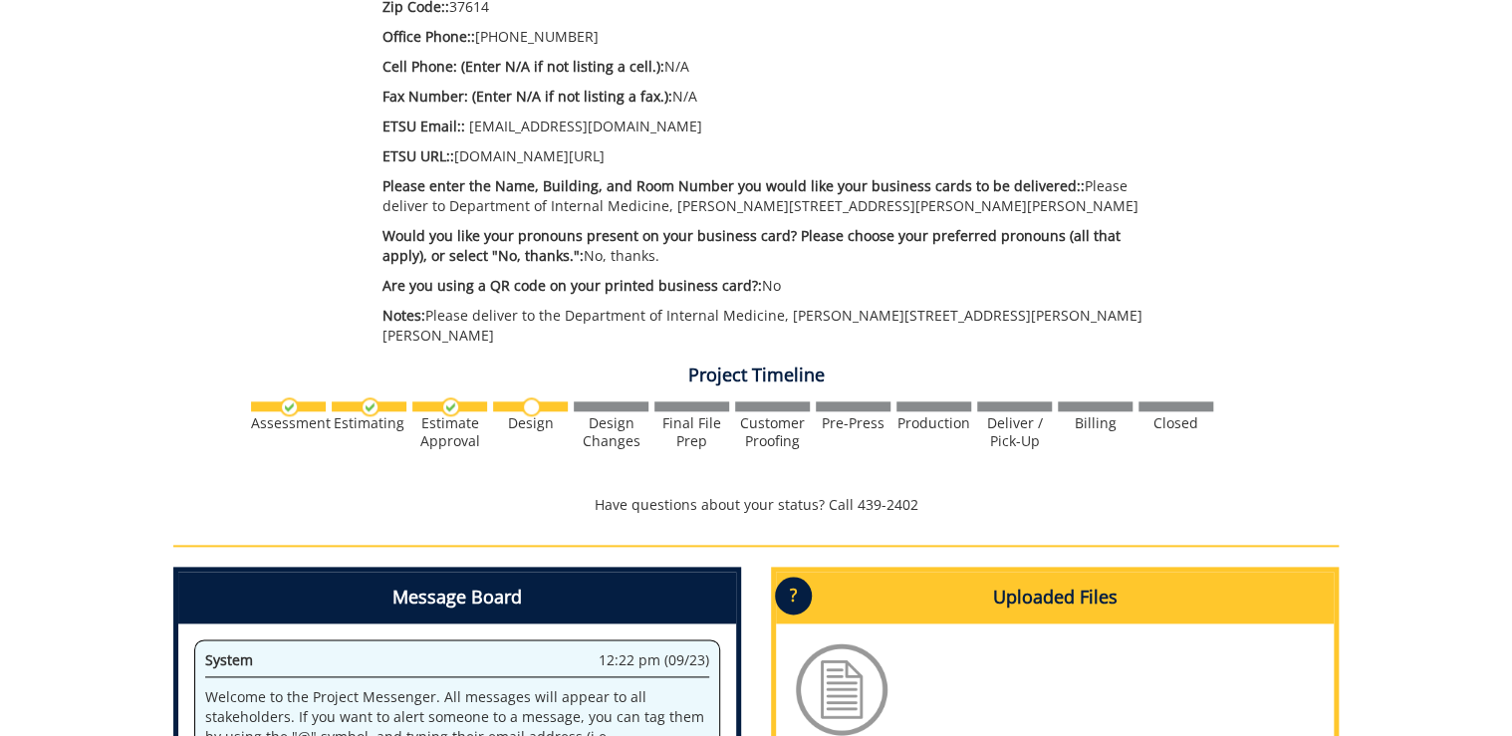
scroll to position [1036, 0]
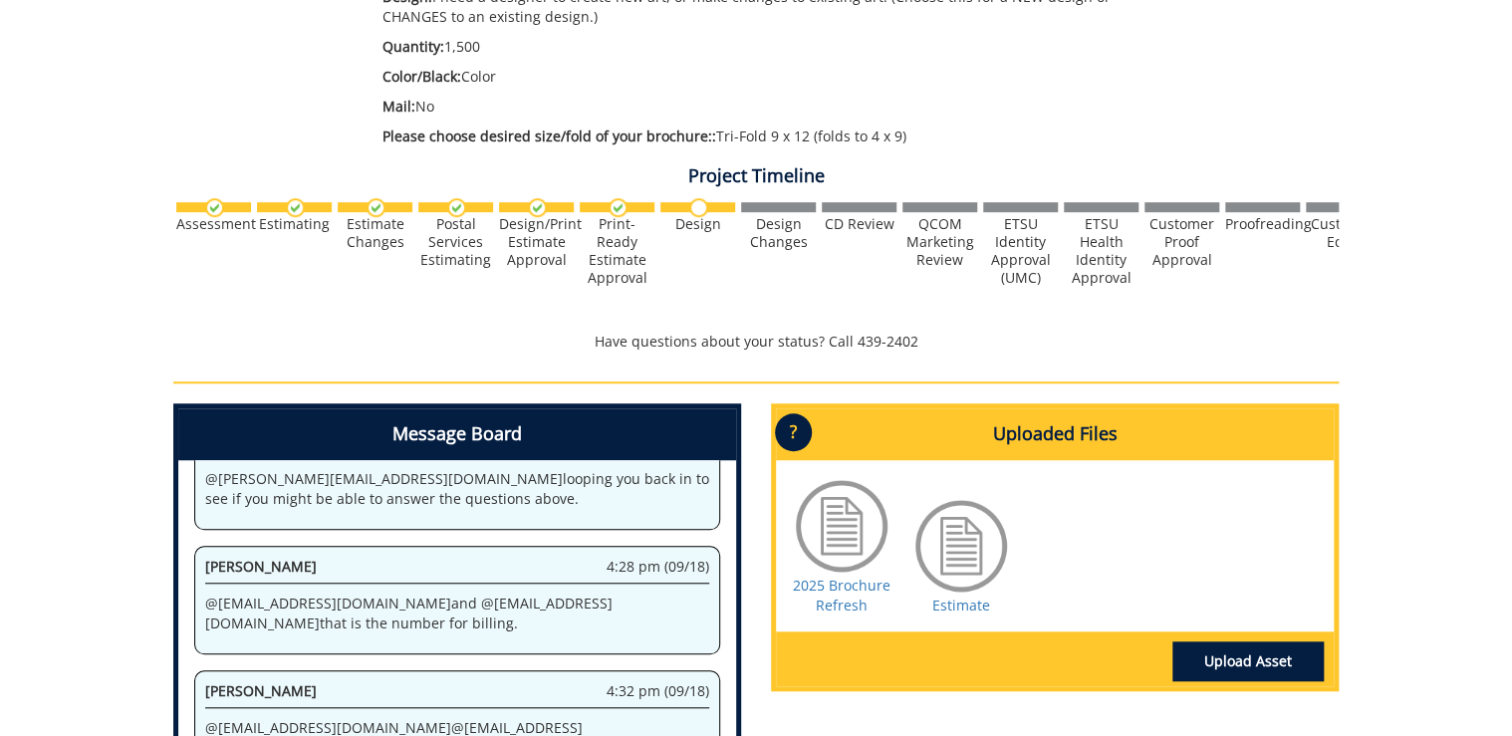
scroll to position [797, 0]
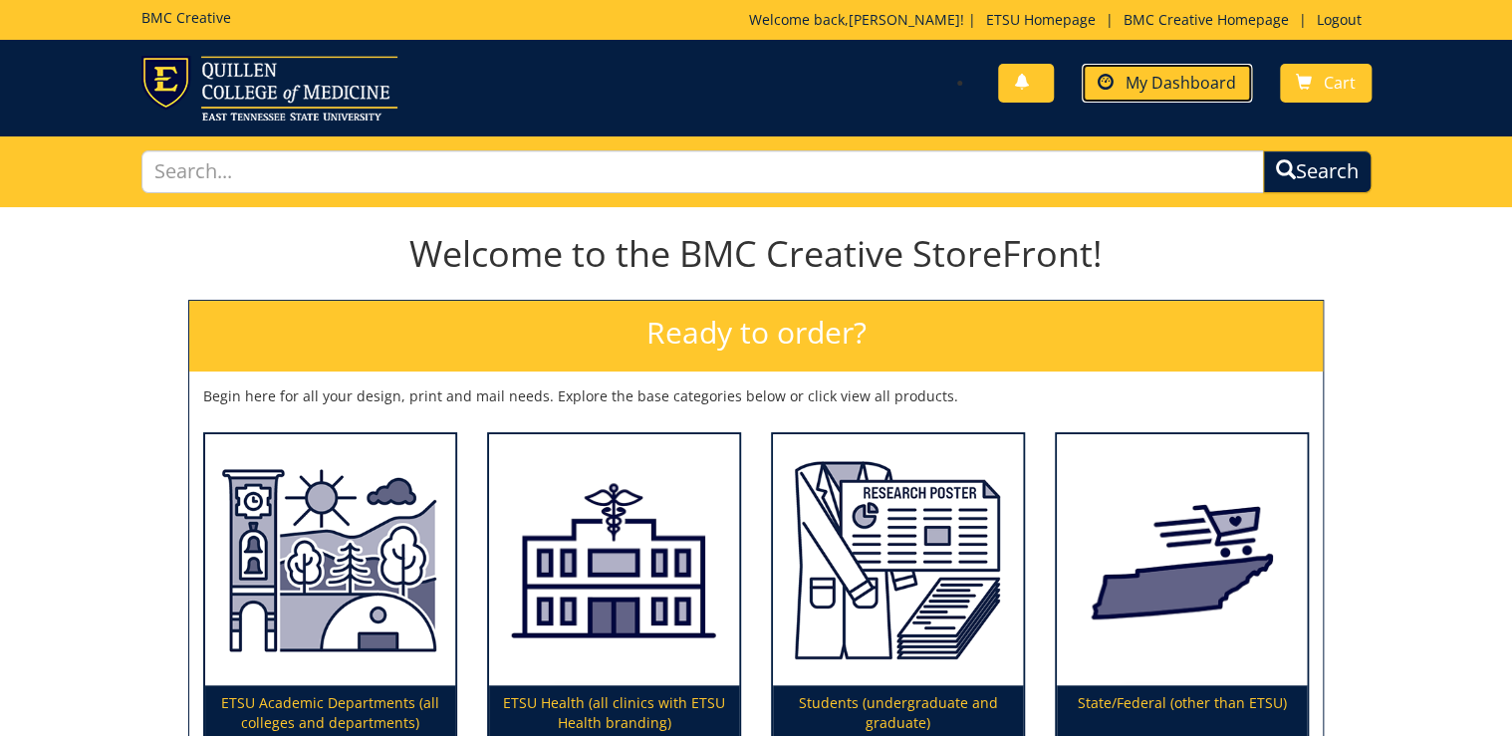
click at [1211, 72] on span "My Dashboard" at bounding box center [1181, 83] width 111 height 22
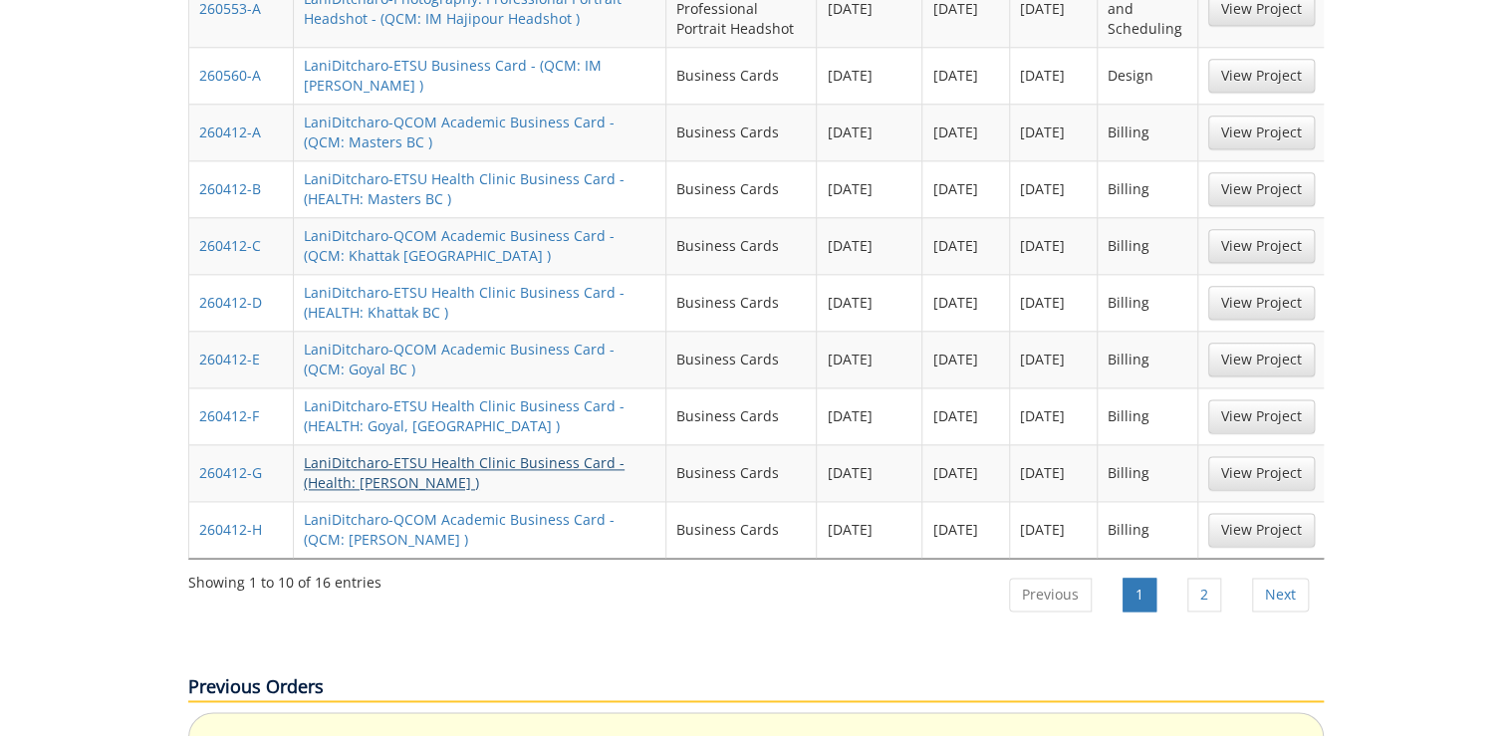
scroll to position [1195, 0]
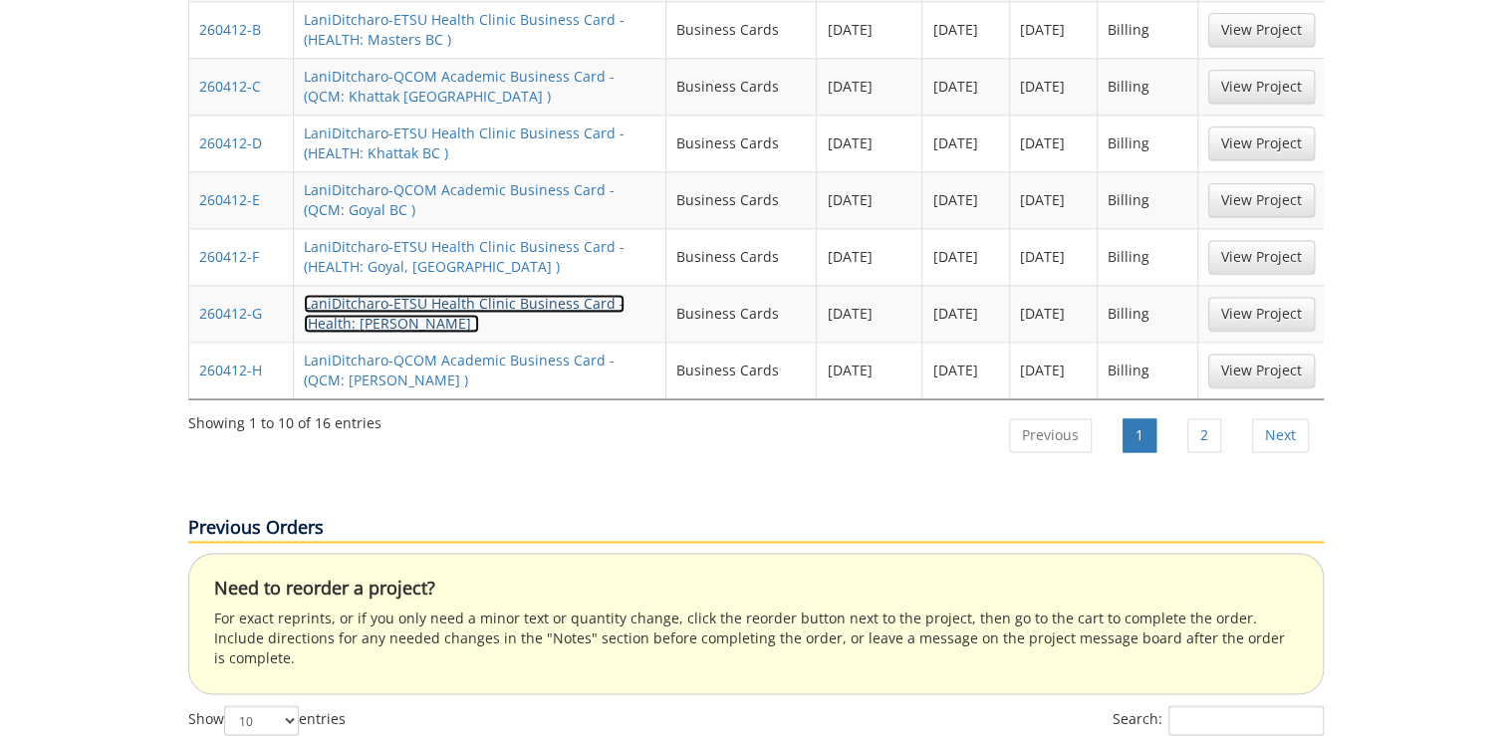
click at [362, 294] on link "LaniDitcharo-ETSU Health Clinic Business Card - (Health: [PERSON_NAME] )" at bounding box center [464, 313] width 321 height 39
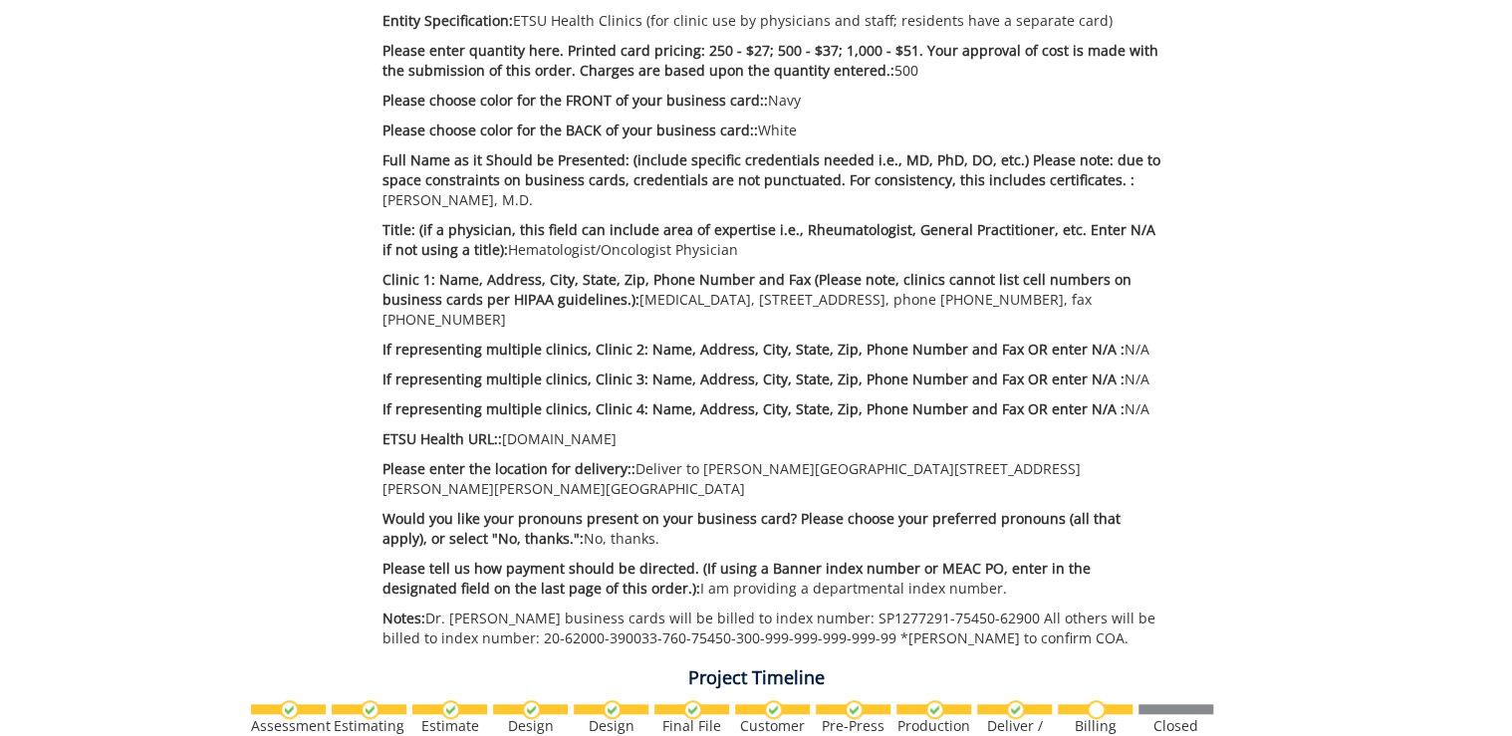
scroll to position [853, 0]
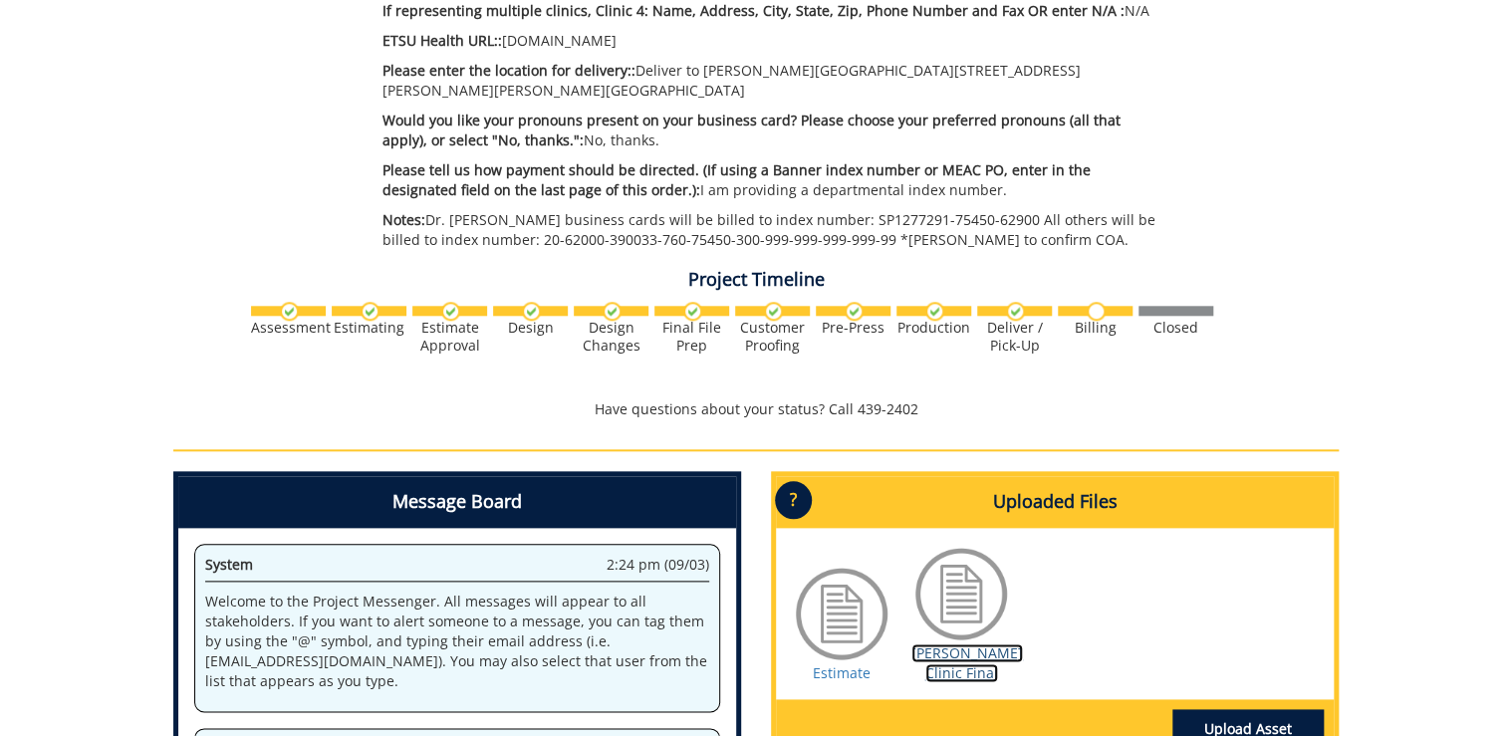
click at [956, 651] on link "[PERSON_NAME] Clinic Final" at bounding box center [967, 662] width 112 height 39
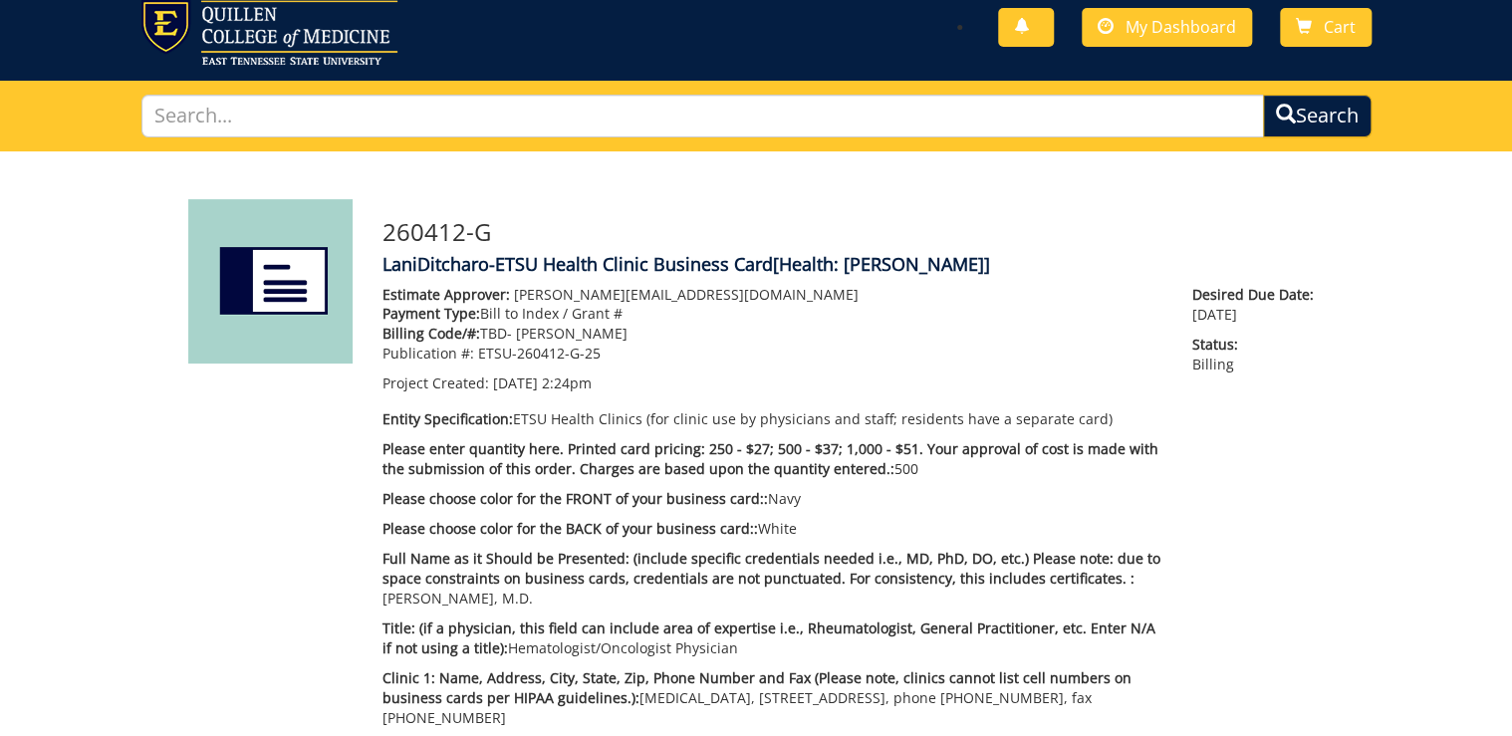
scroll to position [0, 0]
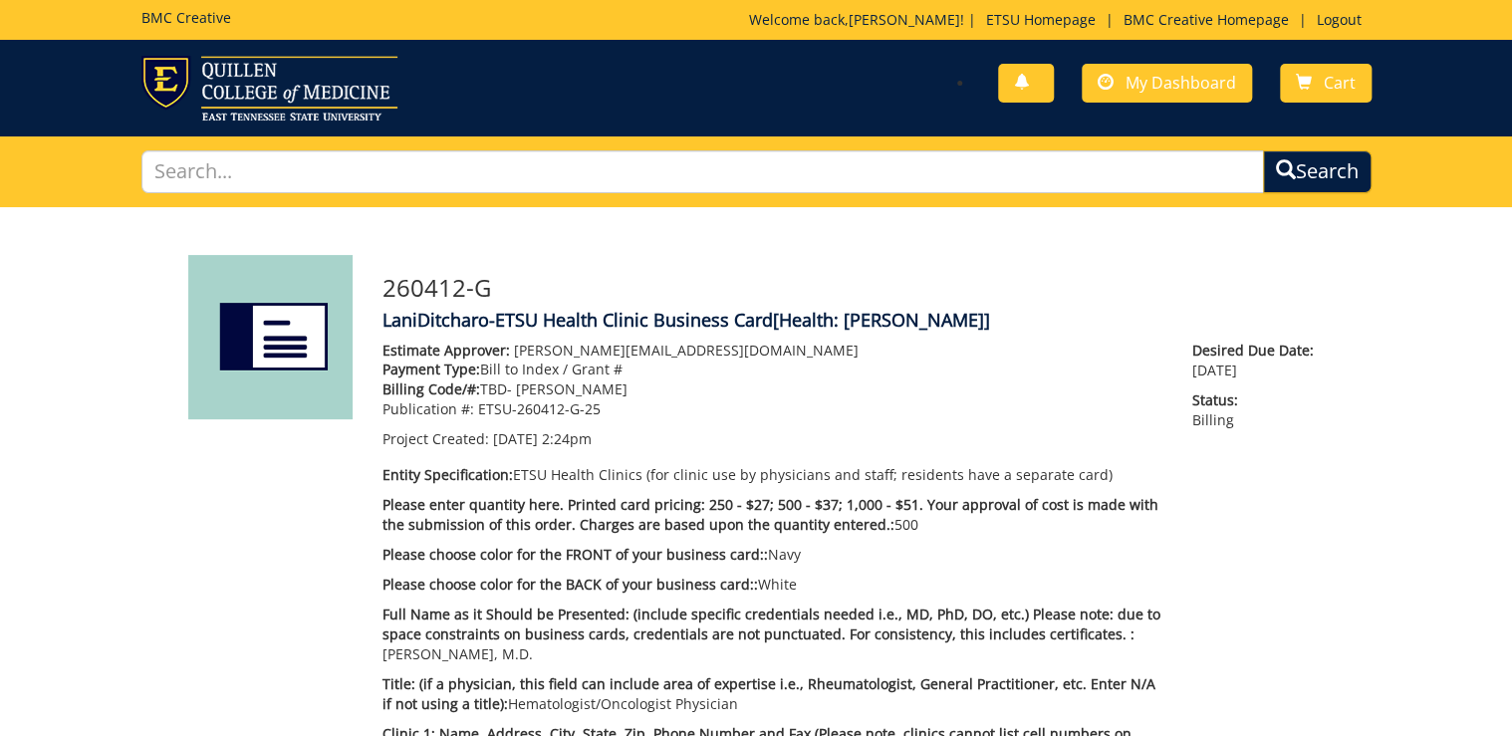
click at [797, 514] on span "Please enter quantity here. Printed card pricing: 250 - $27; 500 - $37; 1,000 -…" at bounding box center [770, 514] width 776 height 39
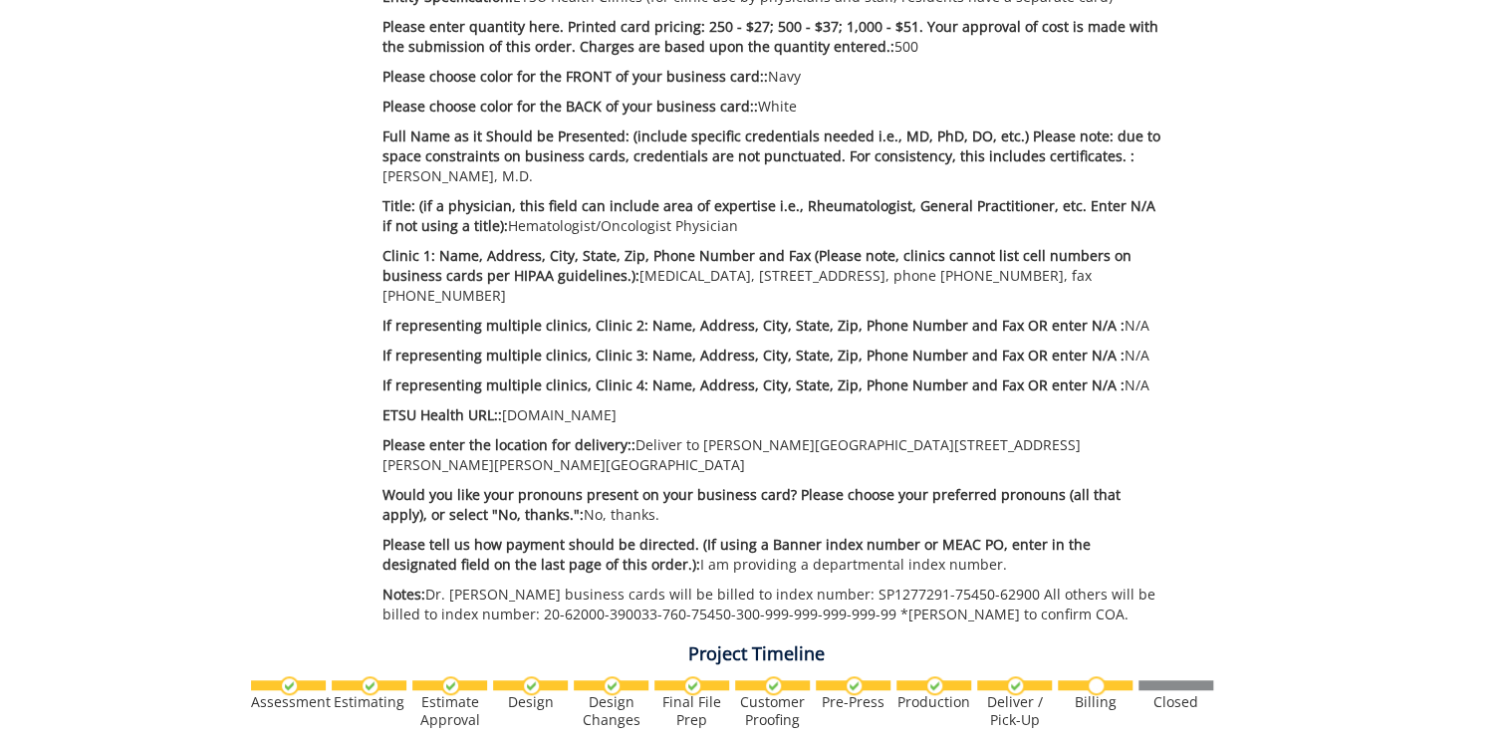
scroll to position [319, 0]
